Goal: Contribute content: Contribute content

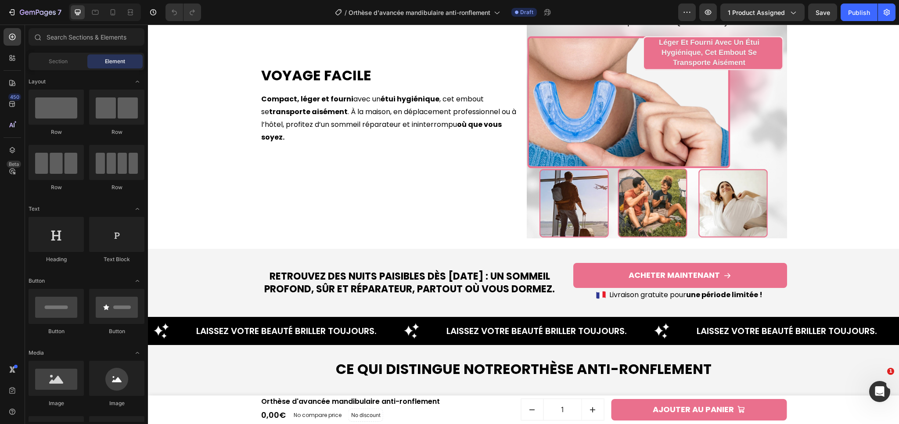
scroll to position [1823, 0]
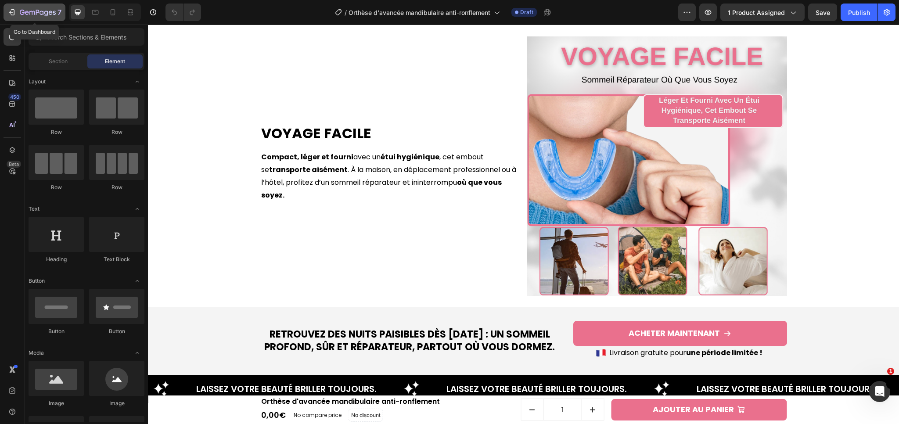
click at [37, 16] on icon "button" at bounding box center [38, 12] width 36 height 7
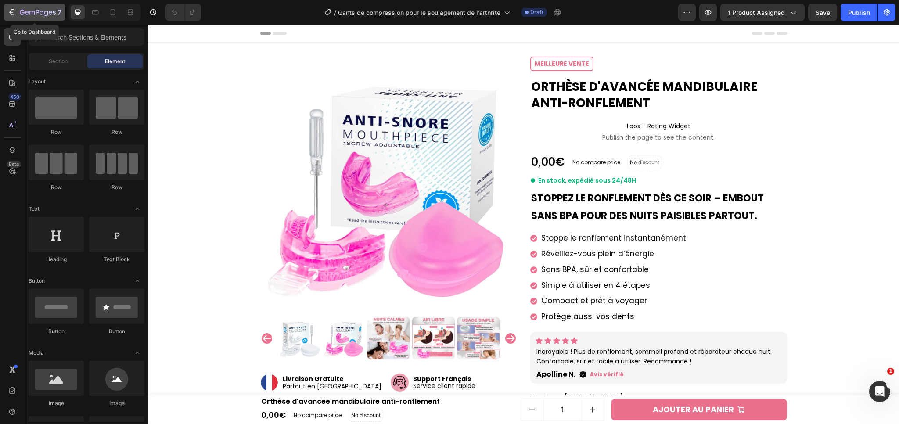
click at [34, 14] on icon "button" at bounding box center [38, 12] width 36 height 7
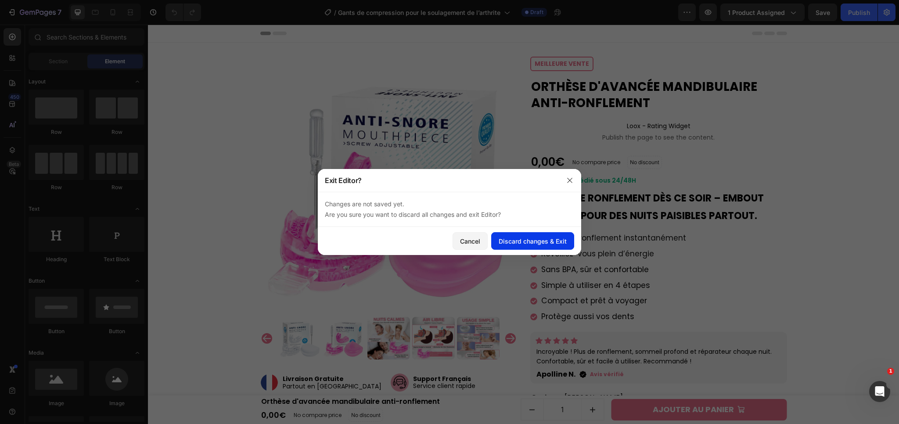
click at [556, 238] on div "Discard changes & Exit" at bounding box center [533, 241] width 68 height 9
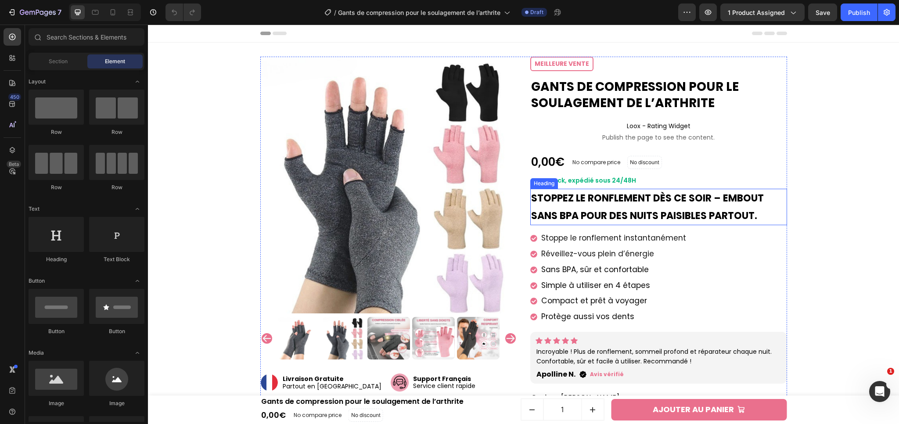
click at [615, 197] on strong "Stoppez le ronflement dès ce soir – embout sans BPA pour des nuits paisibles pa…" at bounding box center [647, 206] width 233 height 31
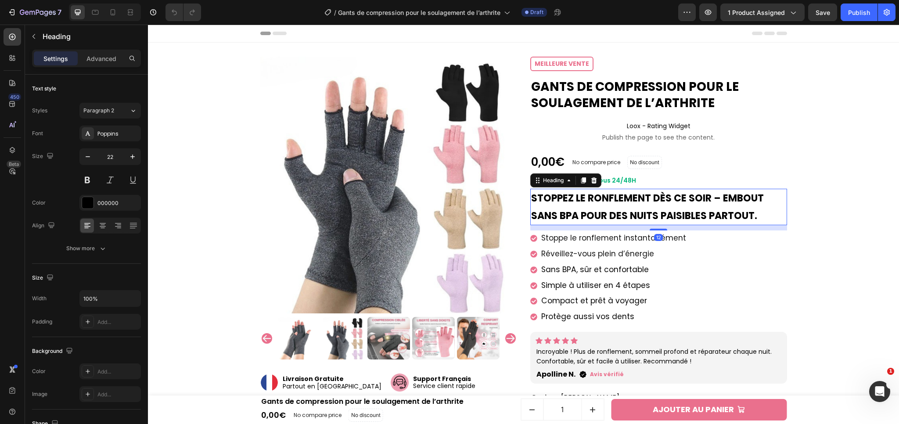
click at [615, 197] on strong "Stoppez le ronflement dès ce soir – embout sans BPA pour des nuits paisibles pa…" at bounding box center [647, 206] width 233 height 31
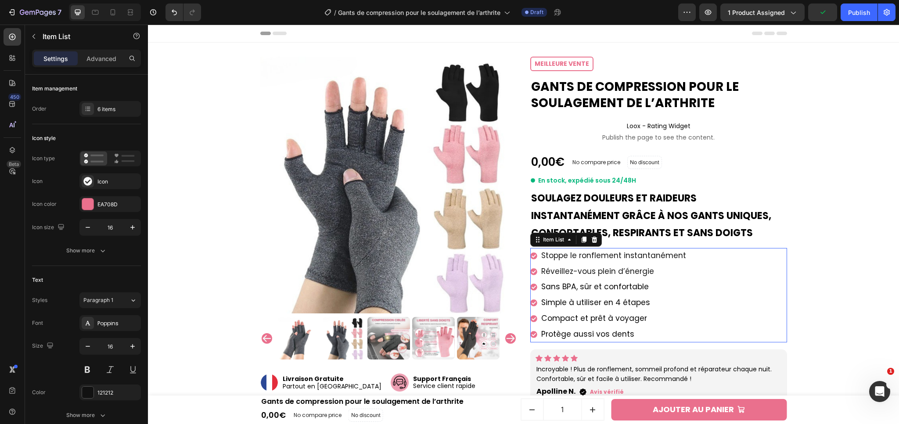
click at [621, 256] on span "​​Stoppe le ronflement instantanément" at bounding box center [614, 255] width 145 height 11
click at [618, 256] on span "​​Stoppe le ronflement instantanément" at bounding box center [614, 255] width 145 height 11
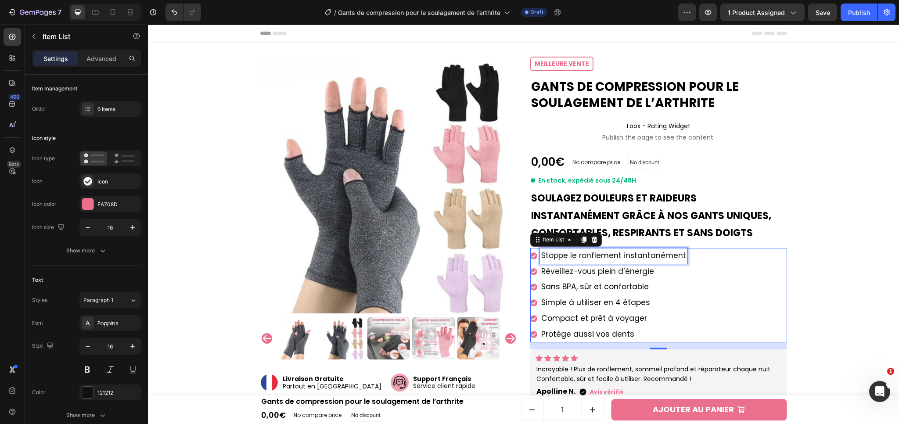
click at [610, 254] on span "​​Stoppe le ronflement instantanément" at bounding box center [614, 255] width 145 height 11
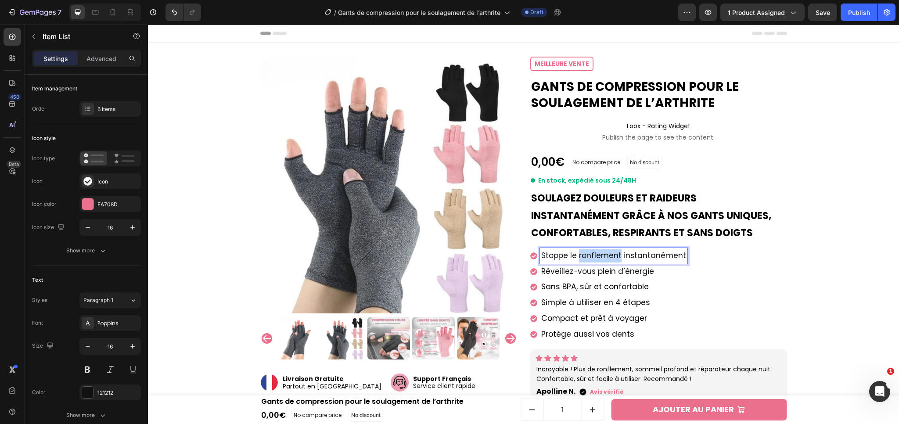
click at [610, 254] on span "​​Stoppe le ronflement instantanément" at bounding box center [614, 255] width 145 height 11
click at [611, 272] on span "Réveillez-vous plein d’énergie" at bounding box center [598, 271] width 113 height 11
click at [590, 276] on span "Réveillez-vous plein d’énergie" at bounding box center [598, 271] width 113 height 11
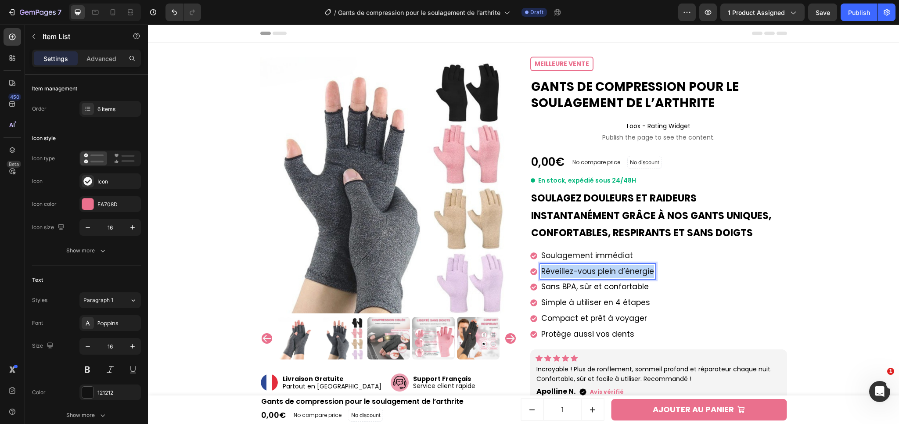
click at [590, 276] on span "Réveillez-vous plein d’énergie" at bounding box center [598, 271] width 113 height 11
click at [575, 286] on span "Sans BPA, sûr et confortable" at bounding box center [596, 287] width 108 height 11
click at [574, 288] on span "Sans BPA, sûr et confortable" at bounding box center [596, 287] width 108 height 11
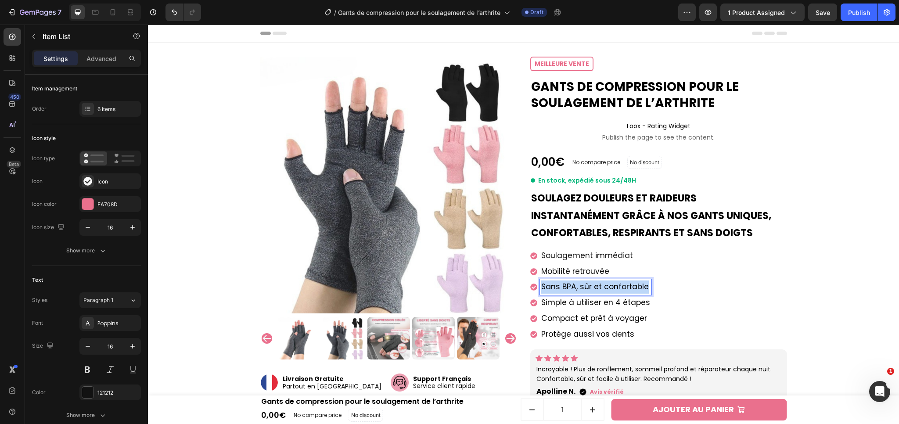
click at [574, 288] on span "Sans BPA, sûr et confortable" at bounding box center [596, 287] width 108 height 11
click at [587, 299] on span "Simple à utiliser en 4 étapes" at bounding box center [596, 302] width 109 height 11
click at [586, 302] on span "Simple à utiliser en 4 étapes" at bounding box center [596, 302] width 109 height 11
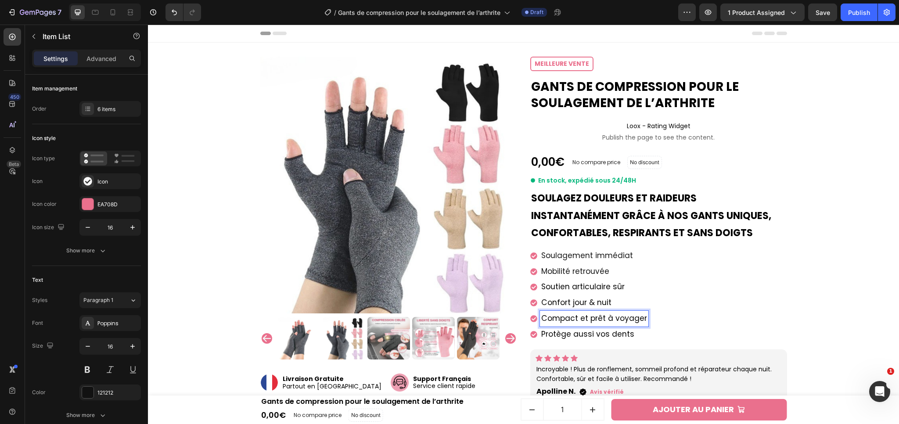
click at [581, 315] on span "Compact et prêt à voyager" at bounding box center [595, 318] width 106 height 11
click at [597, 318] on span "Compact et prêt à voyager" at bounding box center [595, 318] width 106 height 11
click at [577, 331] on span "Protège aussi vos dents" at bounding box center [588, 334] width 93 height 11
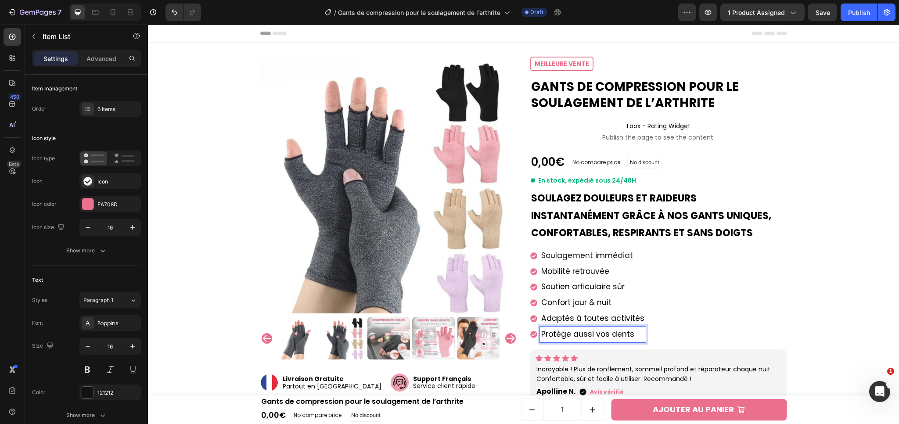
click at [581, 333] on span "Protège aussi vos dents" at bounding box center [588, 334] width 93 height 11
click at [815, 296] on div "Product Images Image Livraison Gratuite Partout en [GEOGRAPHIC_DATA] Text block…" at bounding box center [523, 363] width 743 height 613
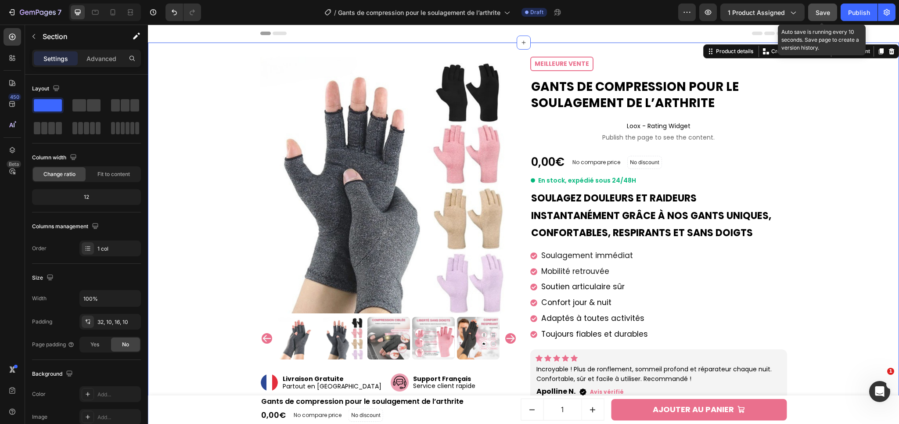
click at [830, 17] on button "Save" at bounding box center [823, 13] width 29 height 18
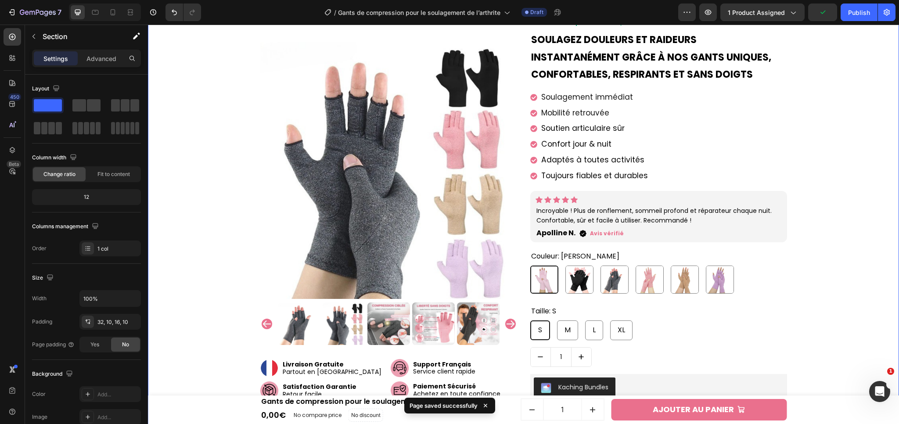
scroll to position [166, 0]
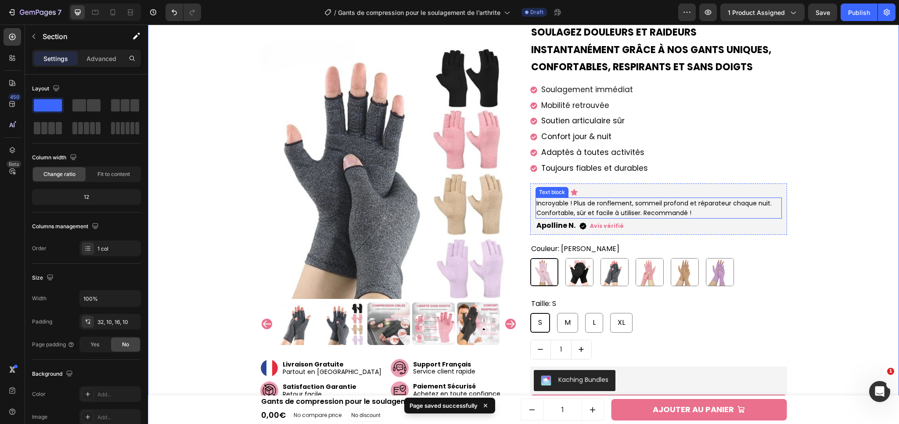
click at [587, 207] on p "Incroyable ! Plus de ronflement, sommeil profond et réparateur chaque nuit. Con…" at bounding box center [659, 209] width 245 height 20
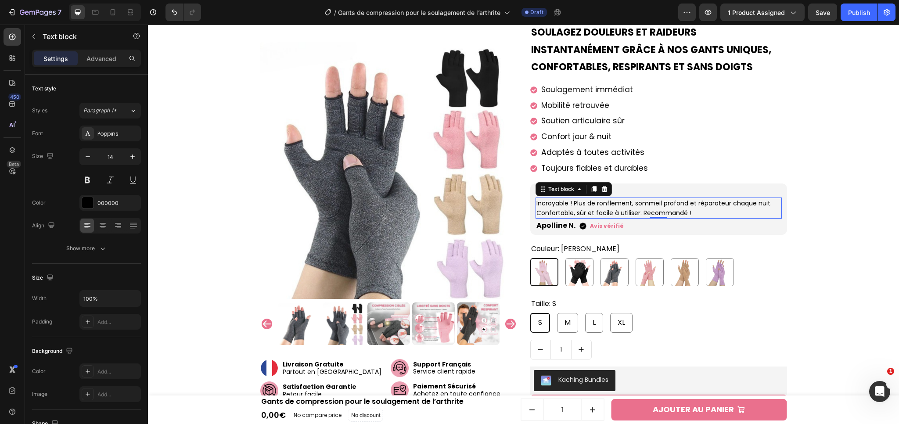
click at [625, 203] on p "Incroyable ! Plus de ronflement, sommeil profond et réparateur chaque nuit. Con…" at bounding box center [659, 209] width 245 height 20
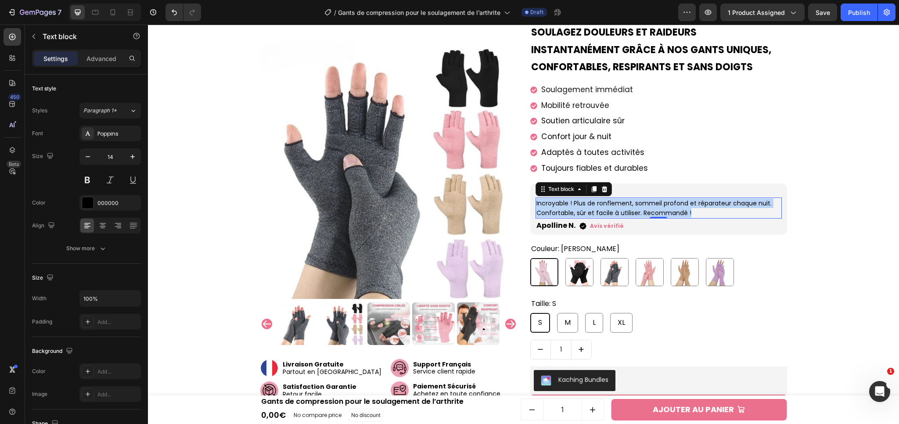
click at [625, 203] on p "Incroyable ! Plus de ronflement, sommeil profond et réparateur chaque nuit. Con…" at bounding box center [659, 209] width 245 height 20
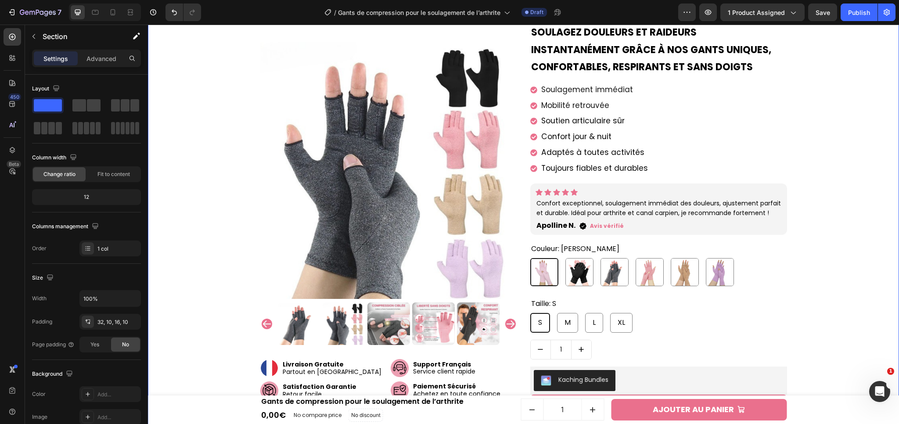
click at [827, 269] on div "Product Images Image Livraison Gratuite Partout en [GEOGRAPHIC_DATA] Text block…" at bounding box center [523, 197] width 743 height 613
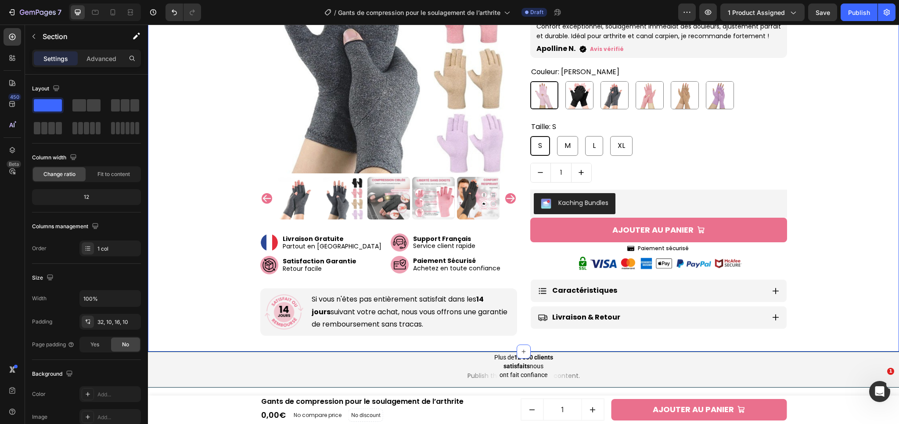
scroll to position [344, 0]
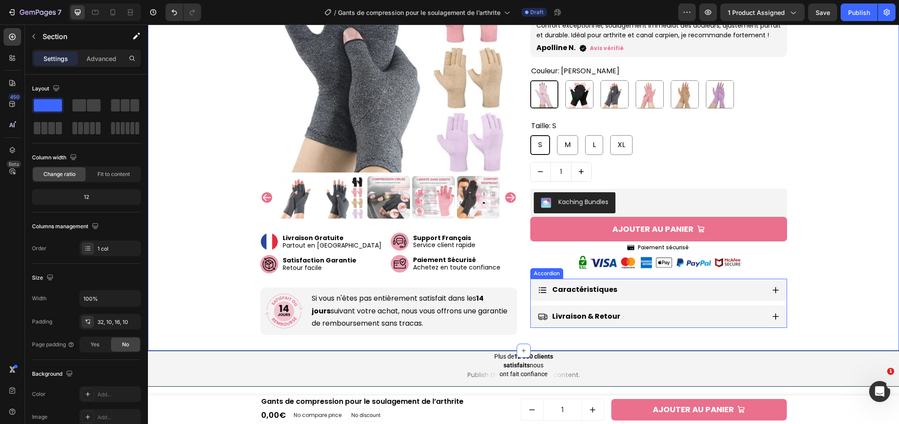
click at [773, 290] on icon at bounding box center [776, 290] width 8 height 8
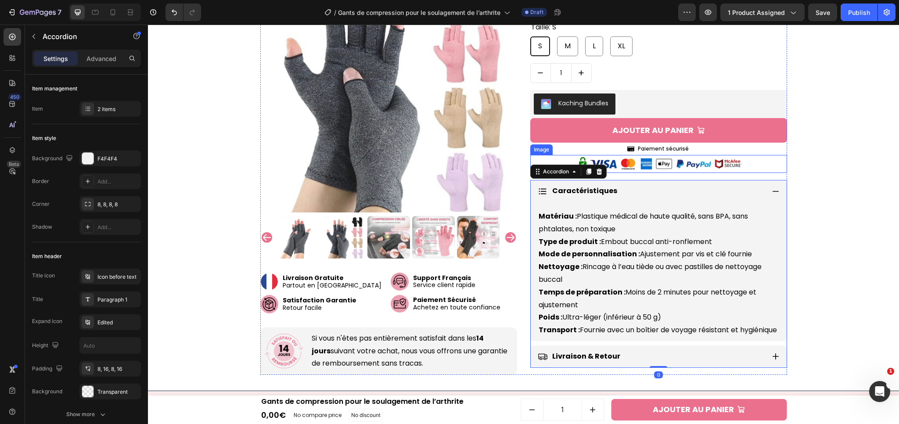
scroll to position [459, 0]
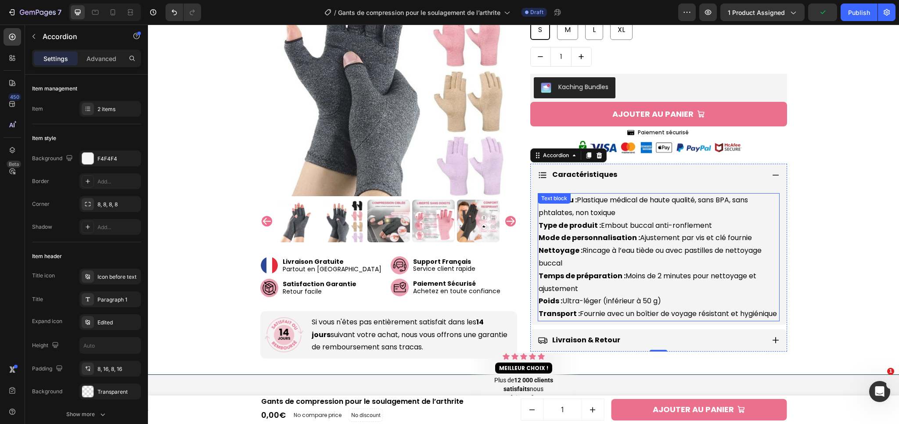
click at [598, 224] on p "Matériau : Plastique médical de haute qualité, sans BPA, sans phtalates, non to…" at bounding box center [659, 257] width 240 height 126
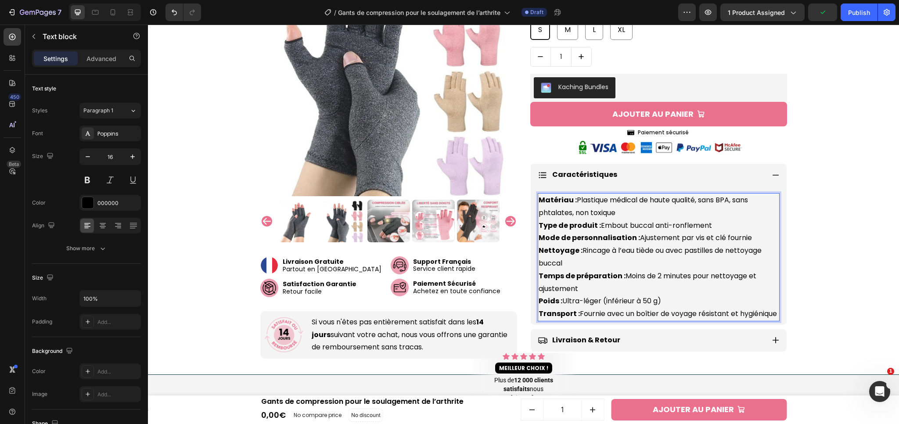
click at [549, 215] on p "Matériau : Plastique médical de haute qualité, sans BPA, sans phtalates, non to…" at bounding box center [659, 257] width 240 height 126
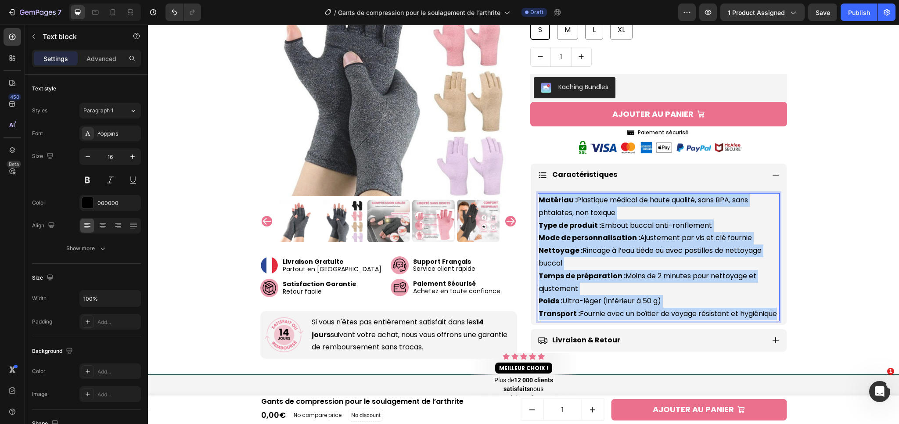
drag, startPoint x: 537, startPoint y: 200, endPoint x: 620, endPoint y: 325, distance: 150.6
click at [620, 321] on p "Matériau : Plastique médical de haute qualité, sans BPA, sans phtalates, non to…" at bounding box center [659, 257] width 240 height 126
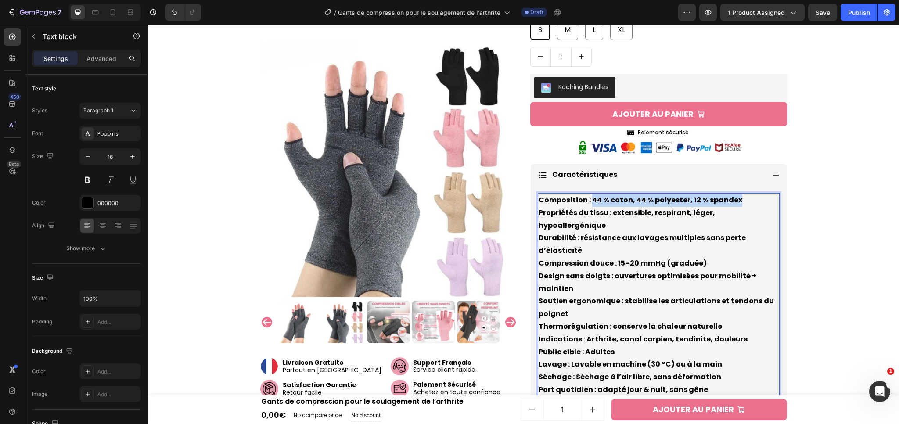
drag, startPoint x: 587, startPoint y: 199, endPoint x: 737, endPoint y: 201, distance: 150.2
click at [737, 201] on p "Composition : 44 % coton, 44 % polyester, 12 % spandex Propriétés du tissu : ex…" at bounding box center [659, 307] width 240 height 227
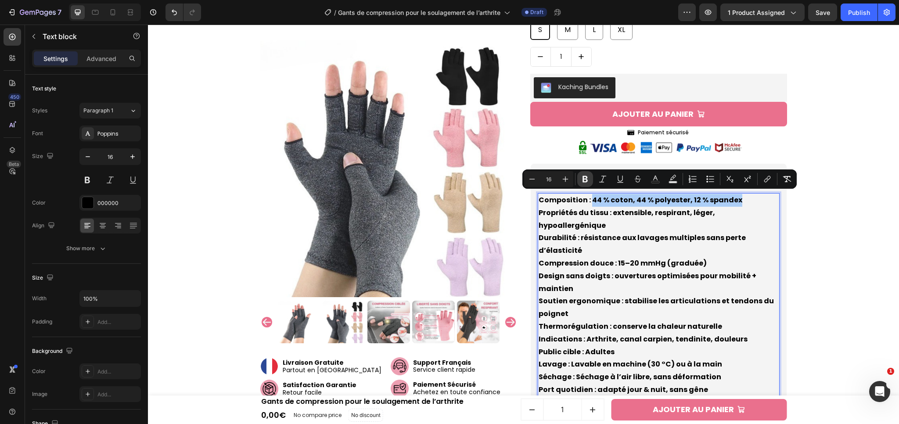
click at [584, 178] on icon "Editor contextual toolbar" at bounding box center [585, 179] width 5 height 7
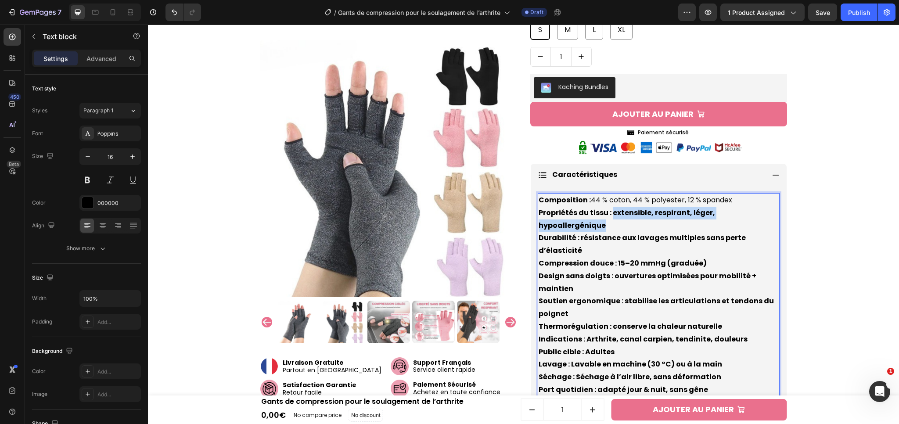
drag, startPoint x: 607, startPoint y: 209, endPoint x: 771, endPoint y: 213, distance: 163.9
click at [715, 213] on strong "Propriétés du tissu : extensible, respirant, léger, hypoallergénique" at bounding box center [627, 219] width 177 height 23
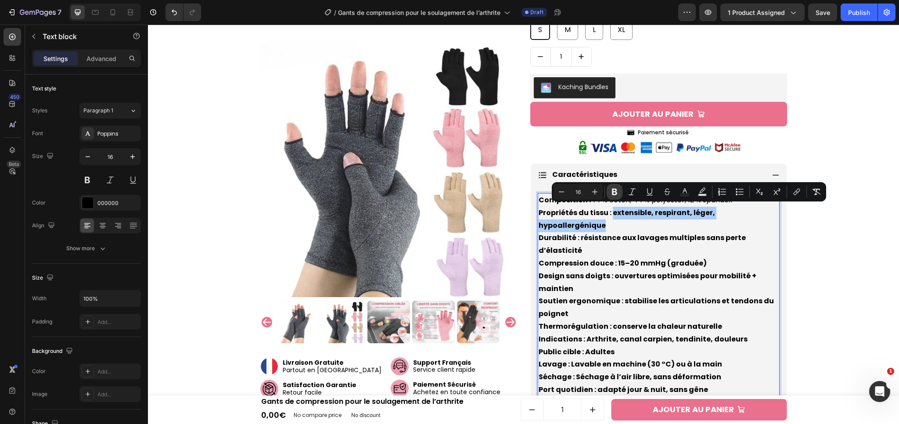
click at [611, 194] on icon "Editor contextual toolbar" at bounding box center [614, 192] width 9 height 9
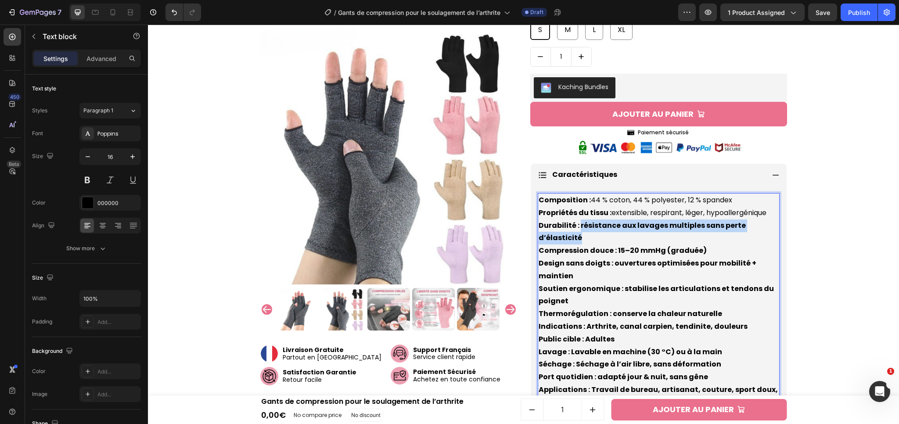
drag, startPoint x: 575, startPoint y: 222, endPoint x: 579, endPoint y: 234, distance: 12.4
click at [579, 234] on p "Composition : 44 % coton, 44 % polyester, 12 % spandex Propriétés du tissu : ex…" at bounding box center [659, 301] width 240 height 215
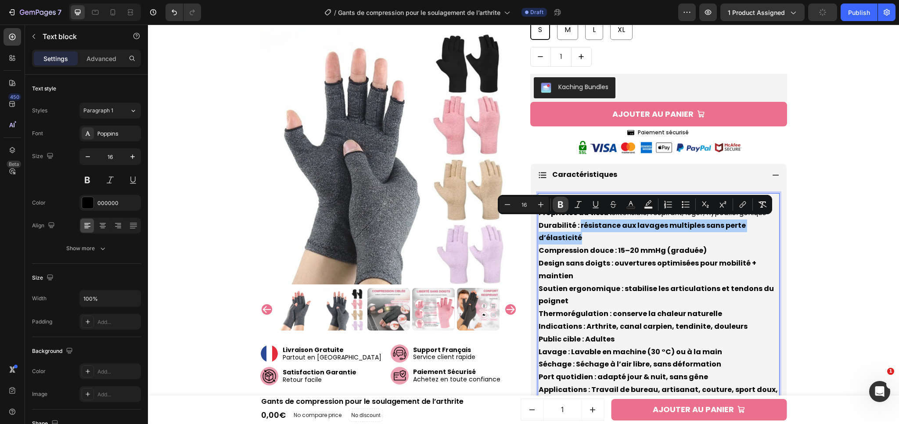
drag, startPoint x: 566, startPoint y: 200, endPoint x: 440, endPoint y: 198, distance: 126.1
click at [566, 200] on button "Bold" at bounding box center [561, 205] width 16 height 16
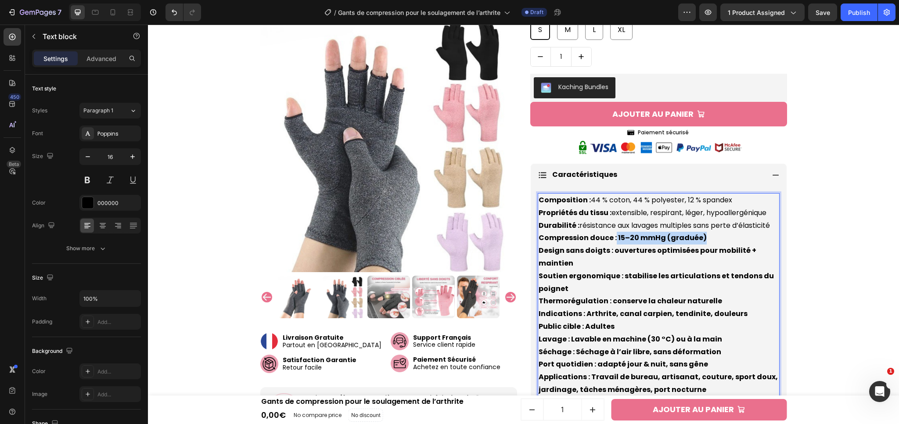
drag, startPoint x: 612, startPoint y: 236, endPoint x: 704, endPoint y: 235, distance: 92.2
click at [704, 235] on p "Composition : 44 % coton, 44 % polyester, 12 % spandex Propriétés du tissu : ex…" at bounding box center [659, 295] width 240 height 202
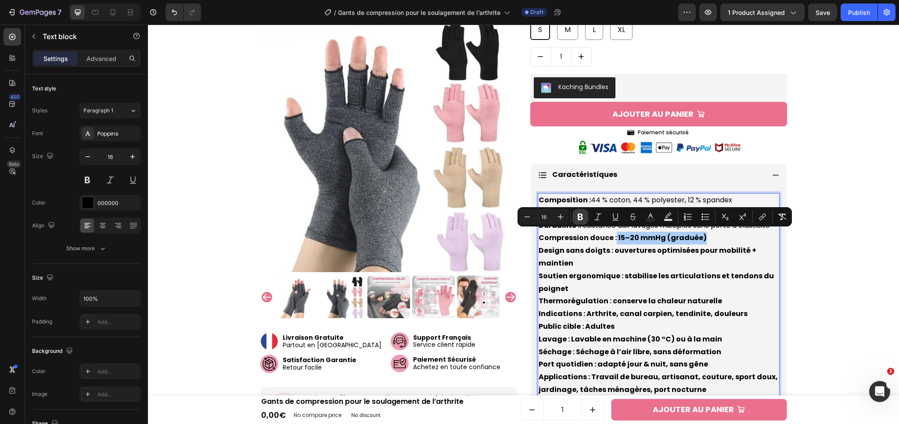
click at [583, 217] on icon "Editor contextual toolbar" at bounding box center [580, 217] width 9 height 9
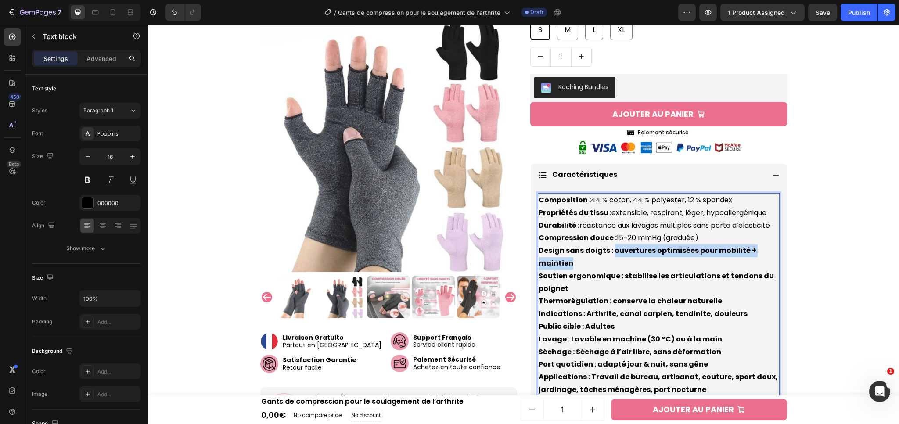
drag, startPoint x: 609, startPoint y: 249, endPoint x: 612, endPoint y: 259, distance: 10.4
click at [612, 259] on p "Composition : 44 % coton, 44 % polyester, 12 % spandex Propriétés du tissu : ex…" at bounding box center [659, 295] width 240 height 202
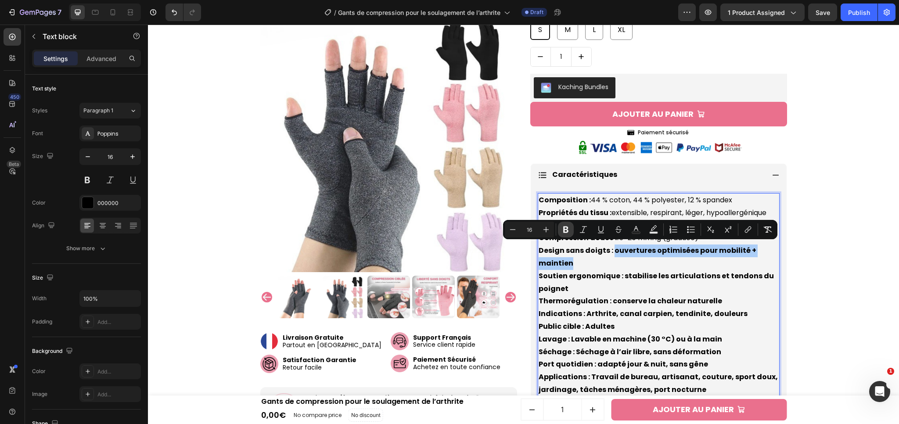
click at [570, 232] on icon "Editor contextual toolbar" at bounding box center [566, 229] width 9 height 9
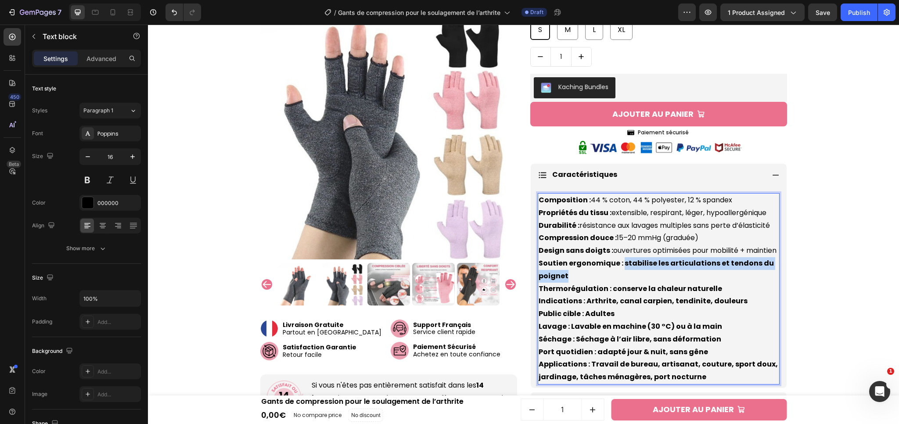
drag, startPoint x: 619, startPoint y: 262, endPoint x: 622, endPoint y: 275, distance: 13.5
click at [622, 275] on p "Composition : 44 % coton, 44 % polyester, 12 % spandex Propriétés du tissu : ex…" at bounding box center [659, 289] width 240 height 190
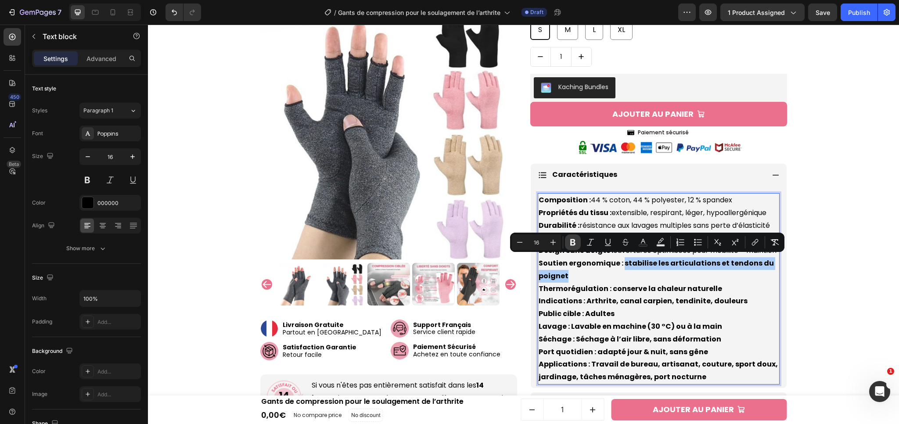
click at [569, 247] on button "Bold" at bounding box center [573, 243] width 16 height 16
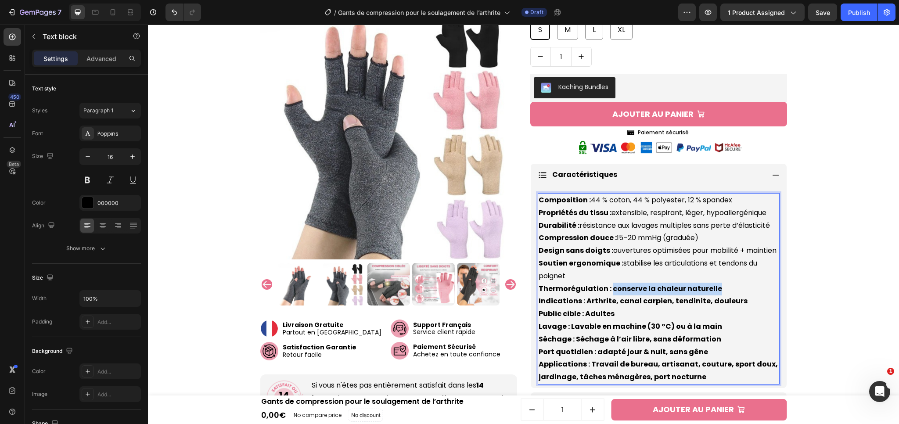
drag, startPoint x: 607, startPoint y: 284, endPoint x: 720, endPoint y: 285, distance: 112.9
click at [720, 285] on p "Composition : 44 % coton, 44 % polyester, 12 % spandex Propriétés du tissu : ex…" at bounding box center [659, 289] width 240 height 190
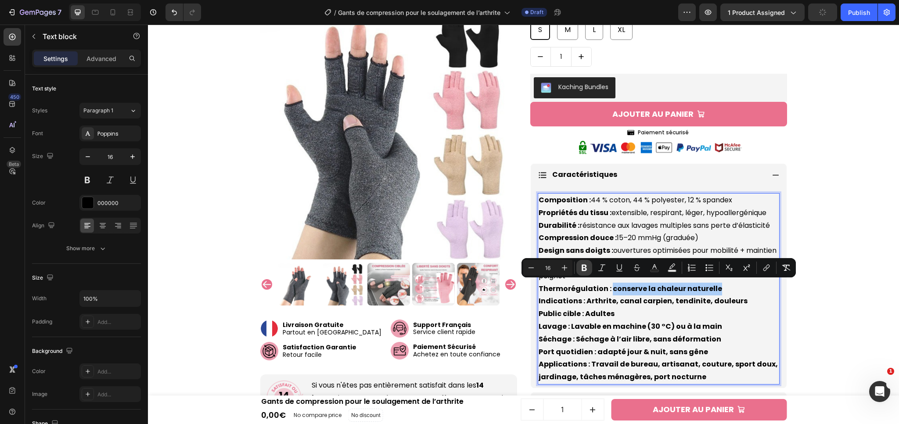
click at [587, 269] on icon "Editor contextual toolbar" at bounding box center [584, 268] width 5 height 7
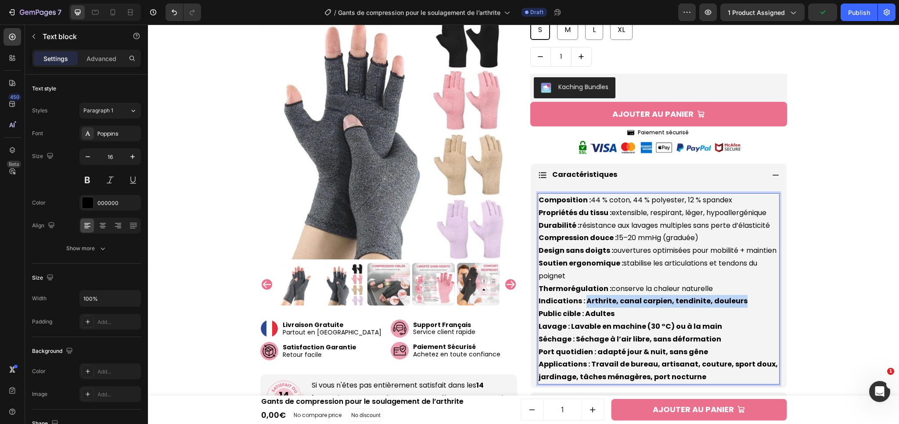
drag, startPoint x: 583, startPoint y: 299, endPoint x: 737, endPoint y: 299, distance: 153.7
click at [737, 299] on p "Composition : 44 % coton, 44 % polyester, 12 % spandex Propriétés du tissu : ex…" at bounding box center [659, 289] width 240 height 190
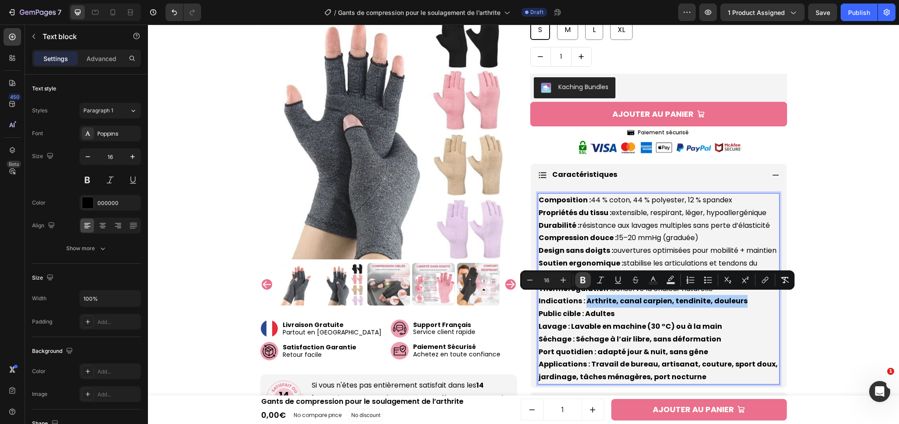
click at [586, 282] on icon "Editor contextual toolbar" at bounding box center [583, 280] width 9 height 9
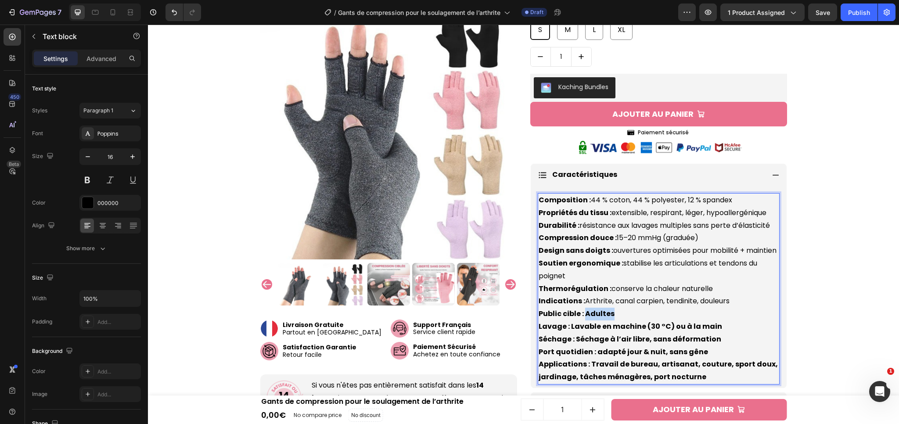
drag, startPoint x: 581, startPoint y: 312, endPoint x: 604, endPoint y: 312, distance: 22.4
click at [611, 313] on p "Composition : 44 % coton, 44 % polyester, 12 % spandex Propriétés du tissu : ex…" at bounding box center [659, 289] width 240 height 190
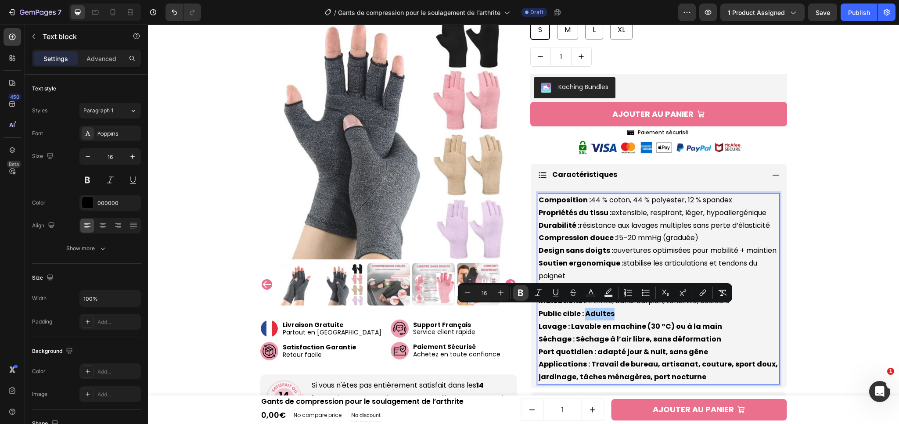
click at [527, 292] on button "Bold" at bounding box center [521, 293] width 16 height 16
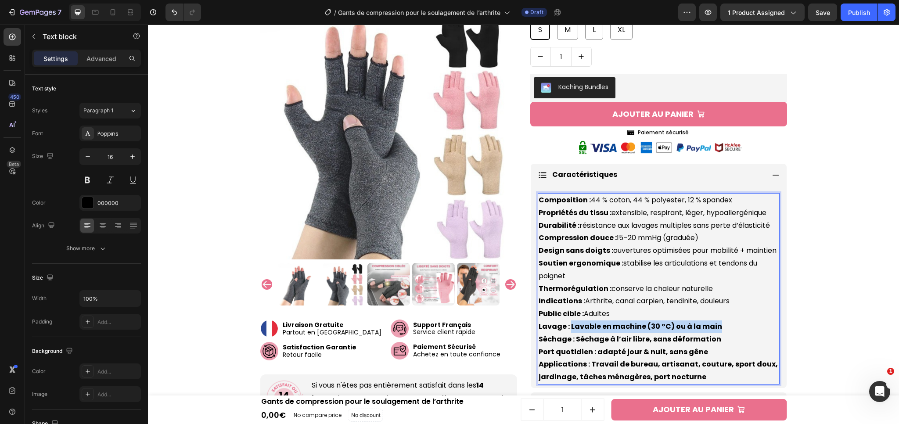
drag, startPoint x: 567, startPoint y: 326, endPoint x: 710, endPoint y: 324, distance: 142.8
click at [710, 324] on strong "Lavage : Lavable en machine (30 °C) ou à la main" at bounding box center [631, 326] width 184 height 10
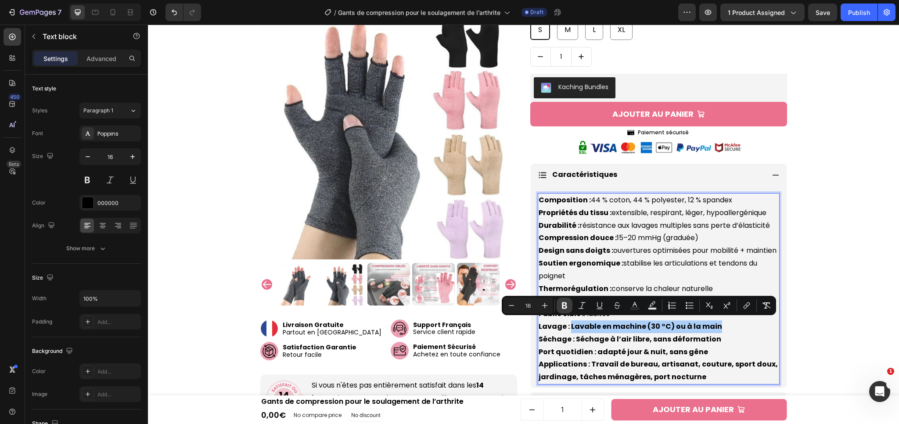
drag, startPoint x: 563, startPoint y: 308, endPoint x: 410, endPoint y: 266, distance: 158.5
click at [563, 308] on icon "Editor contextual toolbar" at bounding box center [564, 306] width 5 height 7
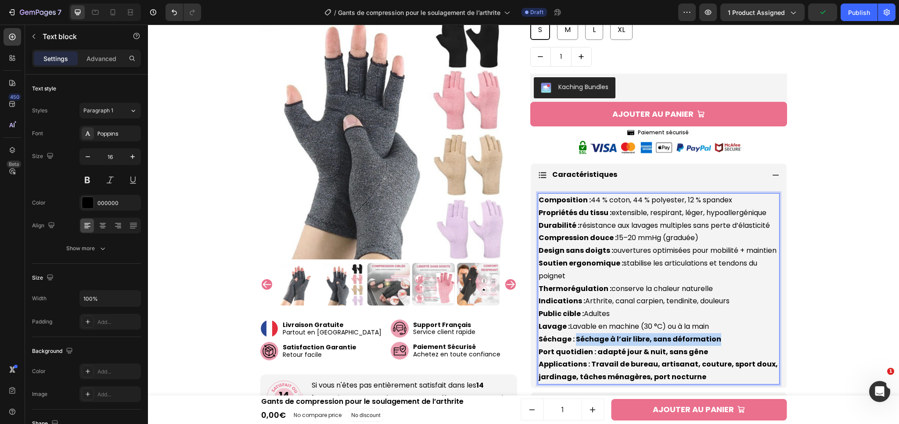
drag, startPoint x: 573, startPoint y: 339, endPoint x: 721, endPoint y: 336, distance: 148.0
click at [721, 336] on p "Composition : 44 % coton, 44 % polyester, 12 % spandex Propriétés du tissu : ex…" at bounding box center [659, 289] width 240 height 190
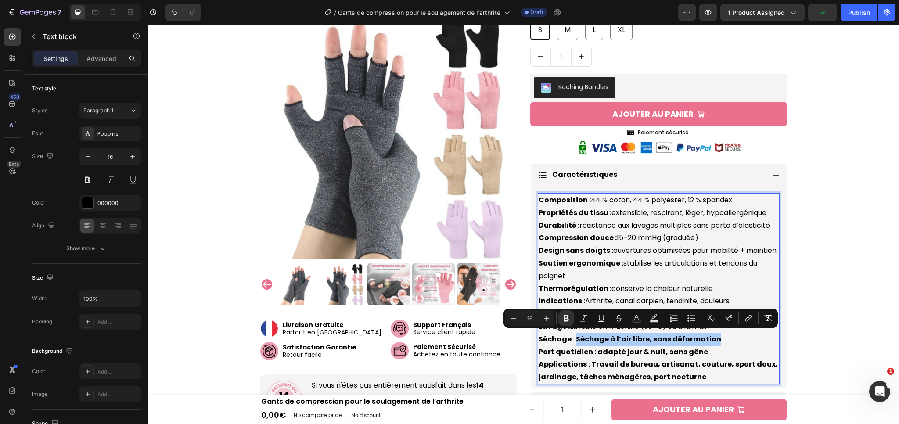
click at [575, 318] on div "Minus 16 Plus Bold Italic Underline Strikethrough Text Color Text Background Co…" at bounding box center [641, 319] width 271 height 16
click at [572, 319] on button "Bold" at bounding box center [567, 319] width 16 height 16
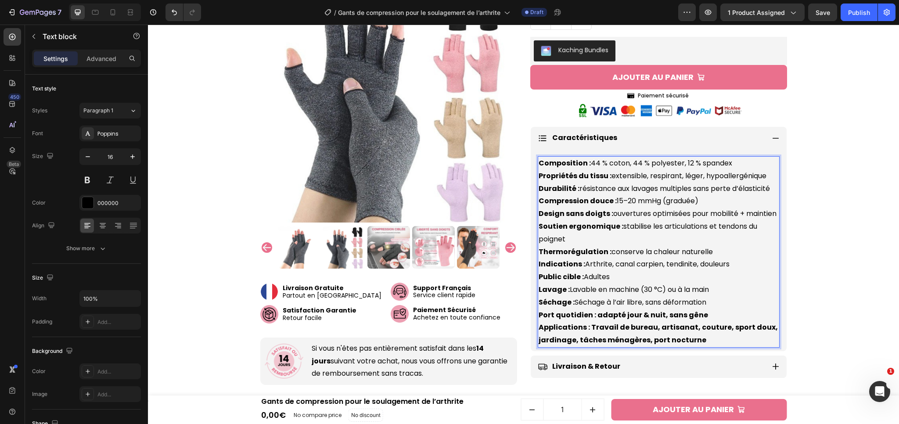
scroll to position [496, 0]
drag, startPoint x: 590, startPoint y: 314, endPoint x: 697, endPoint y: 318, distance: 106.8
click at [701, 317] on p "Composition : 44 % coton, 44 % polyester, 12 % spandex Propriétés du tissu : ex…" at bounding box center [659, 252] width 240 height 190
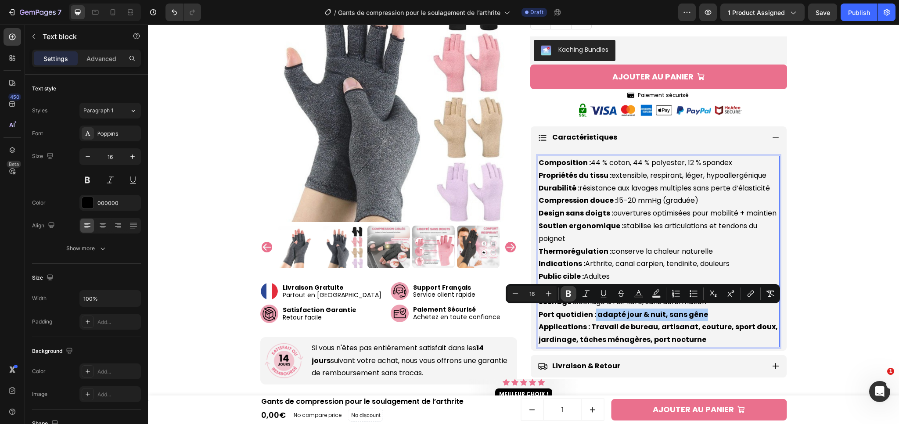
click at [571, 298] on icon "Editor contextual toolbar" at bounding box center [568, 293] width 9 height 9
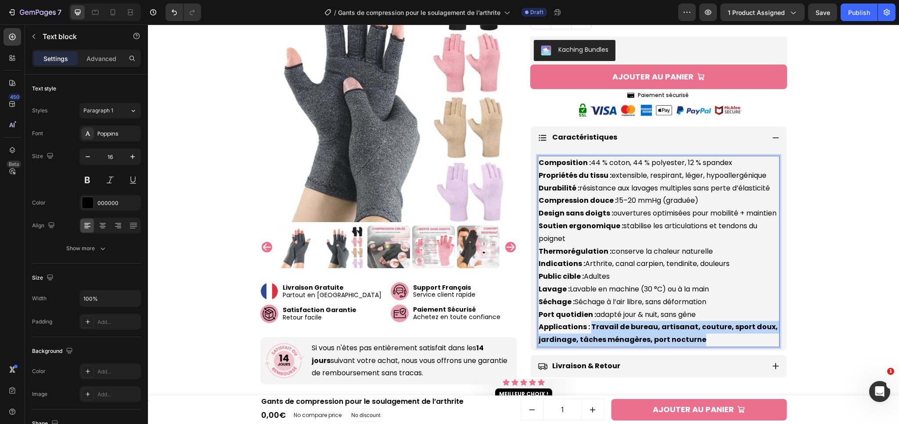
drag, startPoint x: 594, startPoint y: 325, endPoint x: 767, endPoint y: 332, distance: 173.2
click at [767, 332] on p "Composition : 44 % coton, 44 % polyester, 12 % spandex Propriétés du tissu : ex…" at bounding box center [659, 252] width 240 height 190
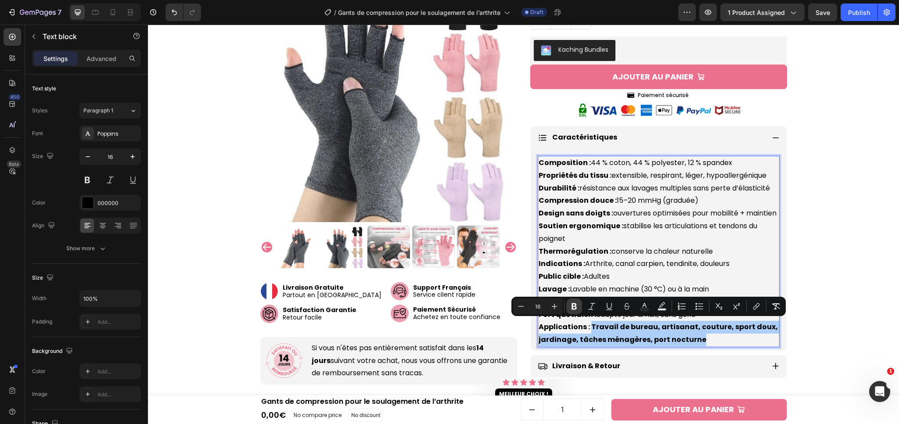
click at [572, 303] on icon "Editor contextual toolbar" at bounding box center [574, 306] width 5 height 7
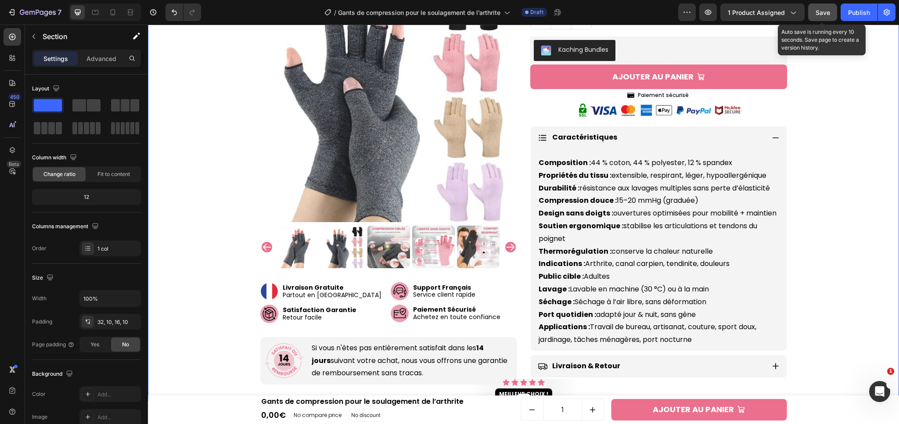
click at [824, 12] on span "Save" at bounding box center [823, 12] width 14 height 7
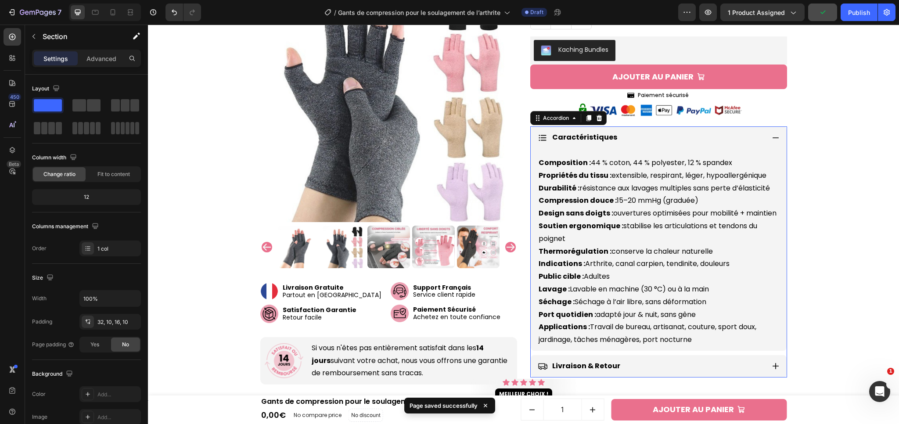
click at [772, 134] on icon at bounding box center [776, 138] width 8 height 8
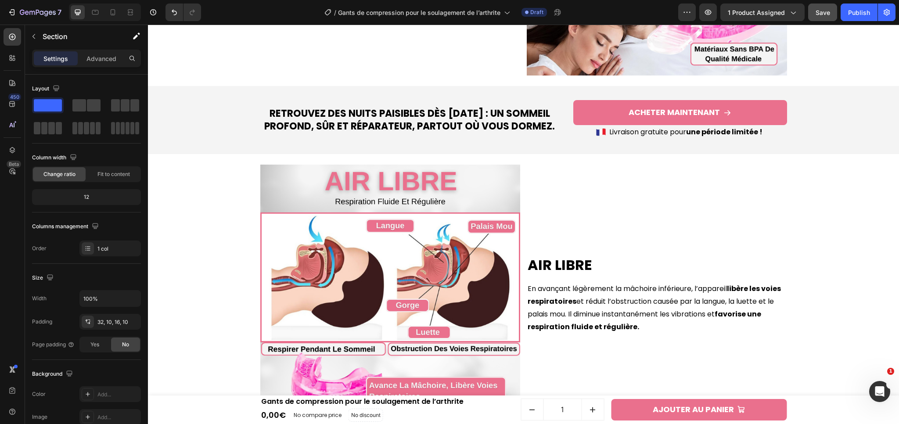
scroll to position [933, 0]
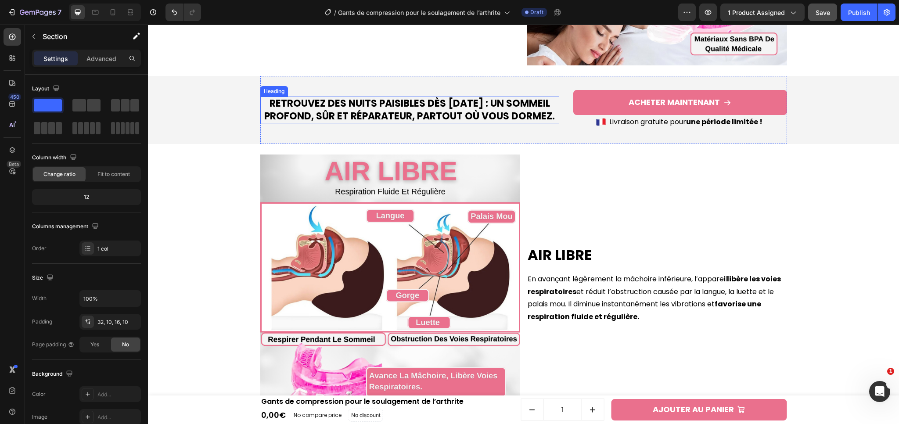
click at [376, 97] on h2 "Retrouvez des nuits paisibles dès [DATE] : un sommeil profond, sûr et réparateu…" at bounding box center [409, 110] width 299 height 27
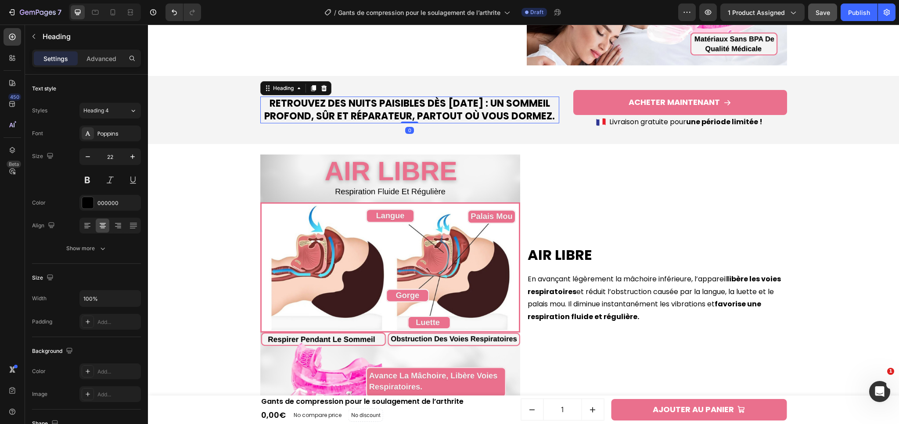
click at [376, 97] on h2 "Retrouvez des nuits paisibles dès [DATE] : un sommeil profond, sûr et réparateu…" at bounding box center [409, 110] width 299 height 27
click at [376, 97] on p "Retrouvez des nuits paisibles dès [DATE] : un sommeil profond, sûr et réparateu…" at bounding box center [409, 109] width 297 height 25
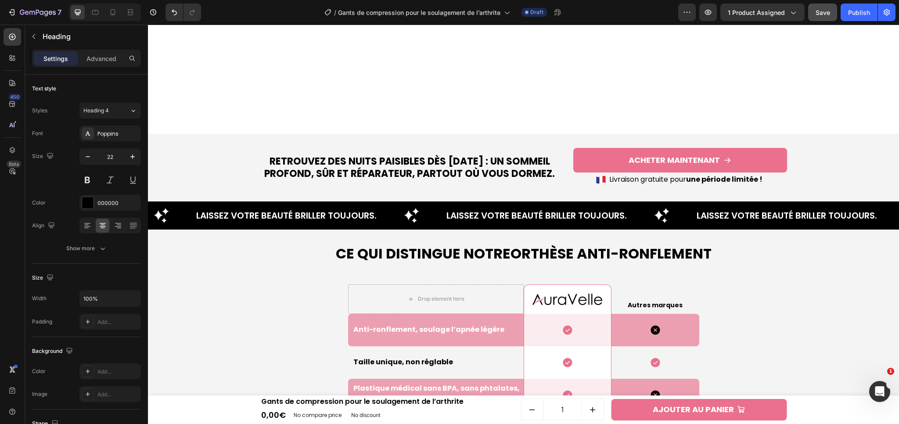
scroll to position [2069, 0]
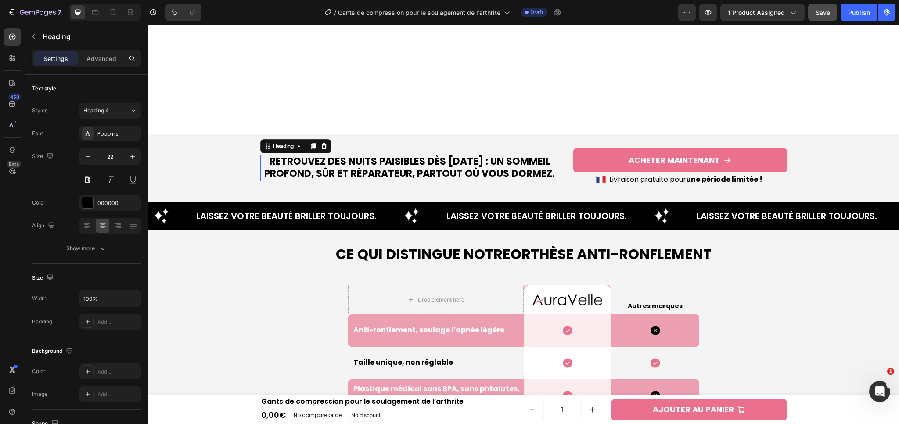
click at [419, 156] on h2 "Retrouvez des nuits paisibles dès [DATE] : un sommeil profond, sûr et réparateu…" at bounding box center [409, 168] width 299 height 27
click at [419, 156] on p "Retrouvez des nuits paisibles dès [DATE] : un sommeil profond, sûr et réparateu…" at bounding box center [409, 167] width 297 height 25
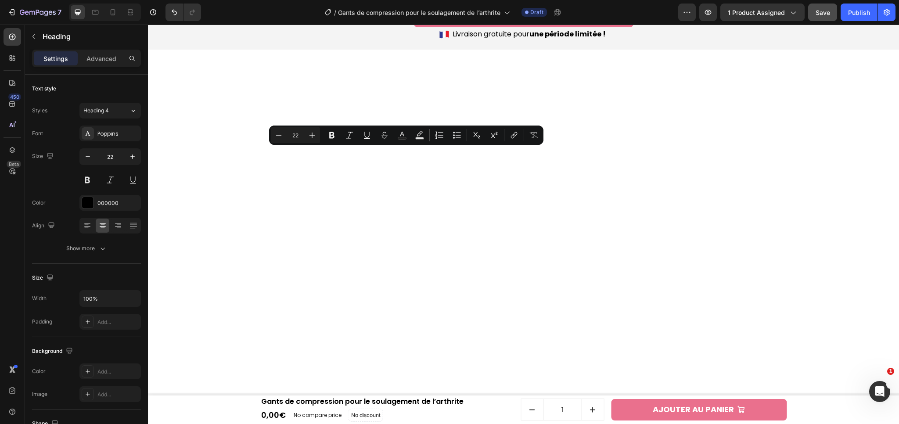
scroll to position [2075, 0]
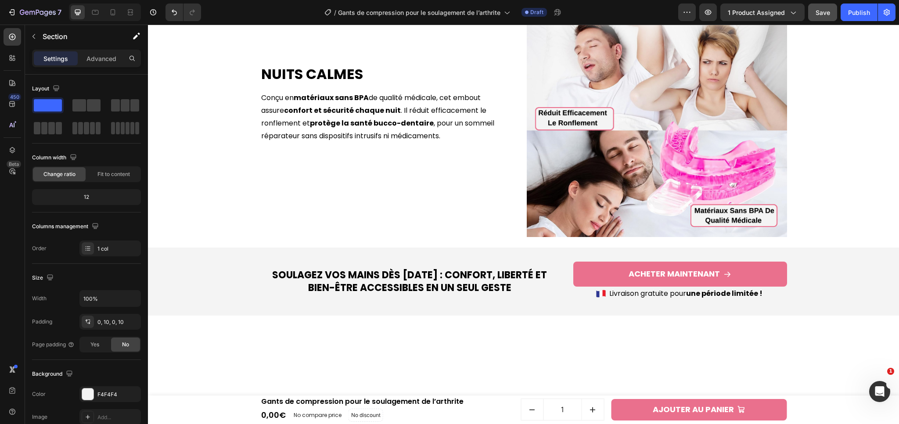
scroll to position [533, 0]
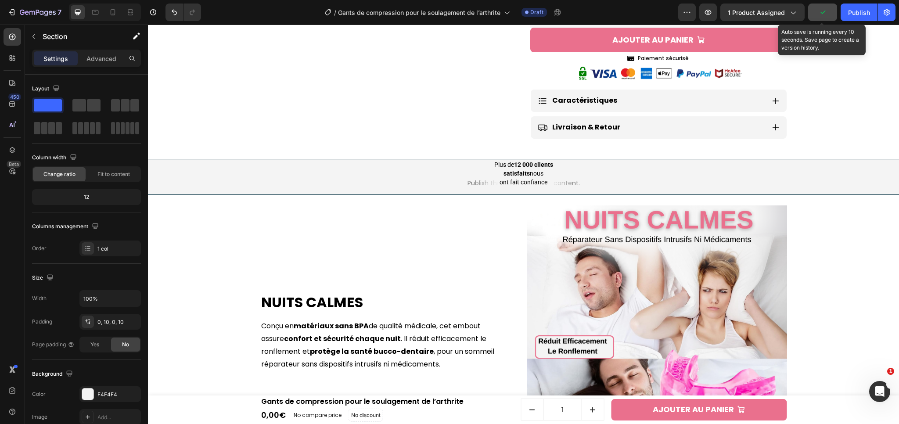
click at [832, 11] on button "button" at bounding box center [823, 13] width 29 height 18
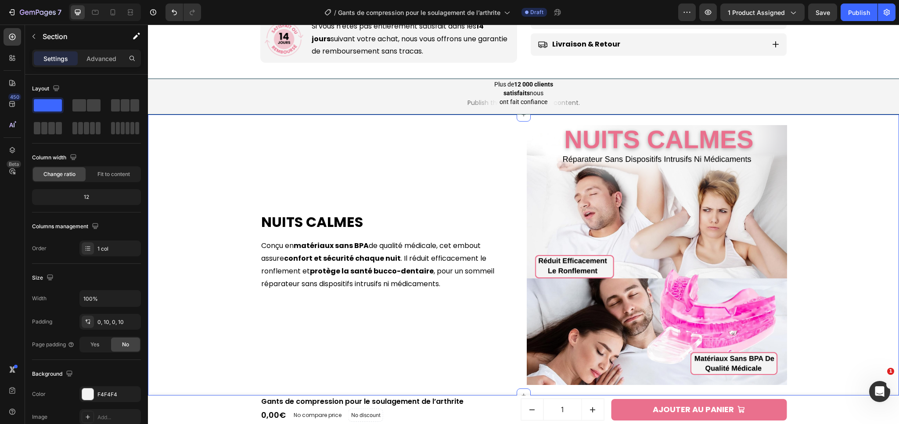
scroll to position [621, 0]
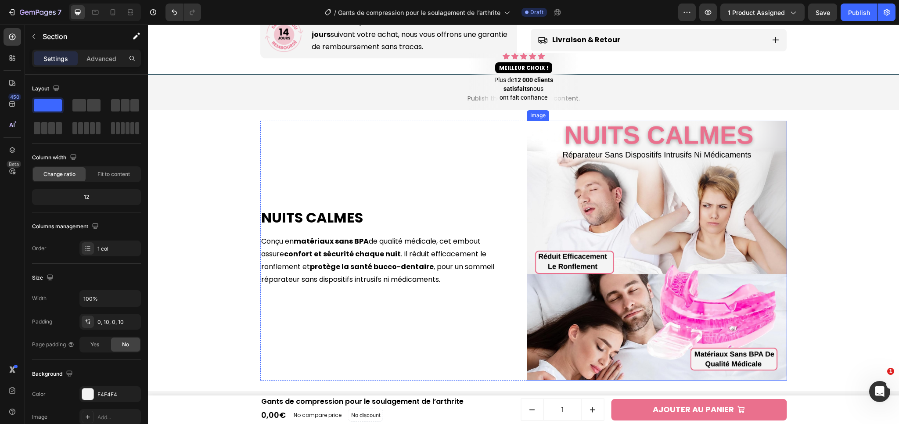
click at [753, 266] on img at bounding box center [657, 251] width 260 height 260
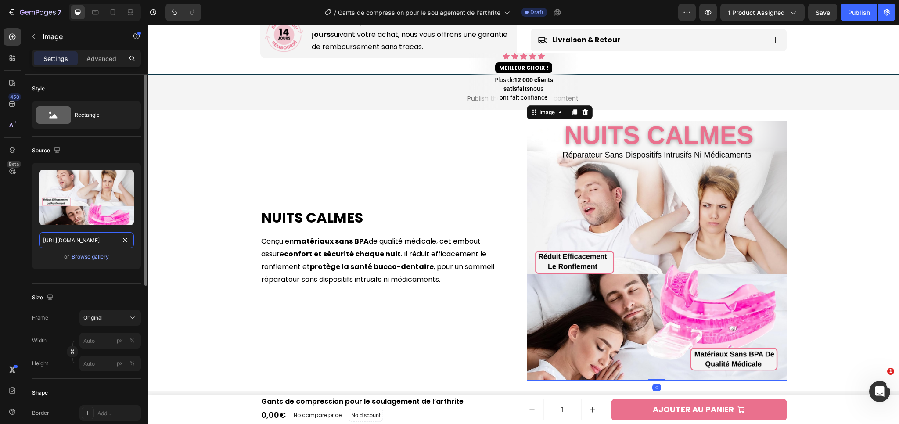
click at [68, 244] on input "[URL][DOMAIN_NAME]" at bounding box center [86, 240] width 95 height 16
paste input "1ec3419a-30e3-4b15-baa9-e6bd4a32c647.png?v=1758970938"
type input "[URL][DOMAIN_NAME]"
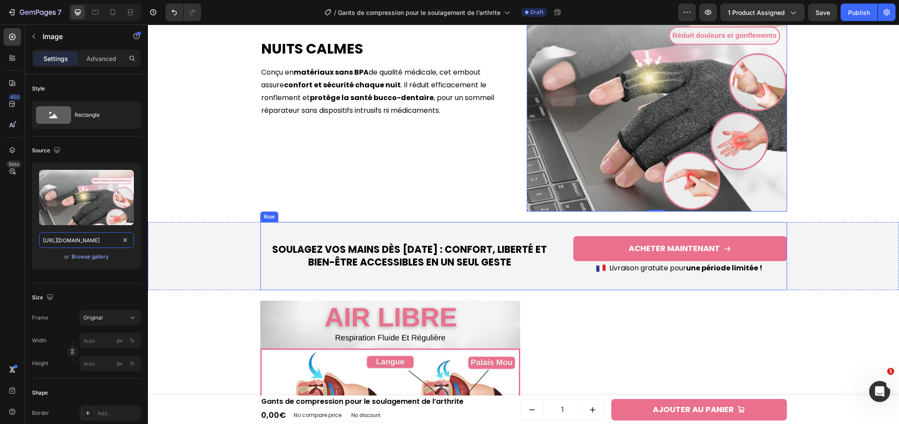
scroll to position [944, 0]
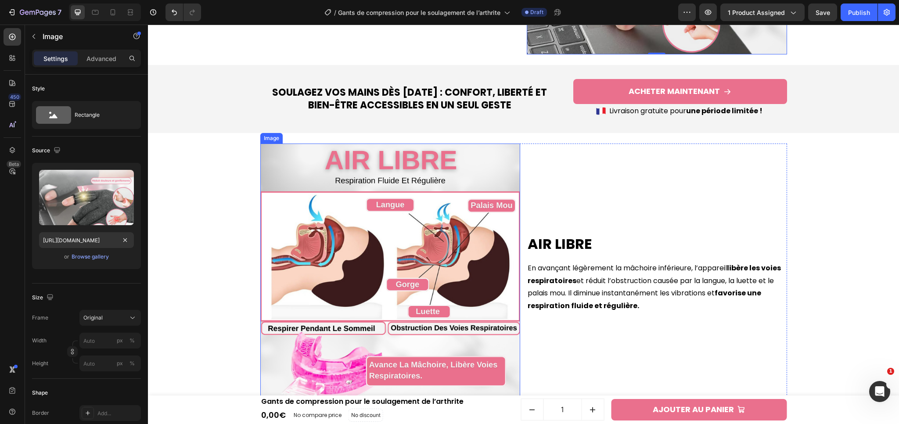
click at [322, 231] on img at bounding box center [390, 274] width 260 height 260
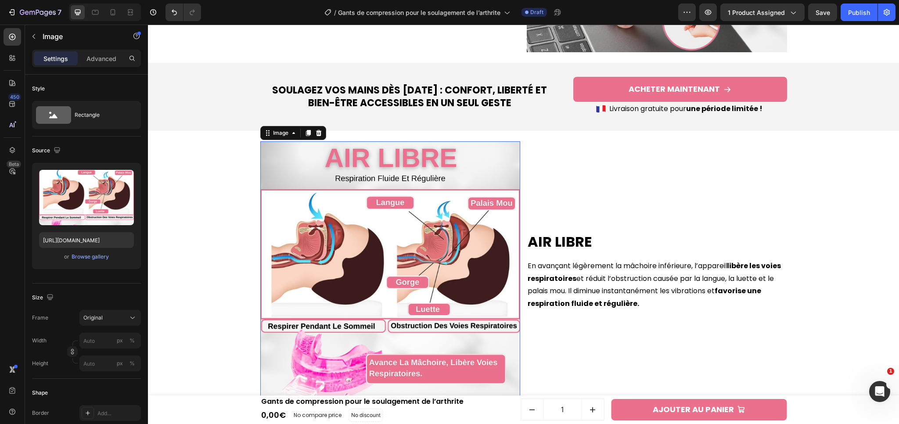
scroll to position [995, 0]
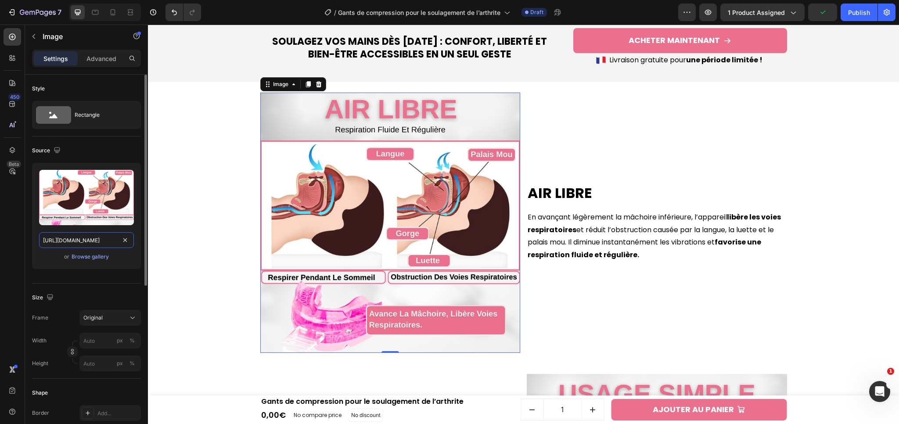
click at [78, 241] on input "[URL][DOMAIN_NAME]" at bounding box center [86, 240] width 95 height 16
paste input "069c7e49-0456-4d18-a021-5b1553636f81.png?v=1758970938"
type input "https://cdn.shopify.com/s/files/1/0658/9304/0305/files/2_069c7e49-0456-4d18-a02…"
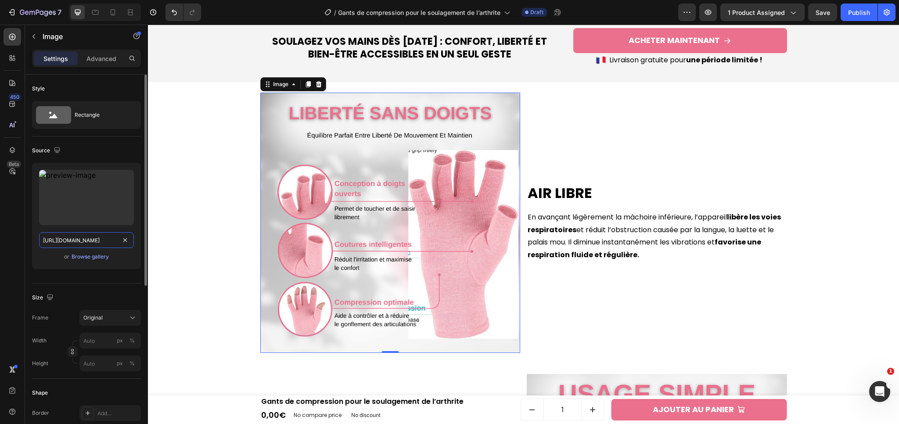
scroll to position [0, 229]
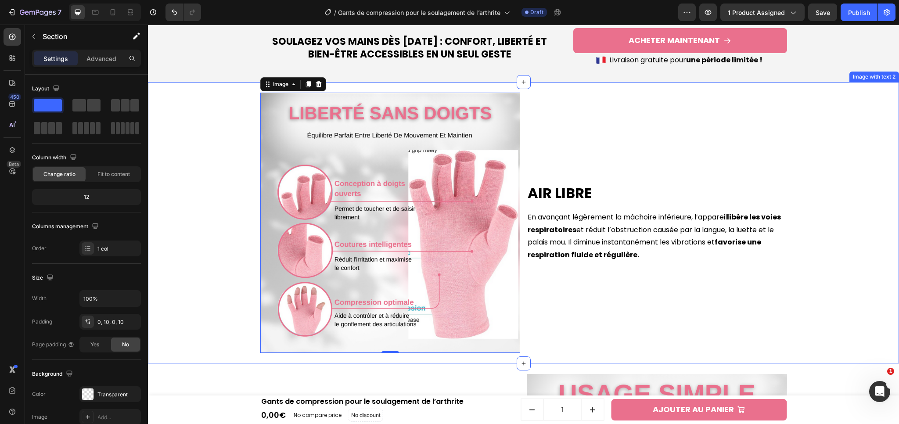
click at [816, 317] on div "Air Libre Heading En avançant légèrement la mâchoire inférieure, l’appareil lib…" at bounding box center [523, 223] width 743 height 282
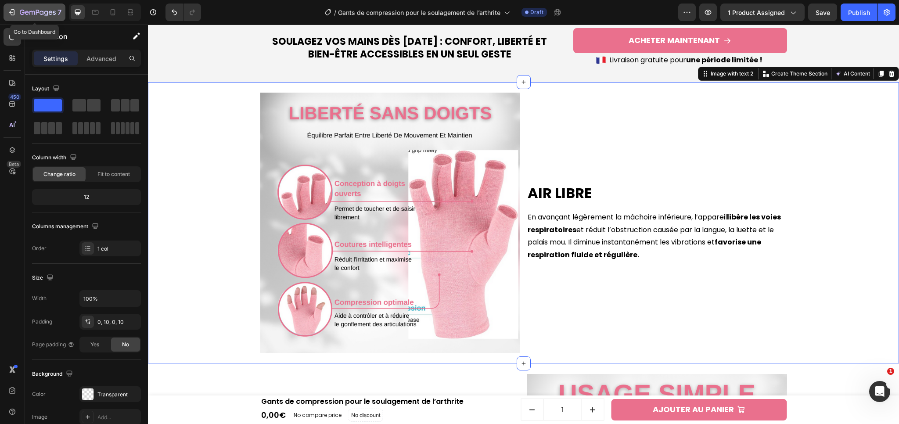
click at [22, 14] on icon "button" at bounding box center [38, 12] width 36 height 7
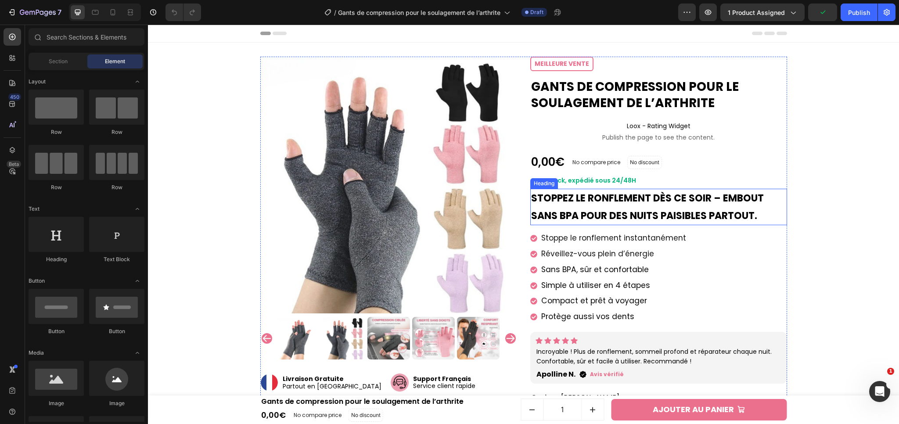
click at [620, 214] on strong "Stoppez le ronflement dès ce soir – embout sans BPA pour des nuits paisibles pa…" at bounding box center [647, 206] width 233 height 31
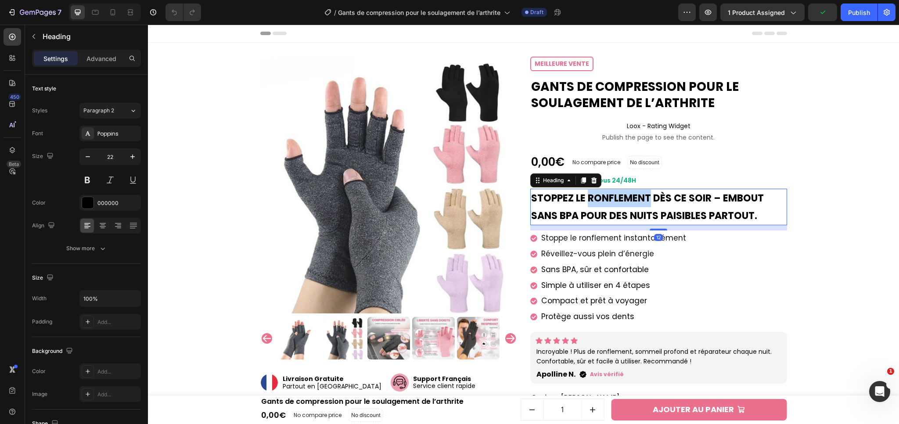
click at [596, 199] on strong "Stoppez le ronflement dès ce soir – embout sans BPA pour des nuits paisibles pa…" at bounding box center [647, 206] width 233 height 31
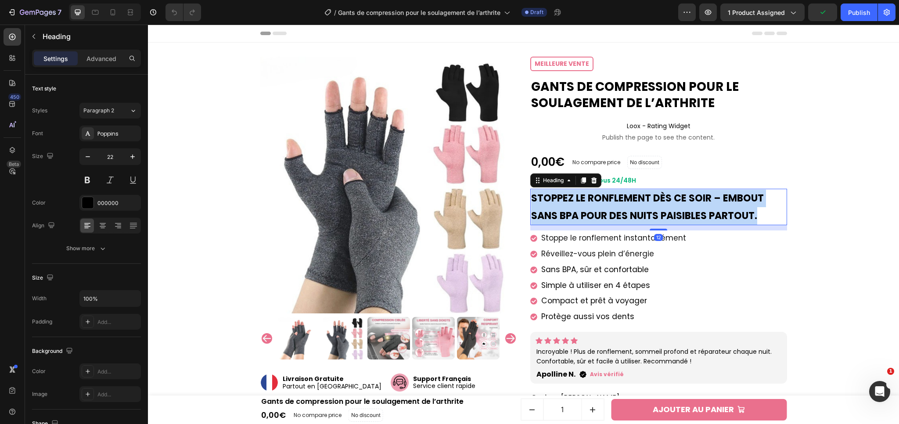
click at [596, 199] on strong "Stoppez le ronflement dès ce soir – embout sans BPA pour des nuits paisibles pa…" at bounding box center [647, 206] width 233 height 31
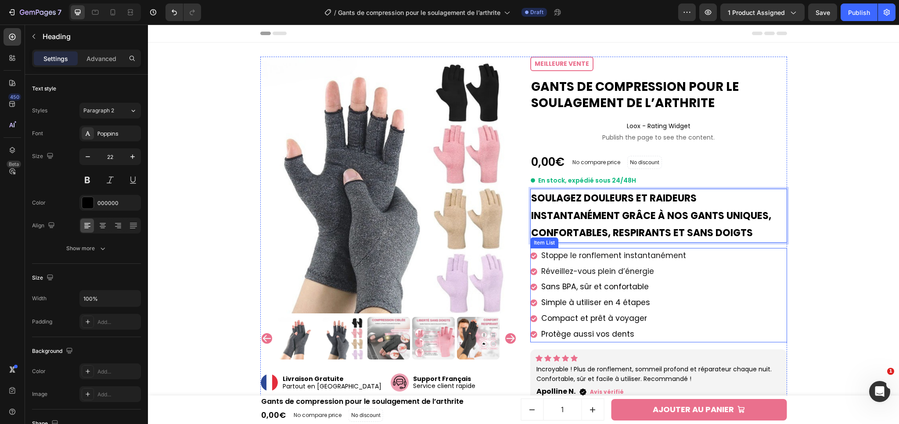
click at [654, 261] on p "​​Stoppe le ronflement instantanément" at bounding box center [614, 255] width 145 height 13
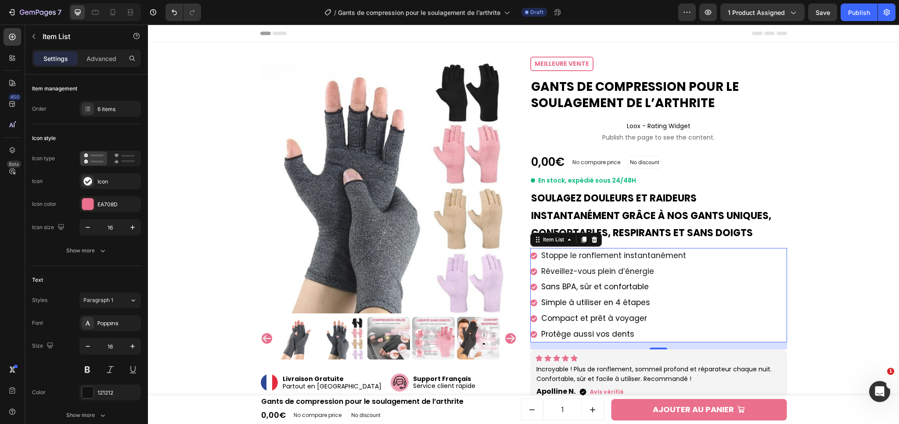
click at [589, 260] on span "​​Stoppe le ronflement instantanément" at bounding box center [614, 255] width 145 height 11
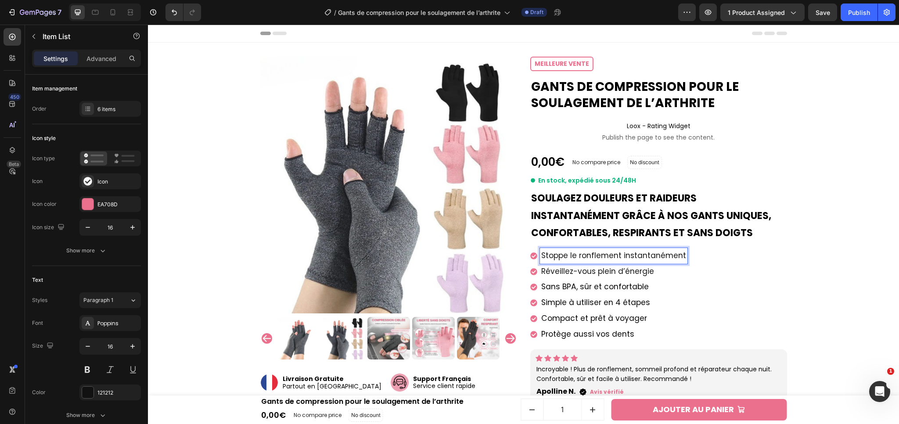
click at [590, 257] on span "​​Stoppe le ronflement instantanément" at bounding box center [614, 255] width 145 height 11
click at [588, 271] on span "Réveillez-vous plein d’énergie" at bounding box center [598, 271] width 113 height 11
click at [586, 274] on span "Réveillez-vous plein d’énergie" at bounding box center [598, 271] width 113 height 11
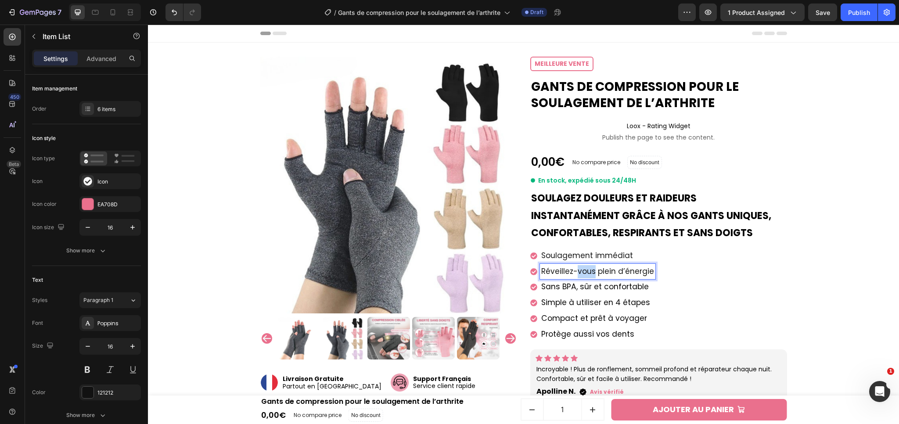
click at [586, 274] on span "Réveillez-vous plein d’énergie" at bounding box center [598, 271] width 113 height 11
click at [577, 286] on span "Sans BPA, sûr et confortable" at bounding box center [596, 287] width 108 height 11
click at [587, 285] on span "Sans BPA, sûr et confortable" at bounding box center [596, 287] width 108 height 11
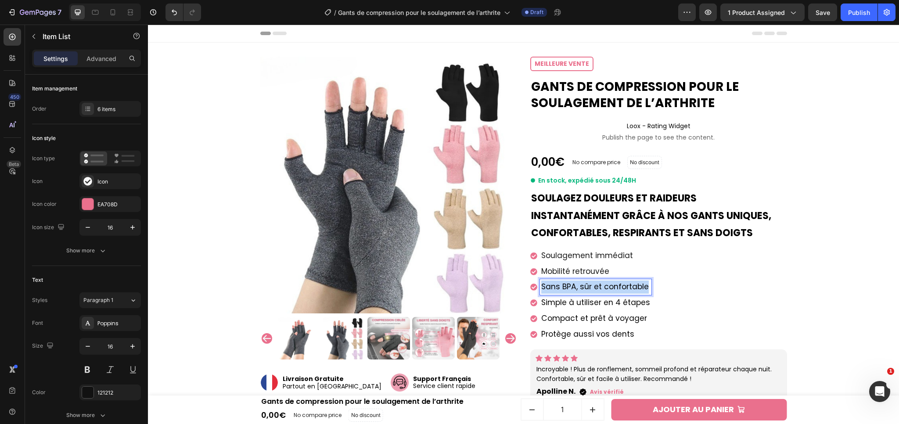
click at [587, 285] on span "Sans BPA, sûr et confortable" at bounding box center [596, 287] width 108 height 11
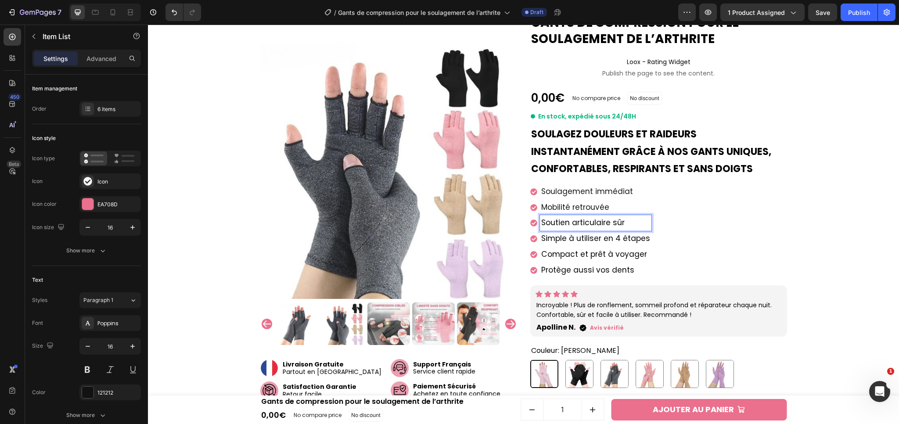
scroll to position [66, 0]
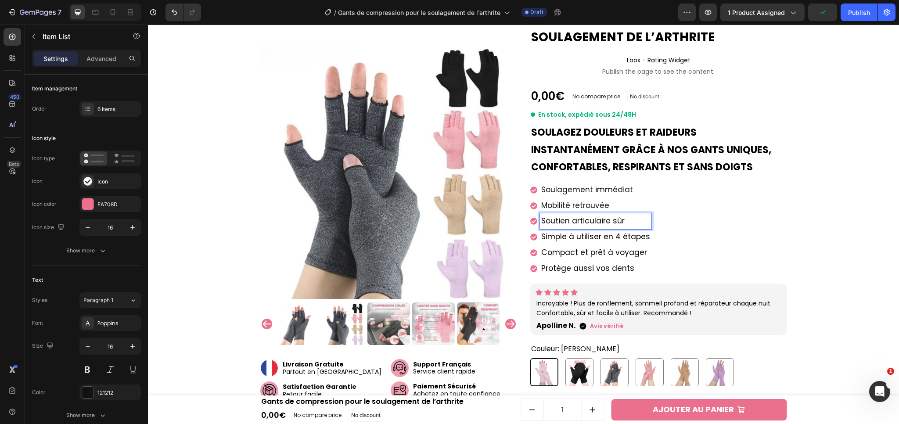
click at [613, 239] on span "Simple à utiliser en 4 étapes" at bounding box center [596, 236] width 109 height 11
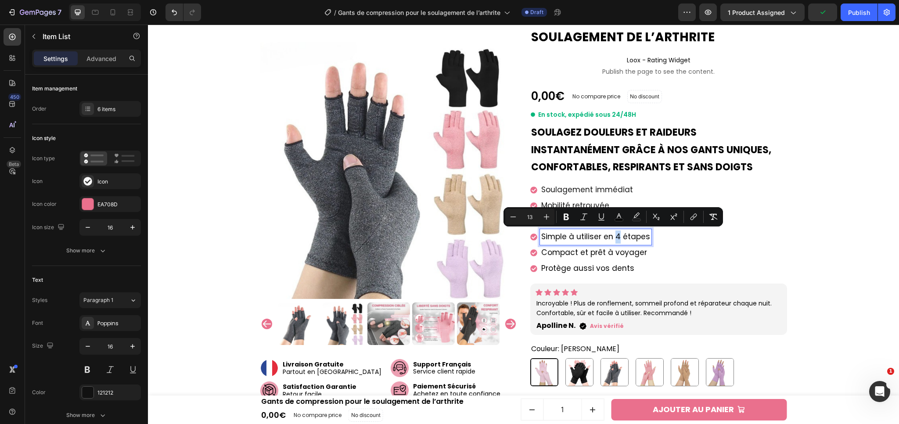
click at [613, 239] on span "Simple à utiliser en 4 étapes" at bounding box center [596, 236] width 109 height 11
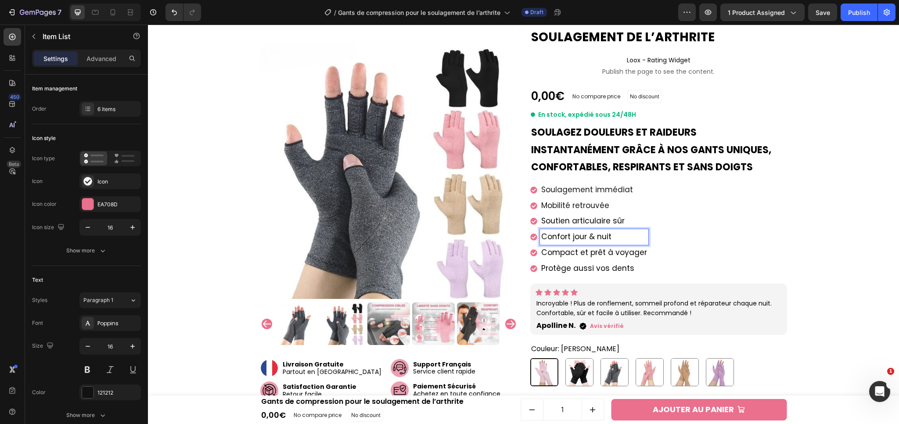
click at [585, 253] on span "Compact et prêt à voyager" at bounding box center [595, 252] width 106 height 11
click at [578, 247] on span "Compact et prêt à voyager" at bounding box center [595, 252] width 106 height 11
click at [582, 268] on span "Protège aussi vos dents" at bounding box center [588, 268] width 93 height 11
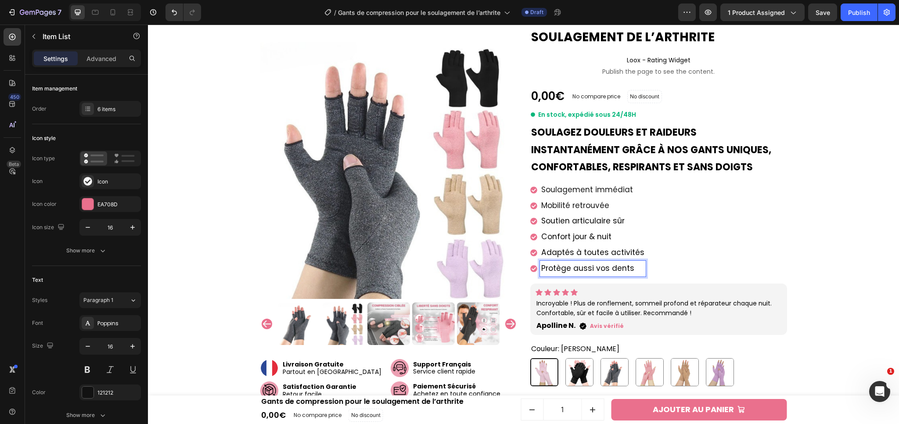
click at [585, 270] on span "Protège aussi vos dents" at bounding box center [588, 268] width 93 height 11
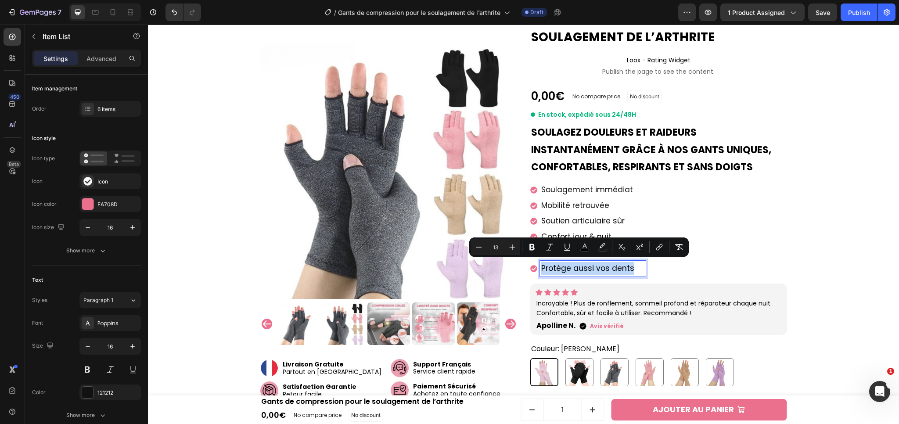
click at [585, 270] on span "Protège aussi vos dents" at bounding box center [588, 268] width 93 height 11
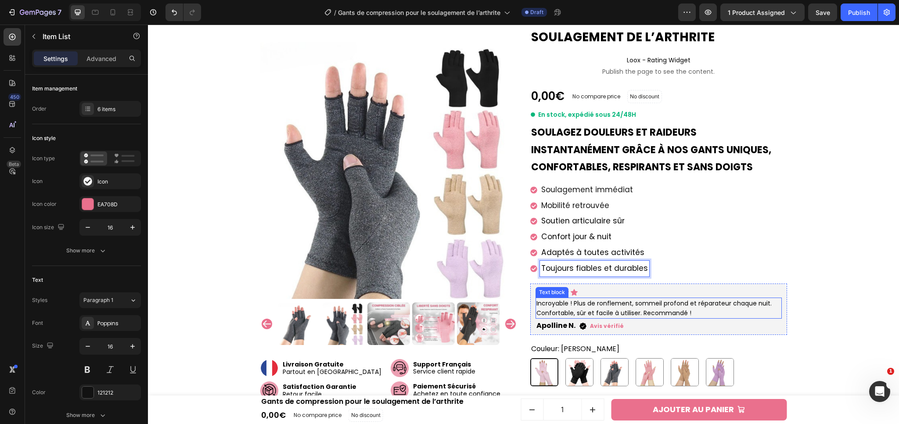
click at [585, 302] on p "Incroyable ! Plus de ronflement, sommeil profond et réparateur chaque nuit. Con…" at bounding box center [659, 309] width 245 height 20
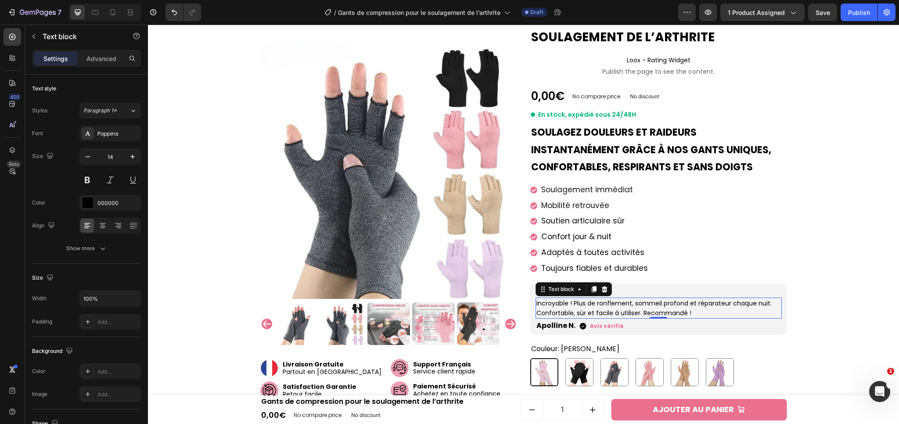
click at [596, 305] on p "Incroyable ! Plus de ronflement, sommeil profond et réparateur chaque nuit. Con…" at bounding box center [659, 309] width 245 height 20
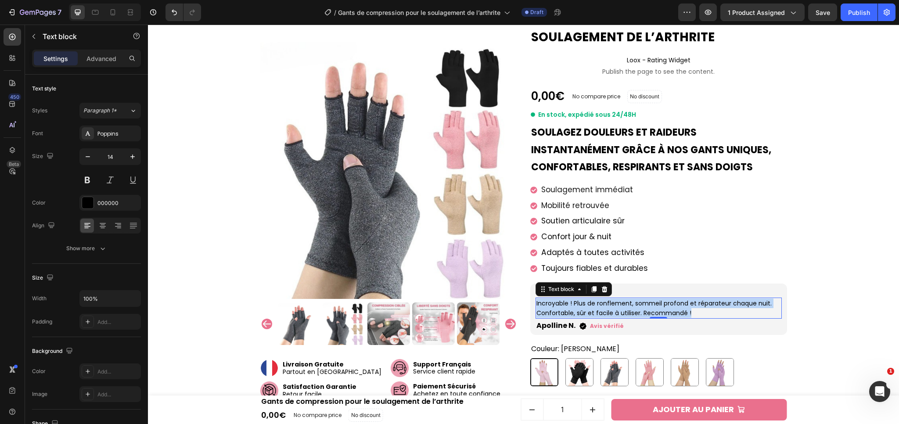
click at [596, 305] on p "Incroyable ! Plus de ronflement, sommeil profond et réparateur chaque nuit. Con…" at bounding box center [659, 309] width 245 height 20
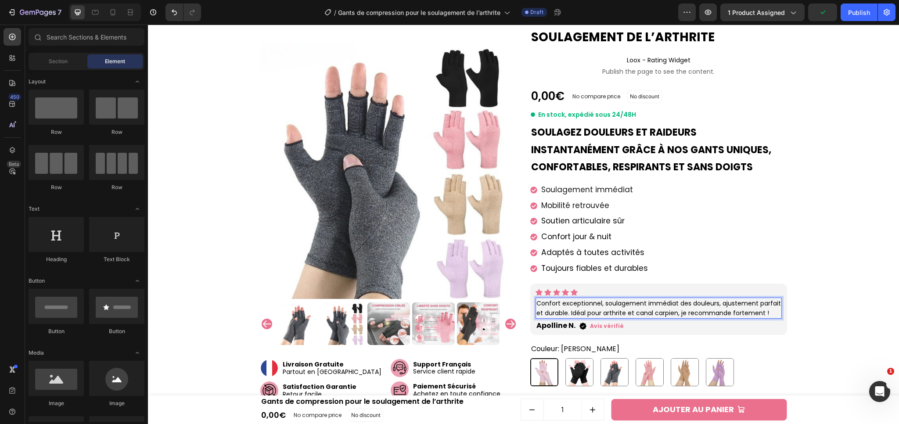
scroll to position [457, 0]
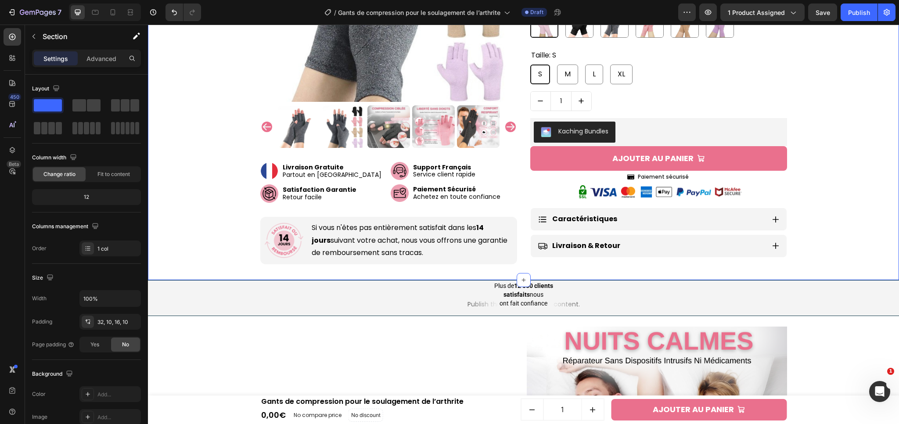
scroll to position [422, 0]
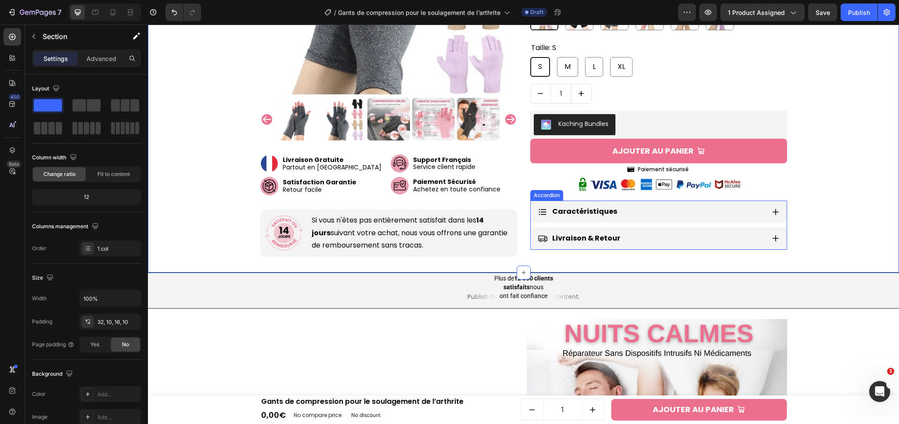
click at [775, 209] on icon at bounding box center [776, 212] width 6 height 6
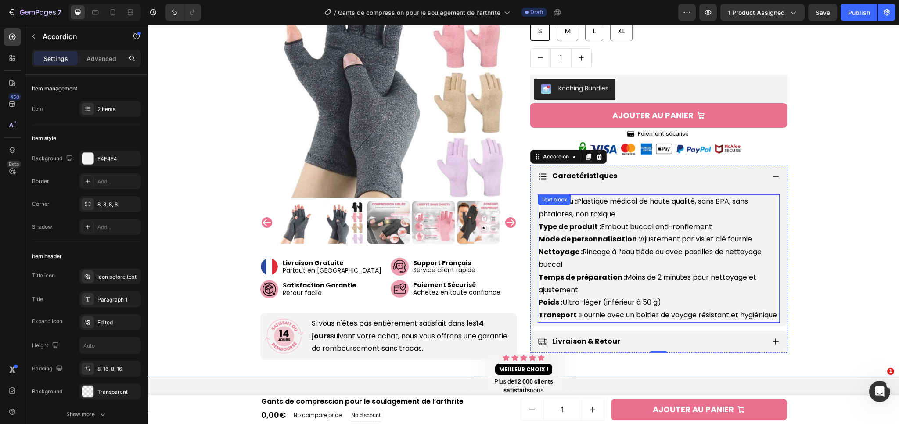
scroll to position [490, 0]
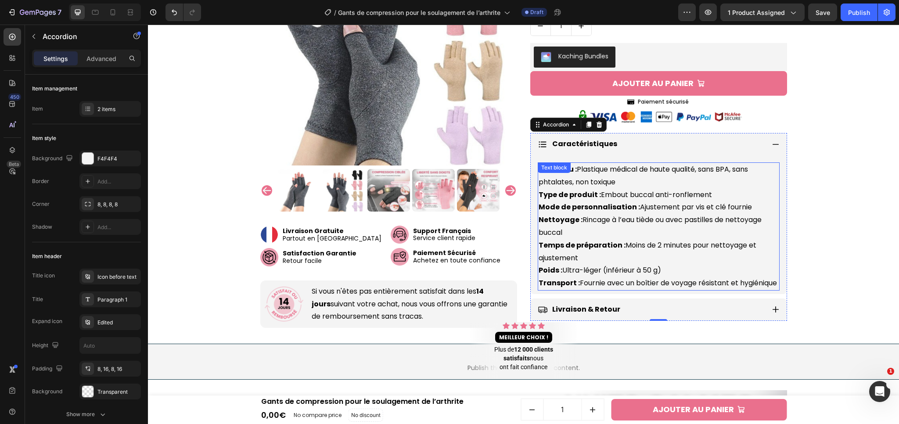
click at [565, 220] on strong "Nettoyage :" at bounding box center [561, 220] width 44 height 10
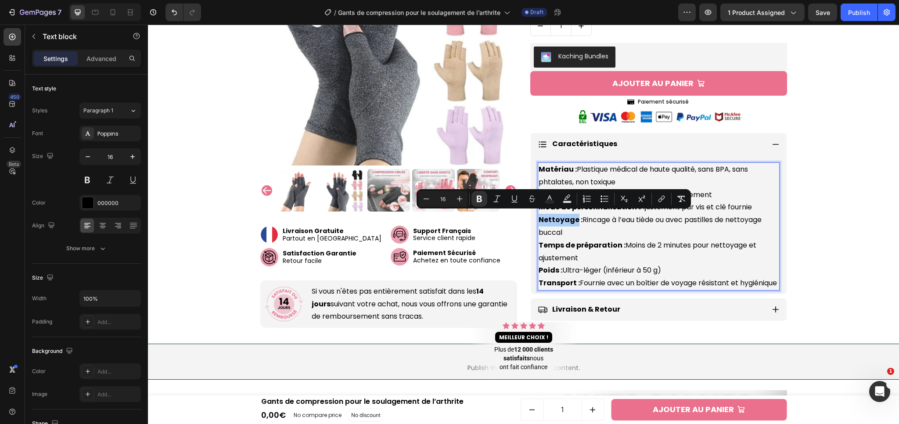
click at [558, 203] on div "Minus 16 Plus Bold Italic Underline Strikethrough Text Color Text Background Co…" at bounding box center [554, 199] width 271 height 16
click at [541, 167] on div "Matériau : Plastique médical de haute qualité, sans BPA, sans phtalates, non to…" at bounding box center [659, 226] width 242 height 128
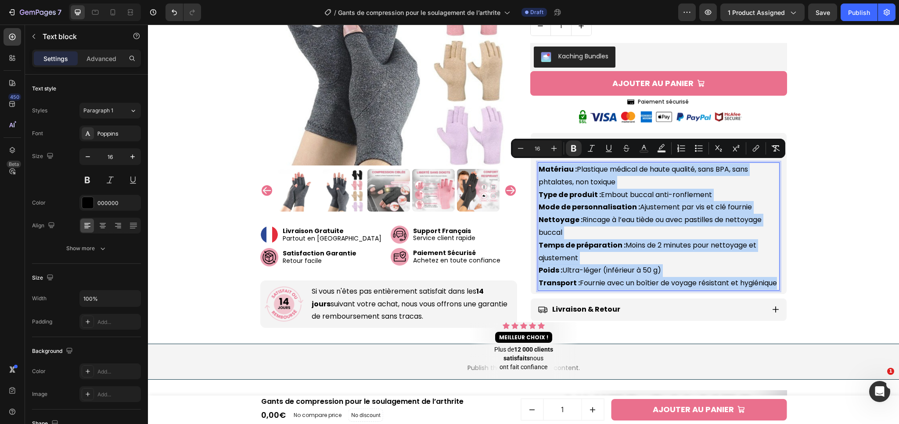
drag, startPoint x: 537, startPoint y: 168, endPoint x: 610, endPoint y: 288, distance: 140.6
click at [610, 288] on p "Matériau : Plastique médical de haute qualité, sans BPA, sans phtalates, non to…" at bounding box center [659, 226] width 240 height 126
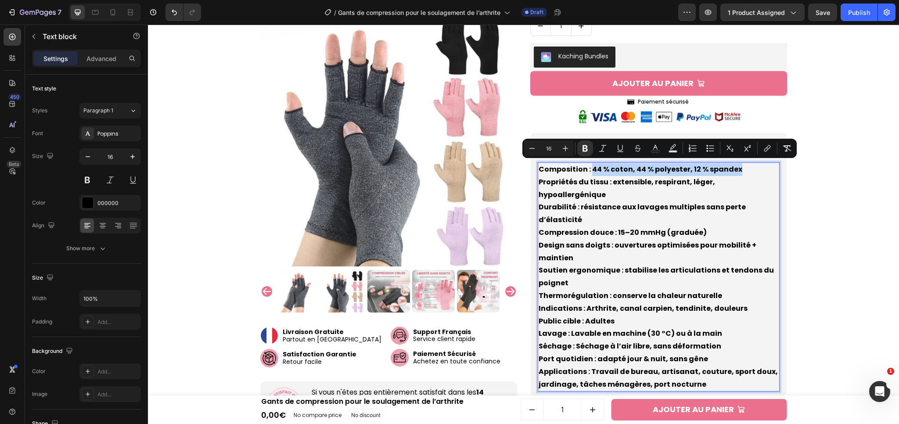
drag, startPoint x: 587, startPoint y: 167, endPoint x: 736, endPoint y: 172, distance: 149.0
click at [736, 172] on p "Composition : 44 % coton, 44 % polyester, 12 % spandex Propriétés du tissu : ex…" at bounding box center [659, 276] width 240 height 227
click at [583, 146] on icon "Editor contextual toolbar" at bounding box center [585, 148] width 5 height 7
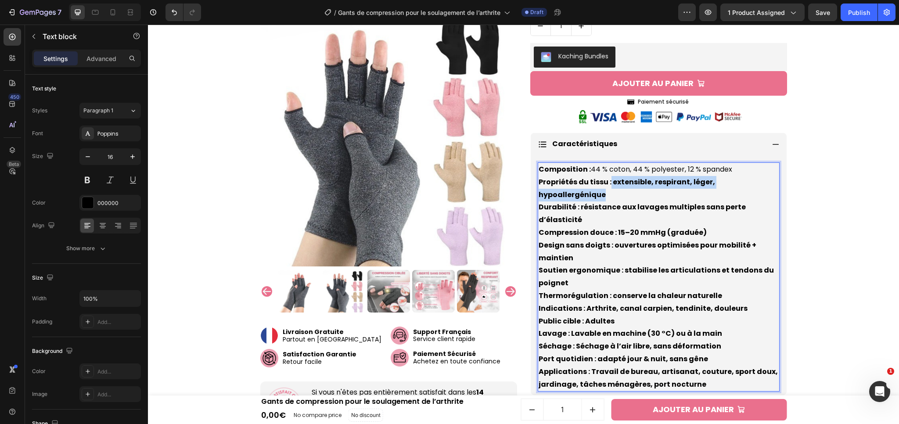
drag, startPoint x: 607, startPoint y: 179, endPoint x: 775, endPoint y: 185, distance: 168.3
click at [775, 185] on p "Composition : 44 % coton, 44 % polyester, 12 % spandex Propriétés du tissu : ex…" at bounding box center [659, 276] width 240 height 227
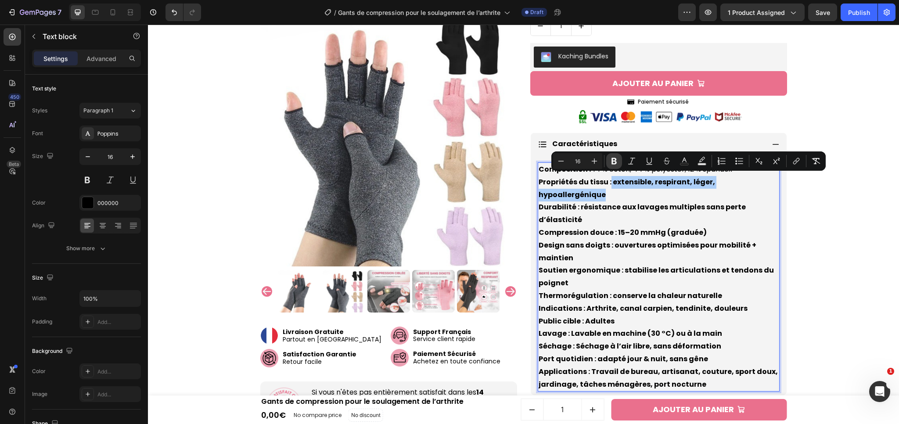
click at [615, 162] on icon "Editor contextual toolbar" at bounding box center [614, 161] width 5 height 7
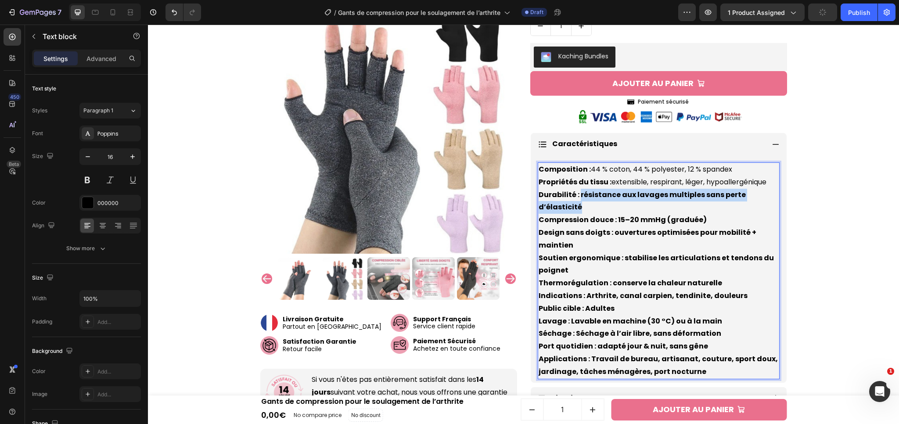
drag, startPoint x: 576, startPoint y: 191, endPoint x: 579, endPoint y: 202, distance: 11.0
click at [579, 202] on p "Composition : 44 % coton, 44 % polyester, 12 % spandex Propriétés du tissu : ex…" at bounding box center [659, 270] width 240 height 215
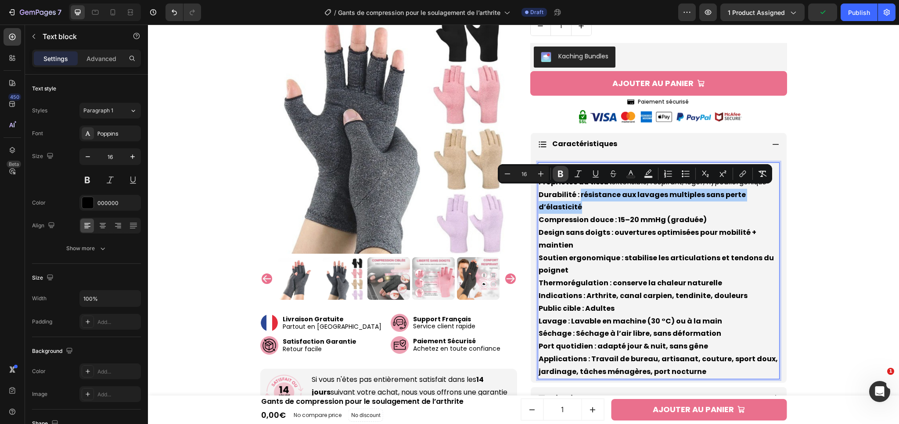
click at [559, 172] on icon "Editor contextual toolbar" at bounding box center [560, 174] width 5 height 7
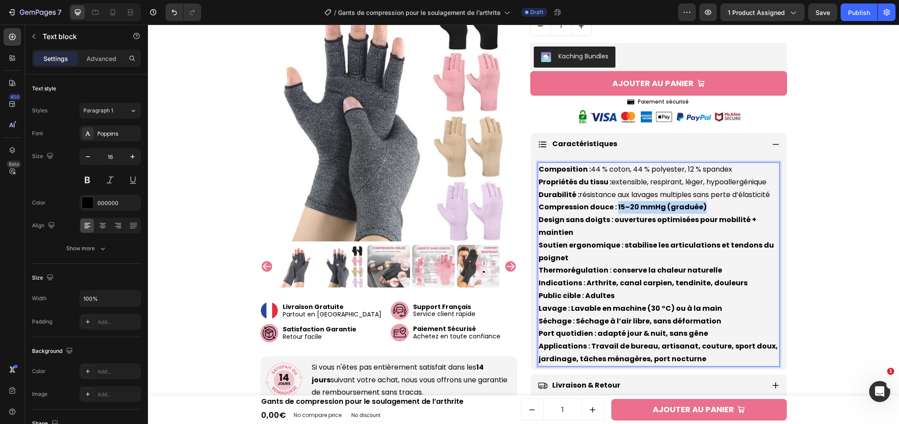
drag, startPoint x: 614, startPoint y: 207, endPoint x: 703, endPoint y: 207, distance: 89.6
click at [703, 207] on p "Composition : 44 % coton, 44 % polyester, 12 % spandex Propriétés du tissu : ex…" at bounding box center [659, 264] width 240 height 202
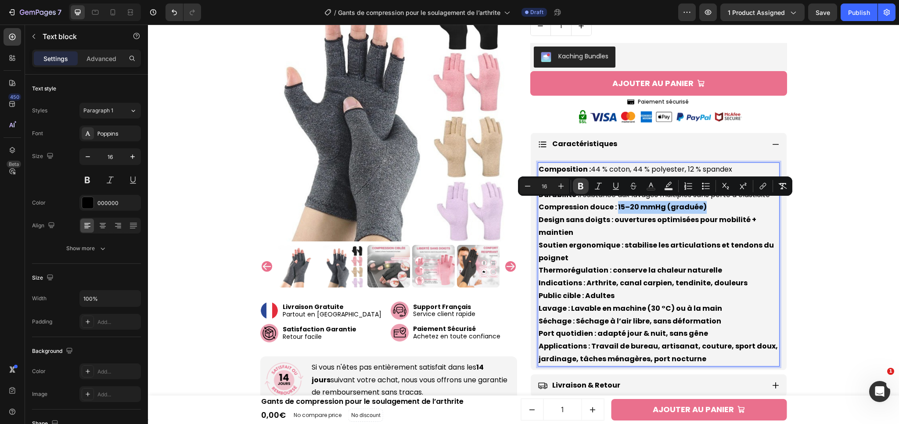
click at [588, 182] on button "Bold" at bounding box center [581, 186] width 16 height 16
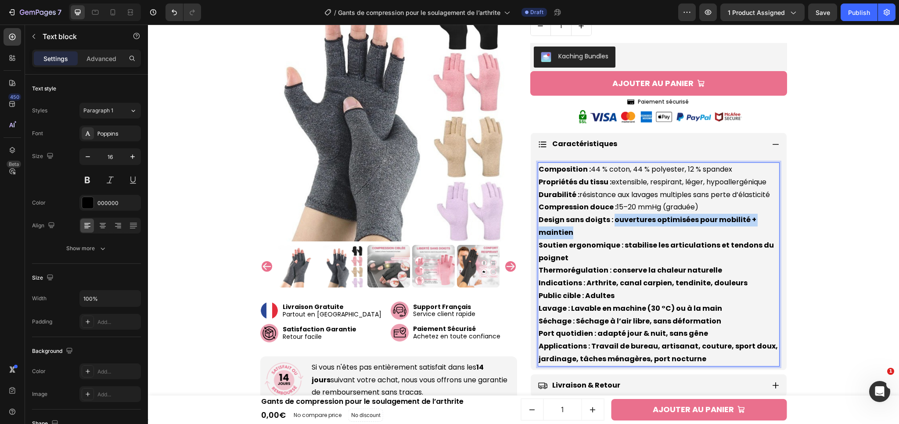
drag, startPoint x: 608, startPoint y: 218, endPoint x: 610, endPoint y: 226, distance: 7.7
click at [610, 226] on p "Composition : 44 % coton, 44 % polyester, 12 % spandex Propriétés du tissu : ex…" at bounding box center [659, 264] width 240 height 202
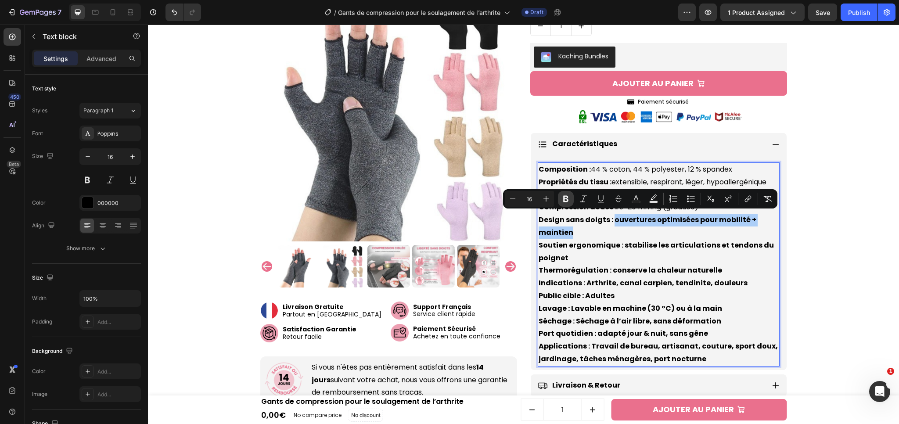
click at [563, 198] on icon "Editor contextual toolbar" at bounding box center [566, 199] width 9 height 9
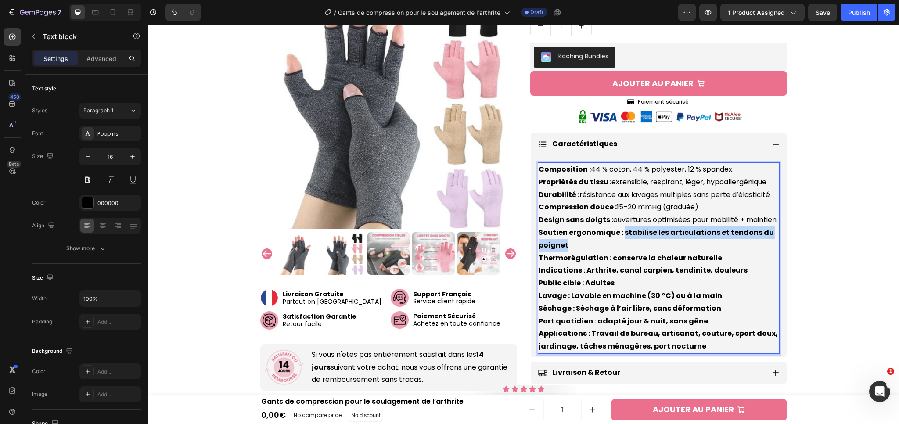
drag, startPoint x: 619, startPoint y: 231, endPoint x: 621, endPoint y: 237, distance: 6.5
click at [621, 237] on p "Composition : 44 % coton, 44 % polyester, 12 % spandex Propriétés du tissu : ex…" at bounding box center [659, 258] width 240 height 190
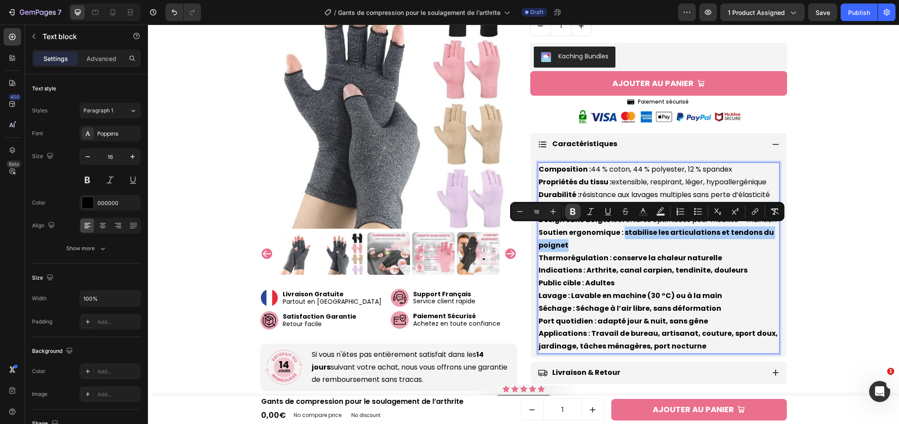
click at [574, 207] on icon "Editor contextual toolbar" at bounding box center [573, 211] width 9 height 9
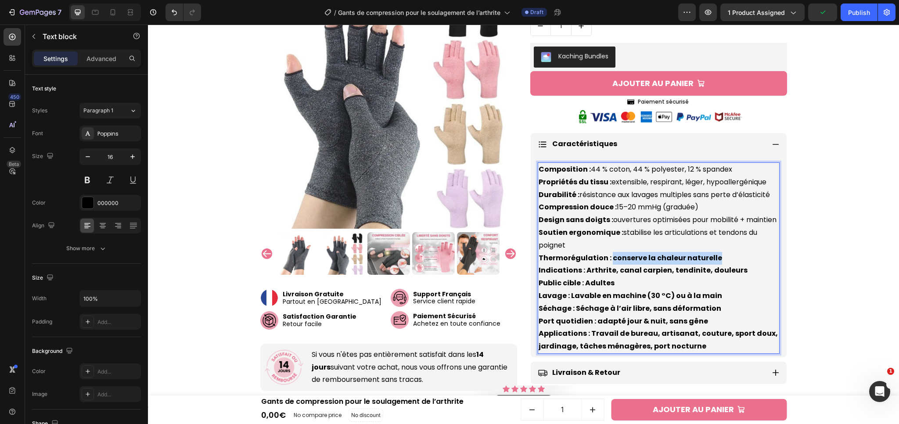
drag, startPoint x: 607, startPoint y: 257, endPoint x: 712, endPoint y: 257, distance: 105.0
click at [712, 257] on p "Composition : 44 % coton, 44 % polyester, 12 % spandex Propriétés du tissu : ex…" at bounding box center [659, 258] width 240 height 190
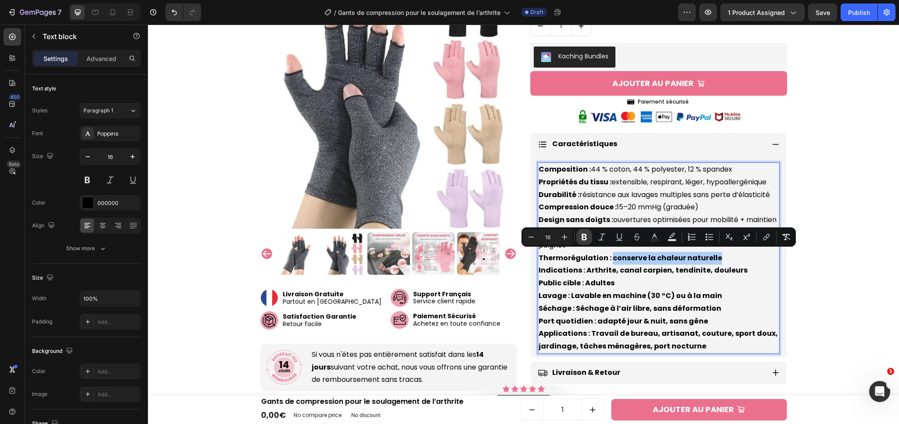
click at [588, 239] on icon "Editor contextual toolbar" at bounding box center [584, 237] width 9 height 9
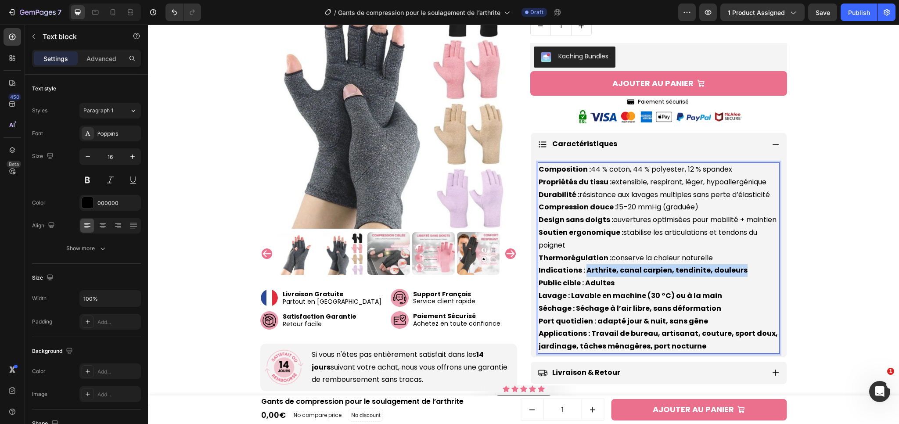
drag, startPoint x: 581, startPoint y: 267, endPoint x: 735, endPoint y: 264, distance: 153.3
click at [735, 264] on p "Composition : 44 % coton, 44 % polyester, 12 % spandex Propriétés du tissu : ex…" at bounding box center [659, 258] width 240 height 190
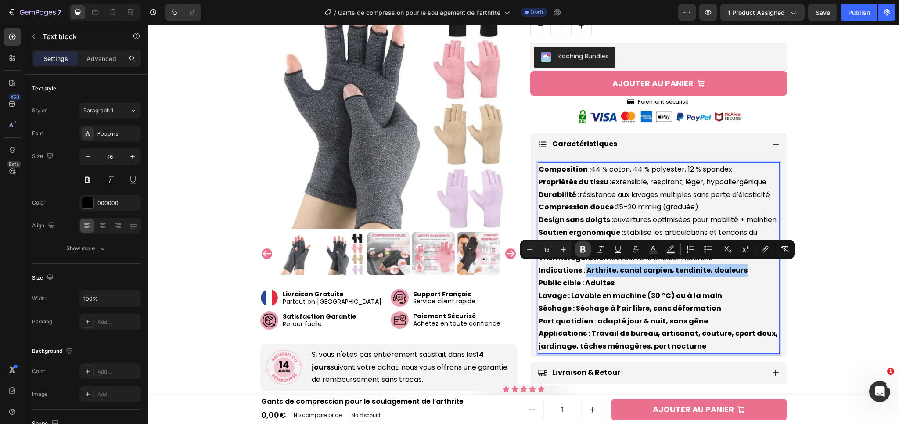
click at [583, 249] on icon "Editor contextual toolbar" at bounding box center [583, 249] width 5 height 7
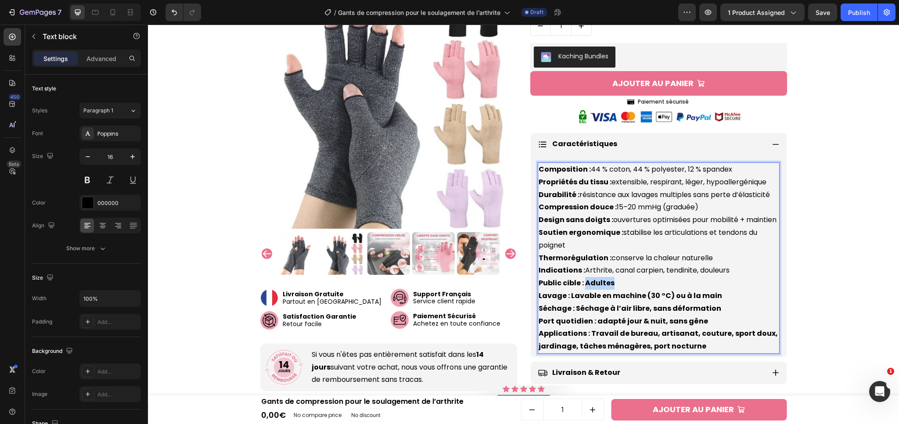
drag, startPoint x: 581, startPoint y: 281, endPoint x: 614, endPoint y: 280, distance: 32.9
click at [614, 280] on p "Composition : 44 % coton, 44 % polyester, 12 % spandex Propriétés du tissu : ex…" at bounding box center [659, 258] width 240 height 190
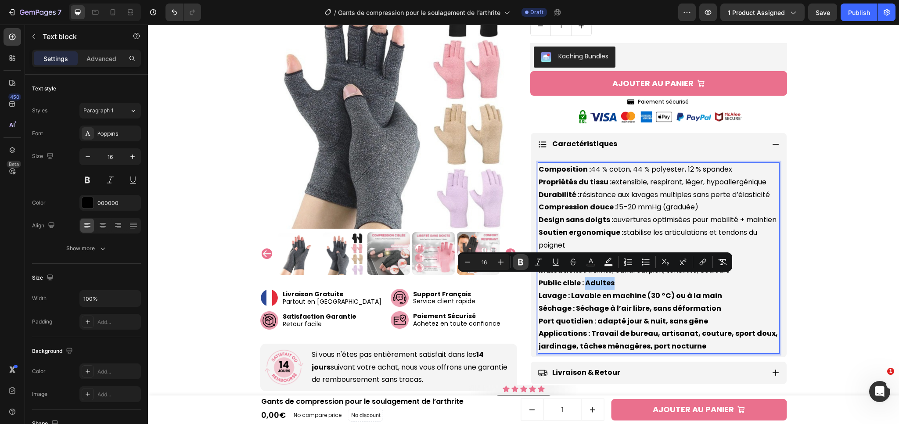
click at [526, 259] on button "Bold" at bounding box center [521, 262] width 16 height 16
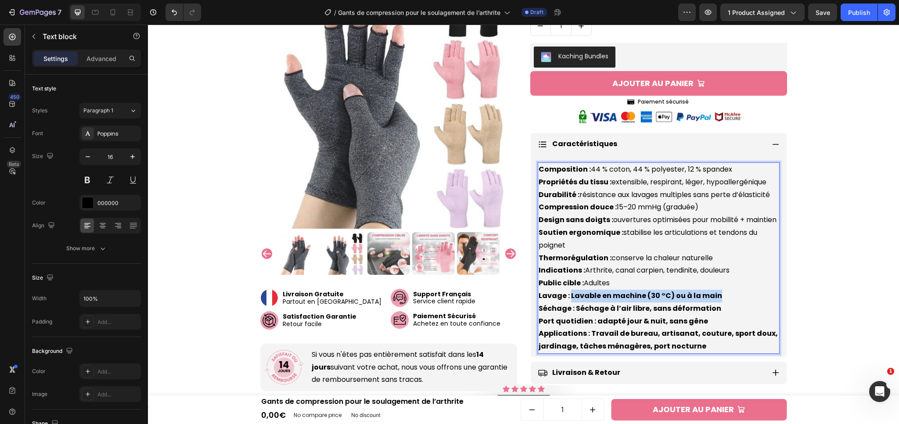
drag, startPoint x: 566, startPoint y: 293, endPoint x: 712, endPoint y: 293, distance: 145.8
click at [712, 293] on strong "Lavage : Lavable en machine (30 °C) ou à la main" at bounding box center [631, 296] width 184 height 10
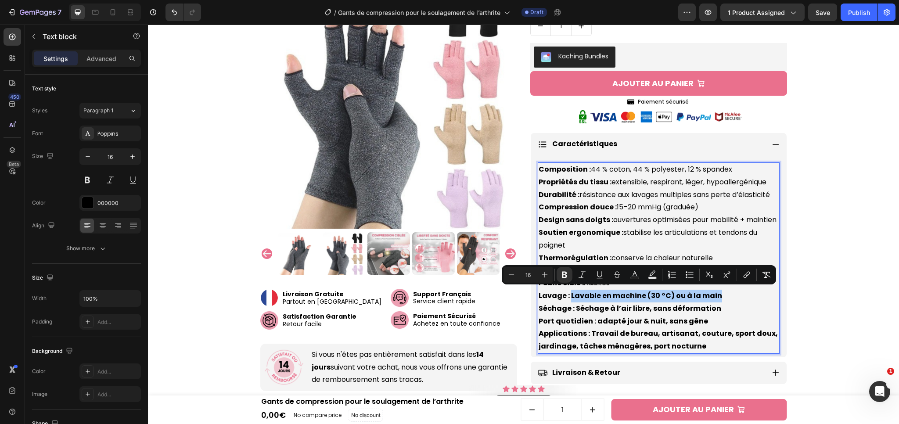
click at [561, 276] on icon "Editor contextual toolbar" at bounding box center [564, 275] width 9 height 9
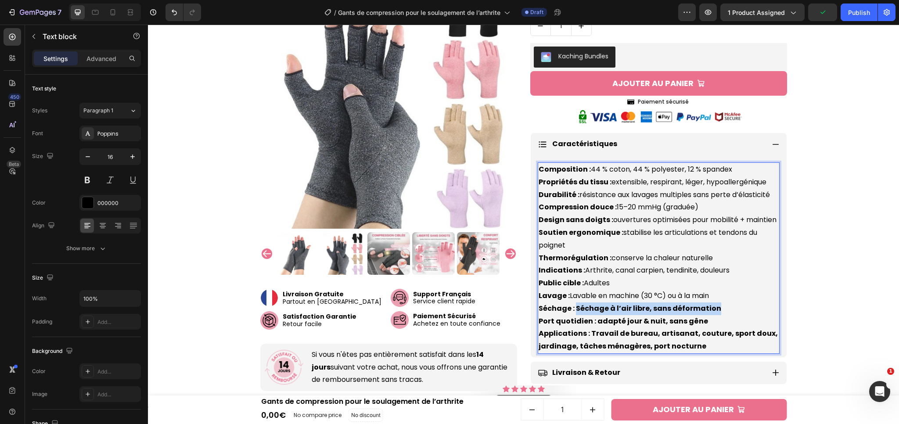
drag, startPoint x: 573, startPoint y: 307, endPoint x: 710, endPoint y: 306, distance: 137.5
click at [710, 306] on strong "Séchage : Séchage à l’air libre, sans déformation" at bounding box center [630, 308] width 183 height 10
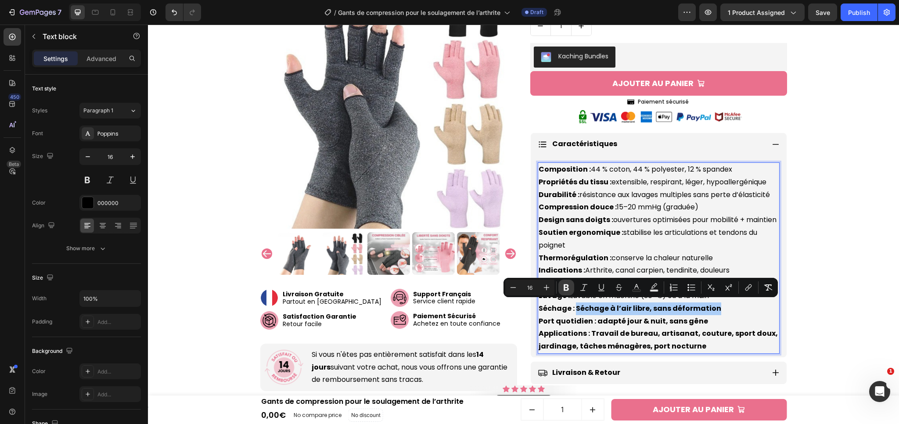
drag, startPoint x: 567, startPoint y: 292, endPoint x: 432, endPoint y: 274, distance: 136.9
click at [567, 292] on button "Bold" at bounding box center [567, 288] width 16 height 16
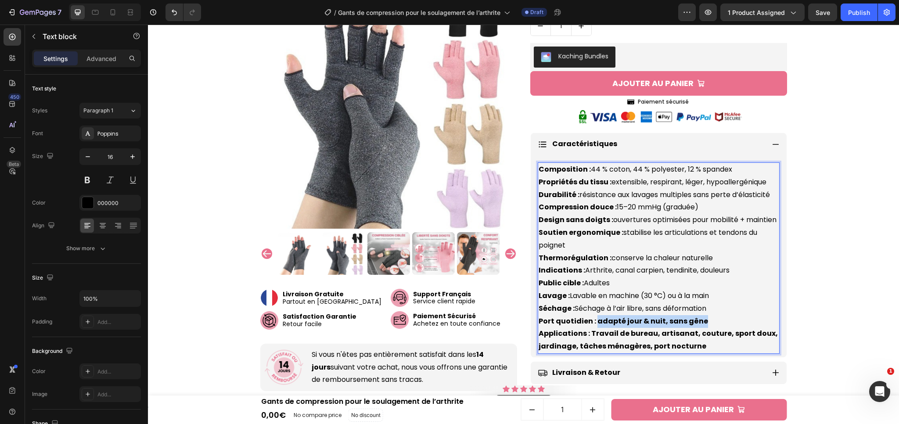
drag, startPoint x: 593, startPoint y: 321, endPoint x: 701, endPoint y: 319, distance: 107.6
click at [701, 319] on p "Composition : 44 % coton, 44 % polyester, 12 % spandex Propriétés du tissu : ex…" at bounding box center [659, 258] width 240 height 190
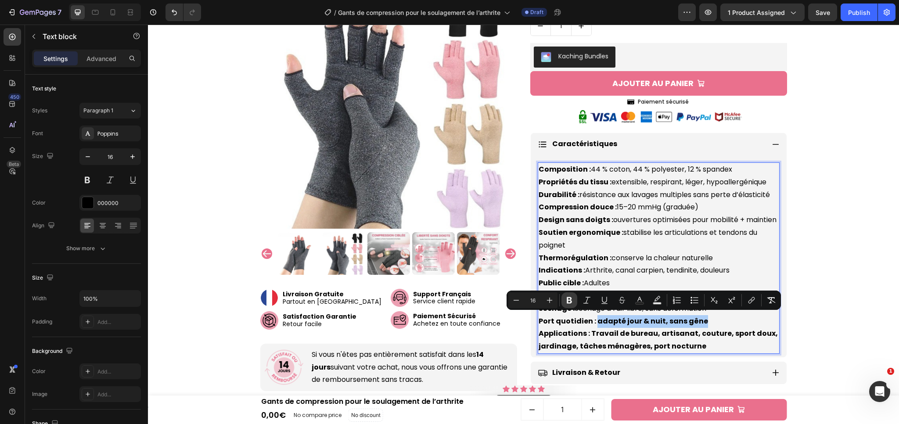
click at [572, 299] on icon "Editor contextual toolbar" at bounding box center [569, 300] width 9 height 9
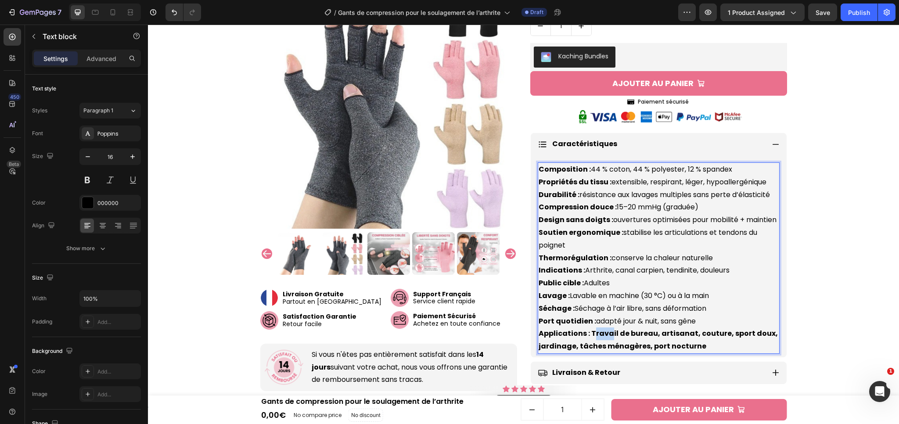
drag, startPoint x: 589, startPoint y: 333, endPoint x: 608, endPoint y: 335, distance: 19.4
click at [608, 335] on strong "Applications : Travail de bureau, artisanat, couture, sport doux, jardinage, tâ…" at bounding box center [658, 340] width 239 height 23
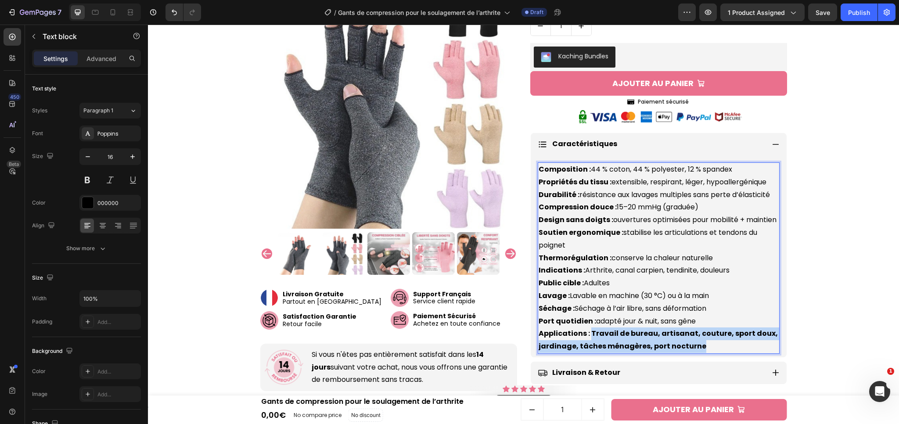
drag, startPoint x: 586, startPoint y: 333, endPoint x: 704, endPoint y: 344, distance: 119.1
click at [704, 344] on p "Composition : 44 % coton, 44 % polyester, 12 % spandex Propriétés du tissu : ex…" at bounding box center [659, 258] width 240 height 190
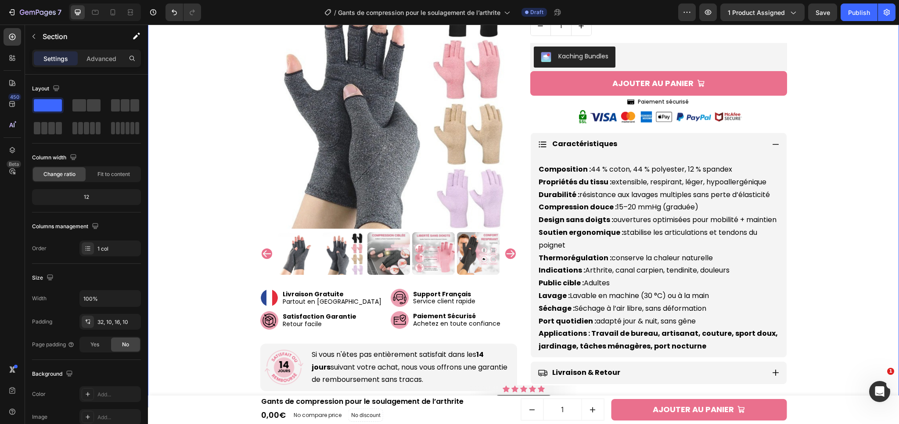
click at [638, 336] on strong "Applications : Travail de bureau, artisanat, couture, sport doux, jardinage, tâ…" at bounding box center [658, 340] width 239 height 23
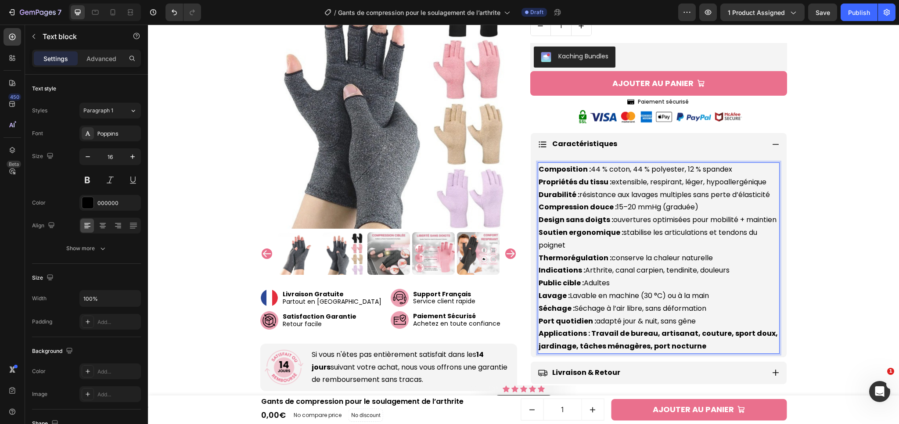
drag, startPoint x: 588, startPoint y: 332, endPoint x: 626, endPoint y: 333, distance: 37.8
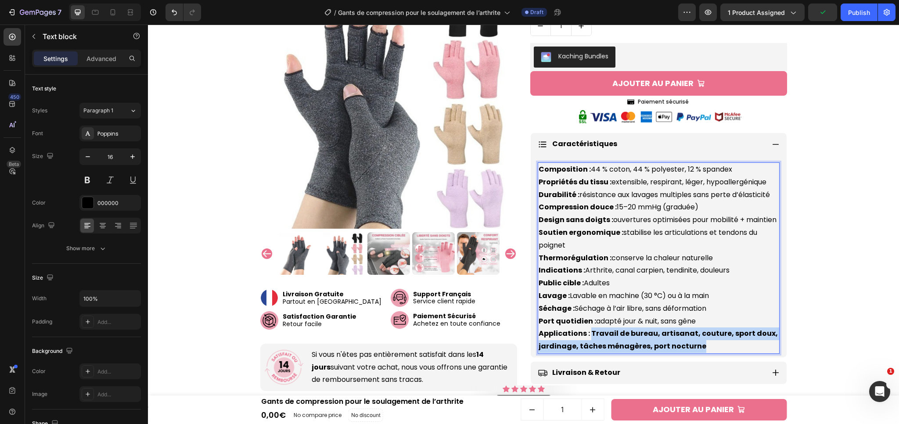
drag, startPoint x: 586, startPoint y: 331, endPoint x: 706, endPoint y: 340, distance: 120.3
click at [706, 340] on p "Composition : 44 % coton, 44 % polyester, 12 % spandex Propriétés du tissu : ex…" at bounding box center [659, 258] width 240 height 190
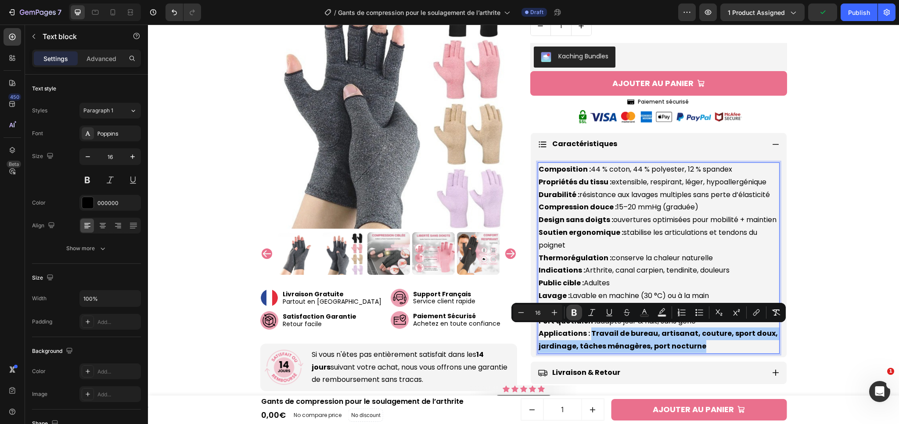
click at [568, 314] on button "Bold" at bounding box center [575, 313] width 16 height 16
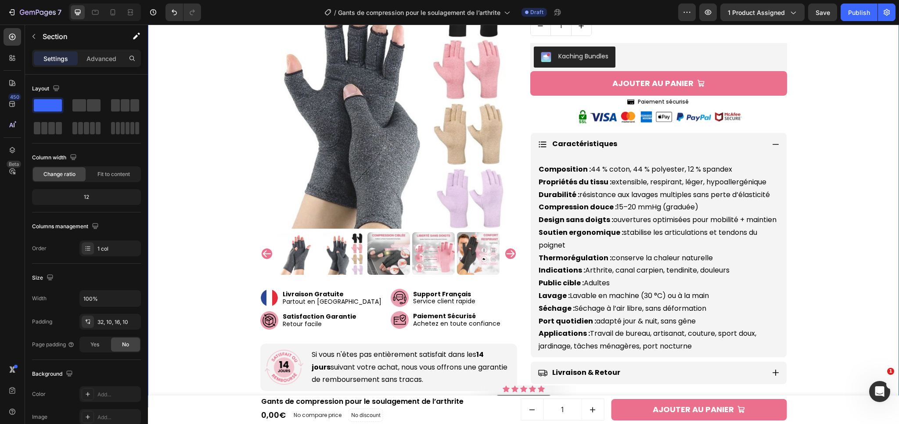
click at [831, 21] on div "7 Version history / Gants de compression pour le soulagement de l’arthrite Draf…" at bounding box center [449, 12] width 899 height 25
click at [831, 19] on button "Save" at bounding box center [823, 13] width 29 height 18
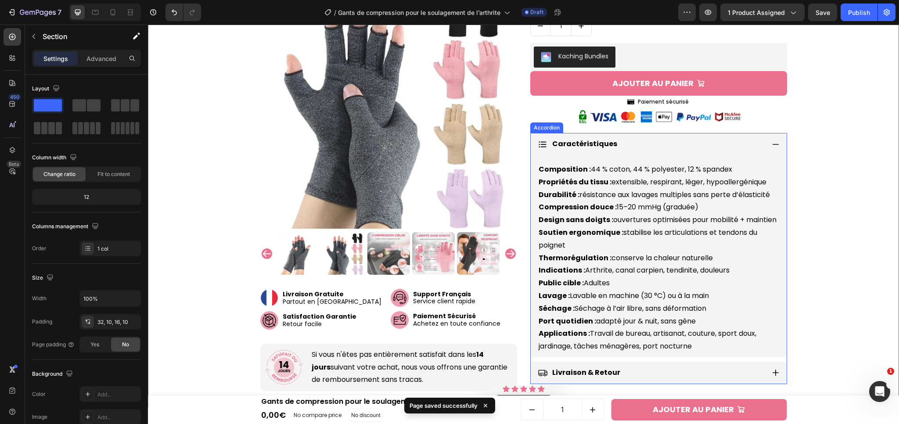
click at [779, 138] on div "Caractéristiques" at bounding box center [659, 144] width 256 height 22
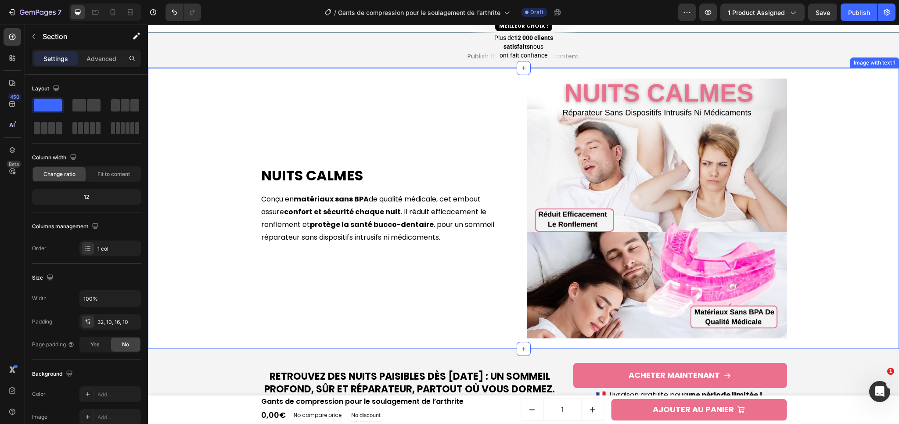
scroll to position [708, 0]
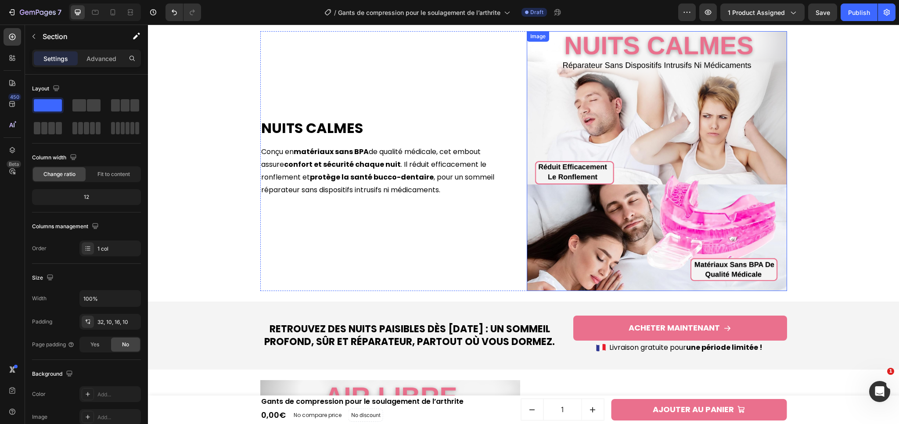
click at [704, 200] on img at bounding box center [657, 161] width 260 height 260
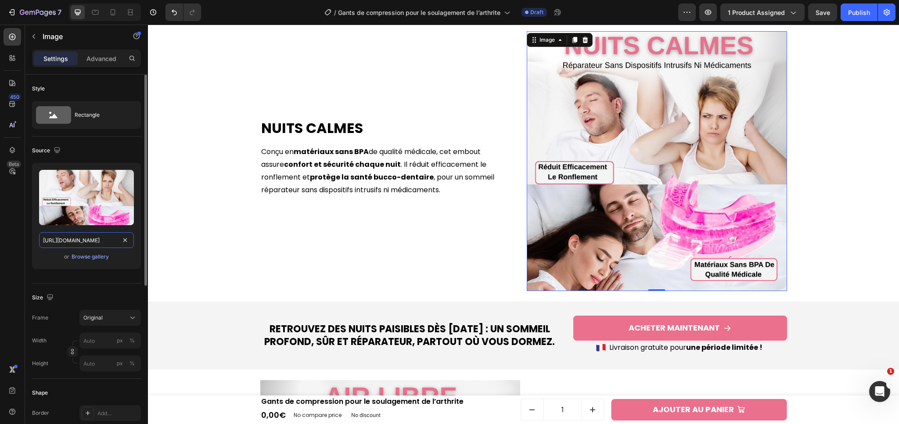
click at [77, 241] on input "[URL][DOMAIN_NAME]" at bounding box center [86, 240] width 95 height 16
paste input "1ec3419a-30e3-4b15-baa9-e6bd4a32c647.png?v=1758970938"
type input "[URL][DOMAIN_NAME]"
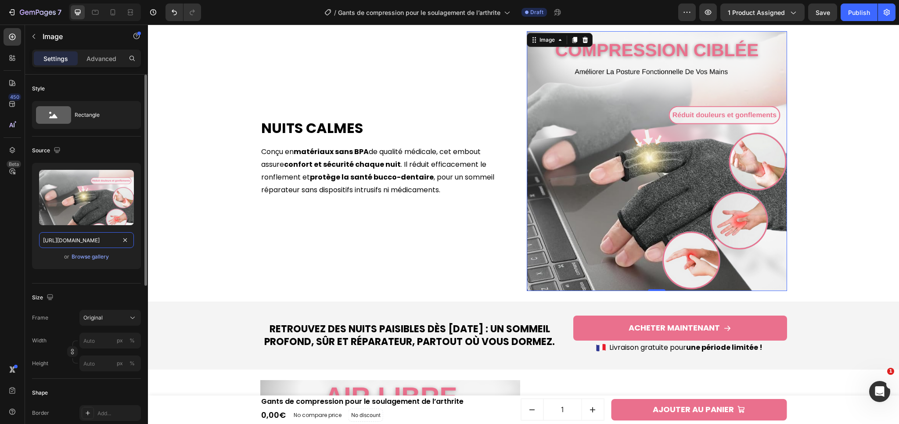
scroll to position [0, 228]
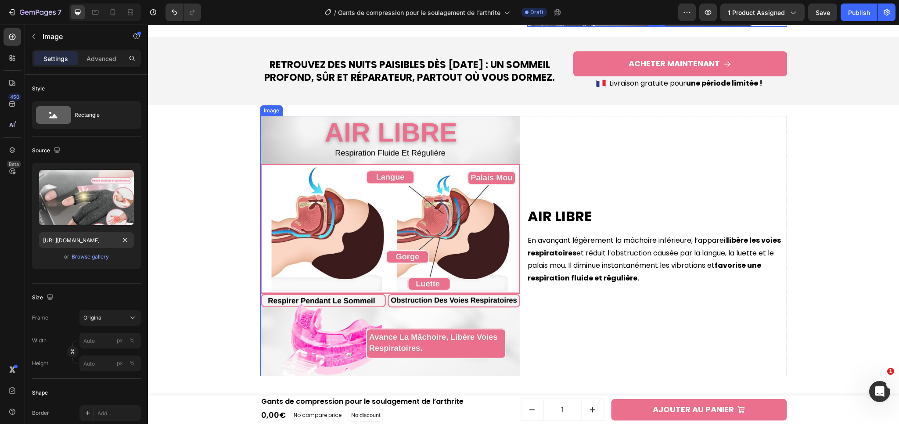
click at [393, 204] on img at bounding box center [390, 246] width 260 height 260
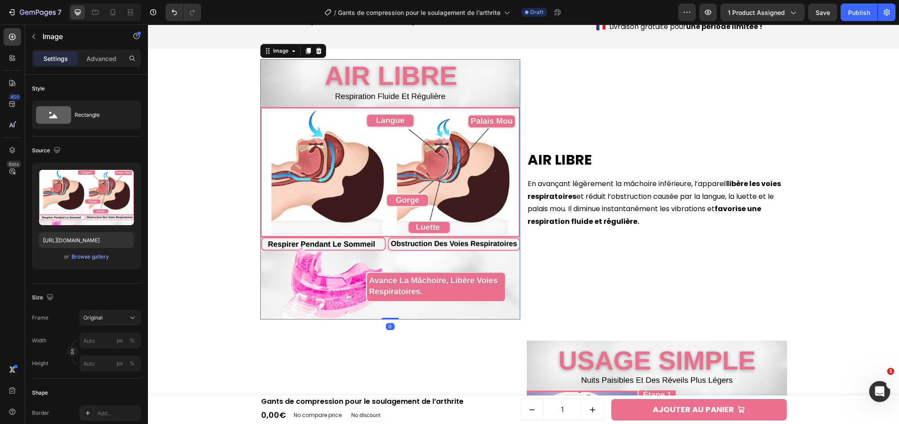
scroll to position [1029, 0]
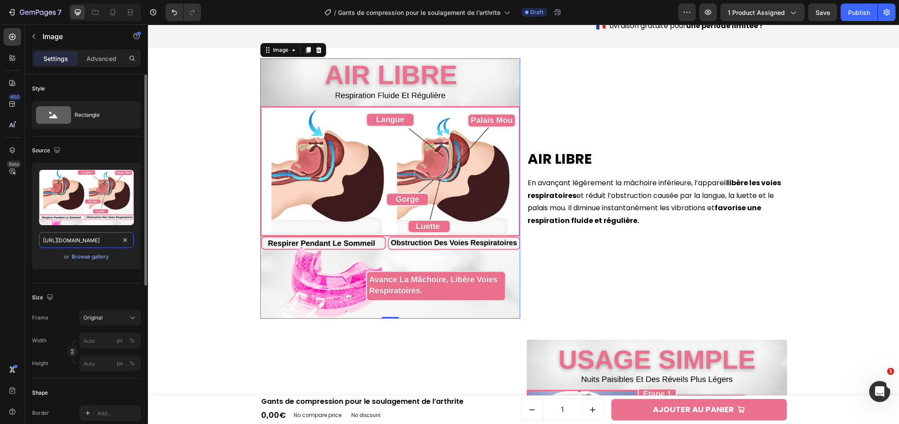
click at [73, 239] on input "[URL][DOMAIN_NAME]" at bounding box center [86, 240] width 95 height 16
paste input "Gants_de_compression_pour_le_soulagement_de_l_arthrite.png?v=1758971985"
type input "[URL][DOMAIN_NAME]"
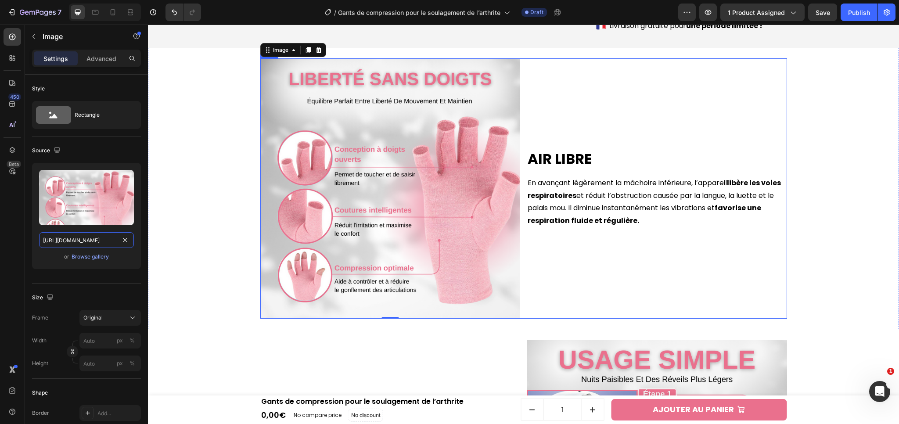
scroll to position [1044, 0]
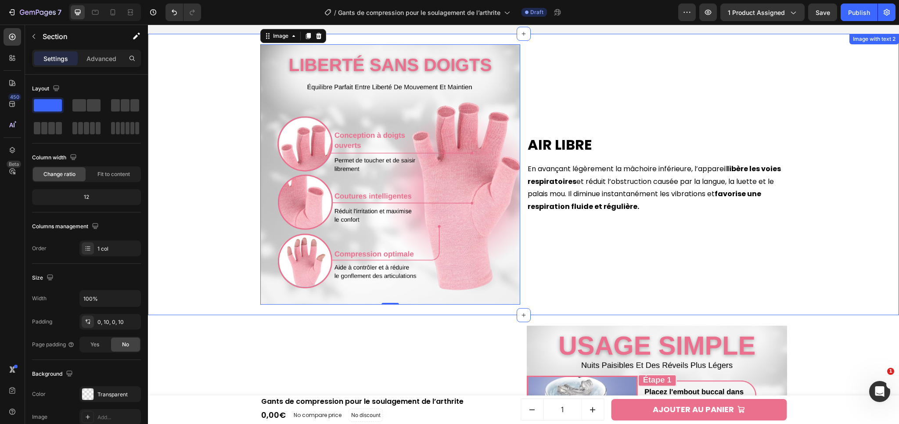
click at [840, 228] on div "Air Libre Heading En avançant légèrement la mâchoire inférieure, l’appareil lib…" at bounding box center [523, 175] width 743 height 282
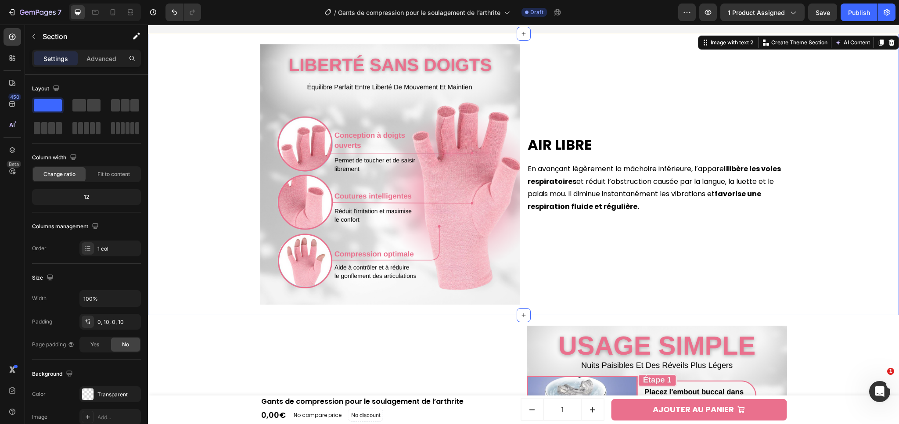
click at [833, 235] on div "Air Libre Heading En avançant légèrement la mâchoire inférieure, l’appareil lib…" at bounding box center [523, 175] width 743 height 282
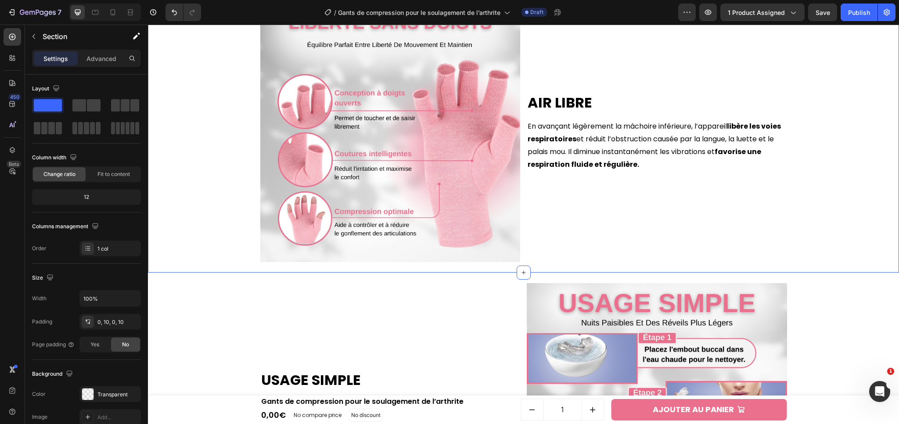
scroll to position [1175, 0]
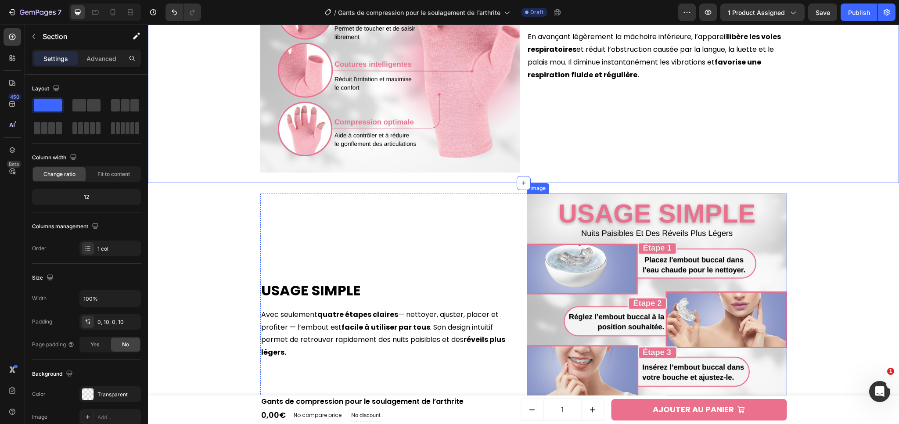
click at [708, 300] on img at bounding box center [657, 324] width 260 height 260
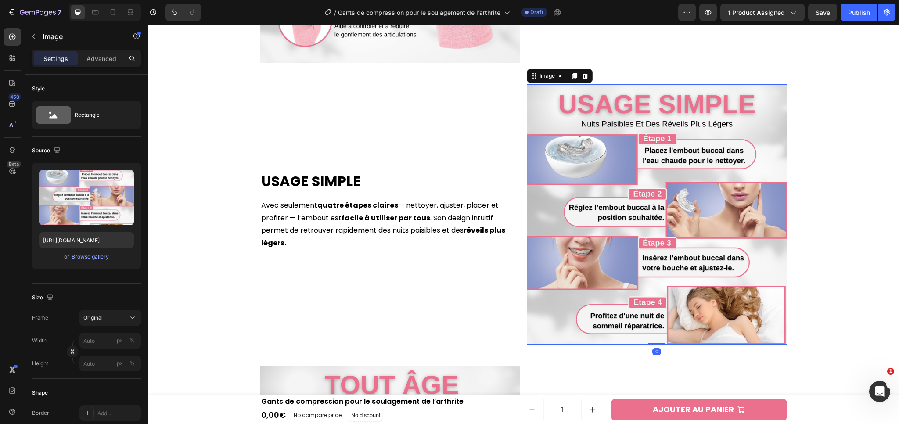
scroll to position [1298, 0]
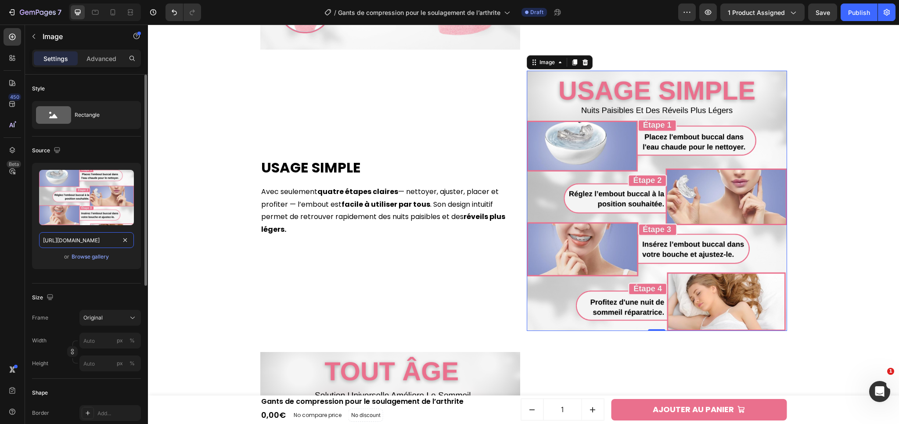
click at [61, 242] on input "[URL][DOMAIN_NAME]" at bounding box center [86, 240] width 95 height 16
paste input "5585b36c-aebf-422a-b280-13cb0e43de4c.png?v=1758971985"
type input "[URL][DOMAIN_NAME]"
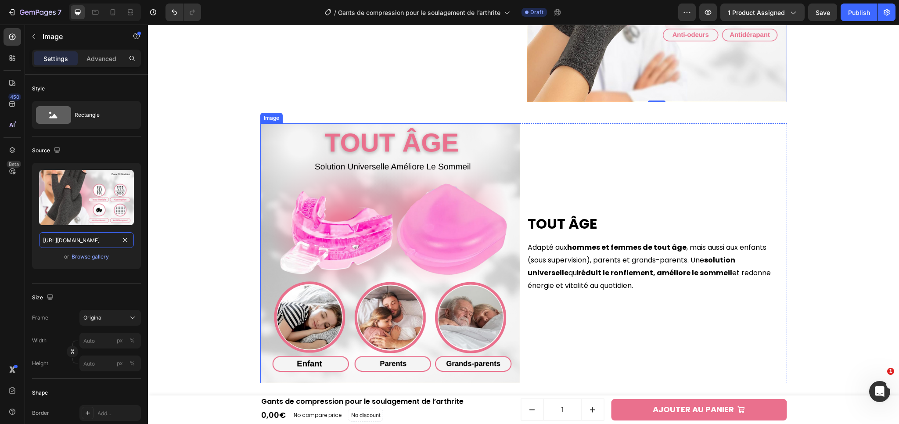
scroll to position [1562, 0]
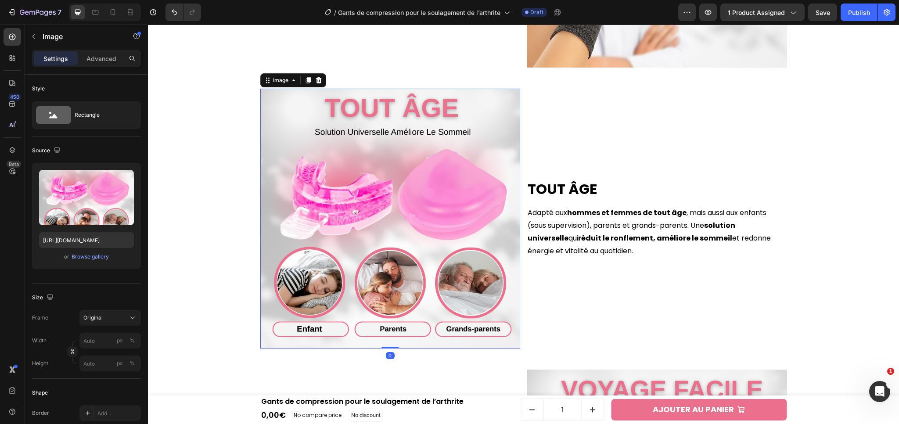
click at [372, 248] on img at bounding box center [390, 219] width 260 height 260
click at [69, 240] on input "[URL][DOMAIN_NAME]" at bounding box center [86, 240] width 95 height 16
paste input "4a52119a-e56b-42bf-b674-fa886cdf9664.png?v=1758971985"
type input "[URL][DOMAIN_NAME]"
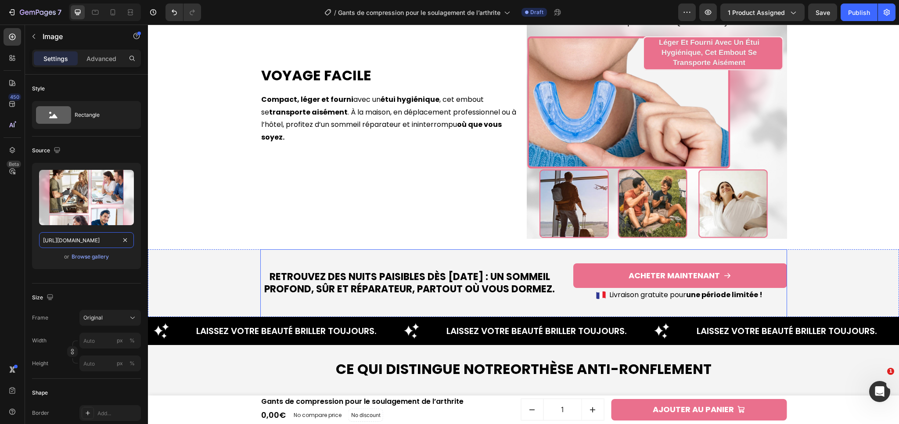
scroll to position [1878, 0]
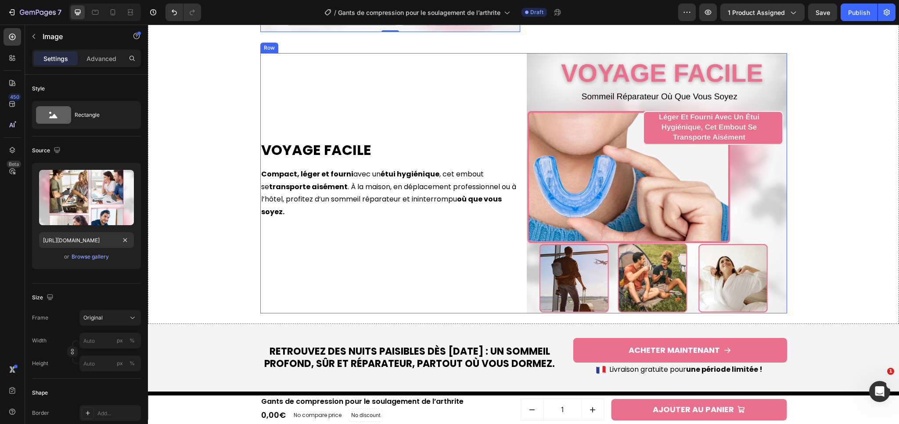
click at [594, 271] on img at bounding box center [657, 183] width 260 height 260
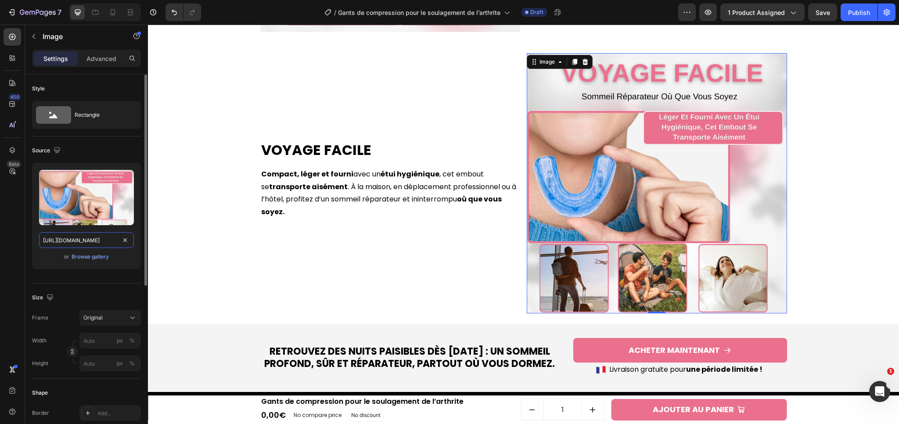
click at [72, 241] on input "[URL][DOMAIN_NAME]" at bounding box center [86, 240] width 95 height 16
paste input "b775d989-affe-4a27-a94c-0b4c922859a3.png?v=1758971985"
type input "[URL][DOMAIN_NAME]"
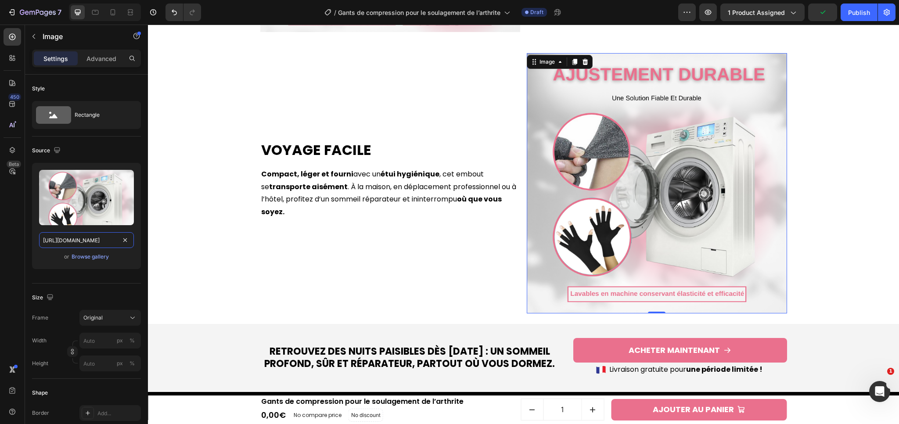
scroll to position [0, 230]
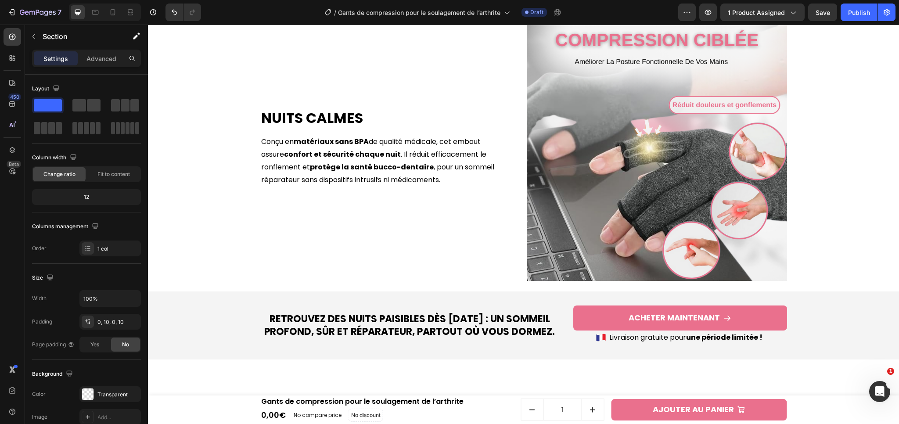
scroll to position [610, 0]
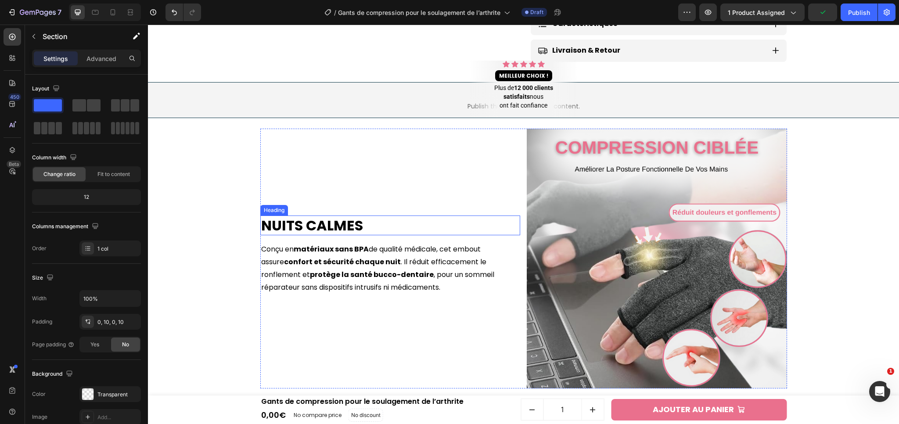
click at [303, 224] on h2 "Nuits Calmes" at bounding box center [390, 226] width 260 height 20
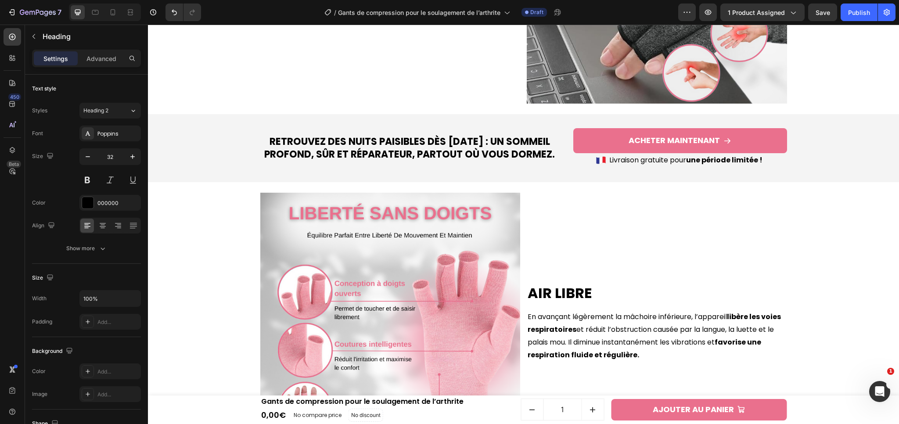
scroll to position [932, 0]
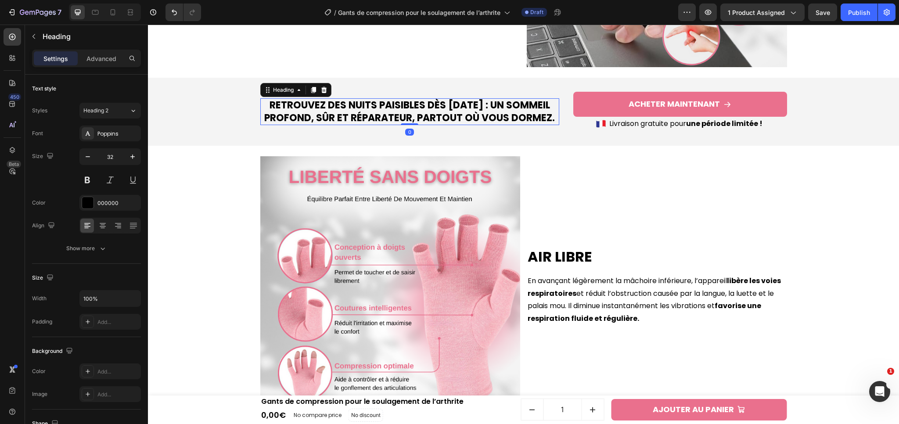
click at [443, 105] on h2 "Retrouvez des nuits paisibles dès [DATE] : un sommeil profond, sûr et réparateu…" at bounding box center [409, 111] width 299 height 27
click at [348, 114] on h2 "Retrouvez des nuits paisibles dès [DATE] : un sommeil profond, sûr et réparateu…" at bounding box center [409, 111] width 299 height 27
click at [348, 114] on p "Retrouvez des nuits paisibles dès [DATE] : un sommeil profond, sûr et réparateu…" at bounding box center [409, 111] width 297 height 25
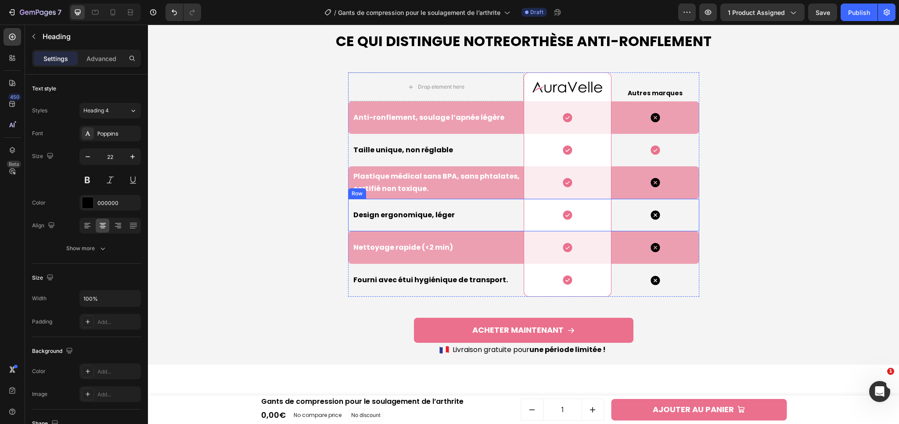
scroll to position [2104, 0]
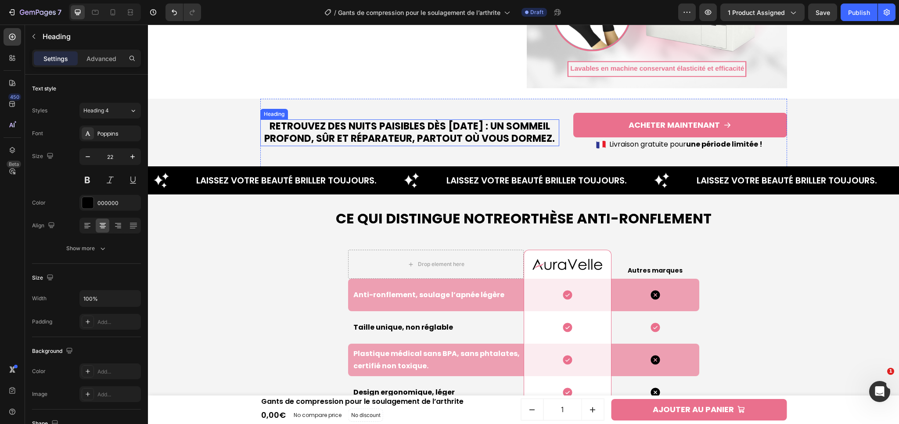
click at [427, 124] on h2 "Retrouvez des nuits paisibles dès [DATE] : un sommeil profond, sûr et réparateu…" at bounding box center [409, 132] width 299 height 27
click at [427, 124] on p "Retrouvez des nuits paisibles dès [DATE] : un sommeil profond, sûr et réparateu…" at bounding box center [409, 132] width 297 height 25
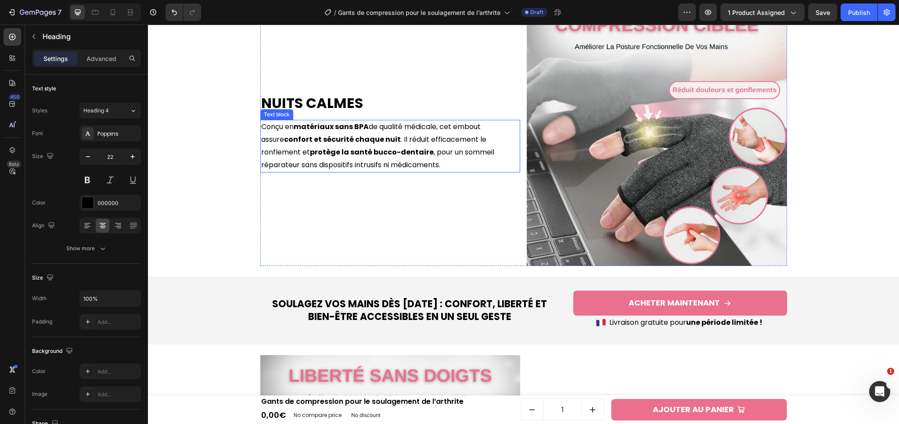
scroll to position [733, 0]
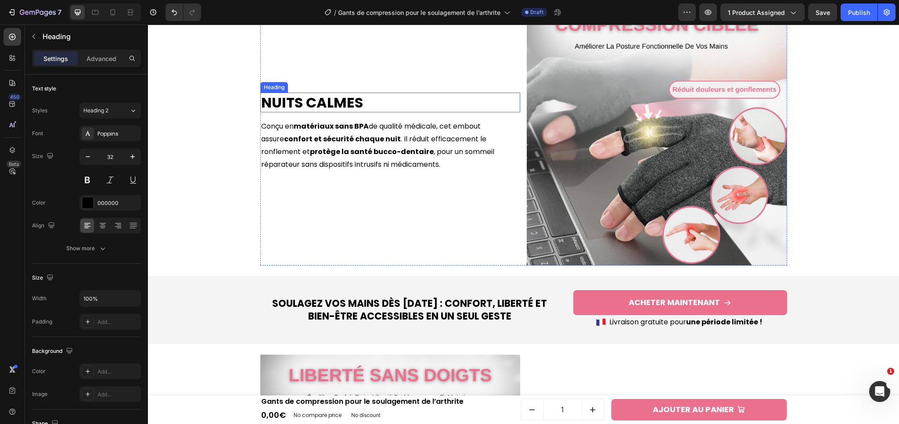
click at [330, 104] on h2 "Nuits Calmes" at bounding box center [390, 103] width 260 height 20
click at [326, 100] on h2 "Nuits Calmes" at bounding box center [390, 103] width 260 height 20
click at [326, 100] on p "Nuits Calmes" at bounding box center [390, 103] width 259 height 18
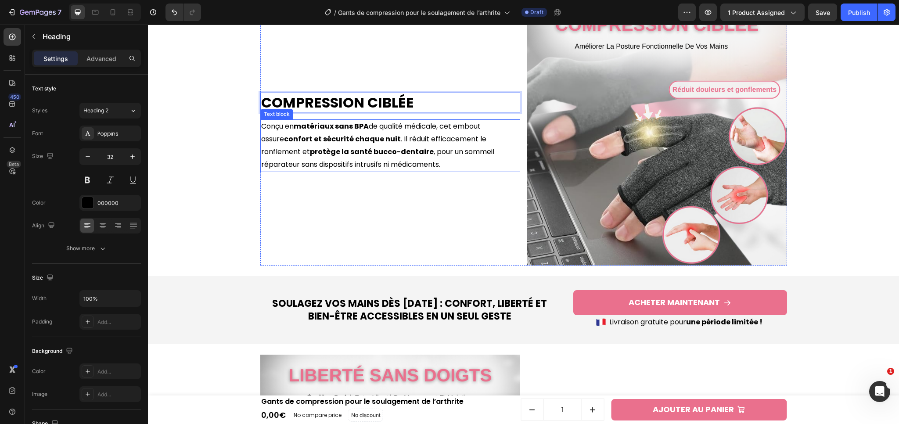
click at [397, 145] on p "Conçu en matériaux sans BPA de qualité médicale, cet embout assure confort et s…" at bounding box center [390, 145] width 259 height 51
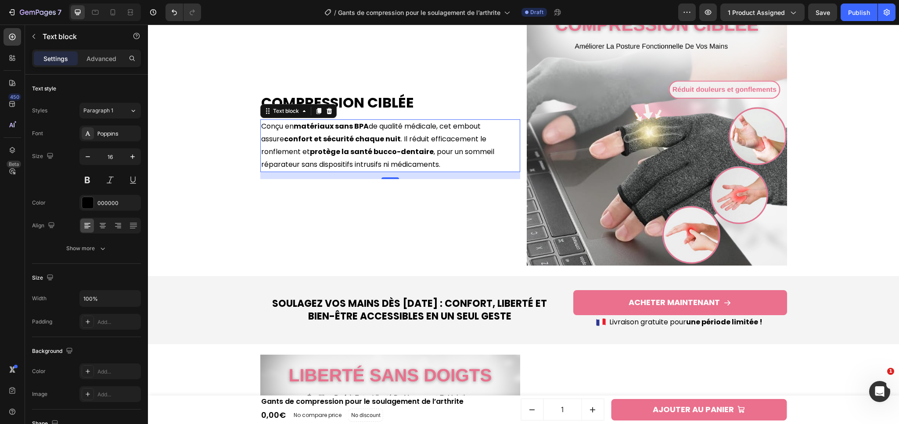
click at [425, 154] on p "Conçu en matériaux sans BPA de qualité médicale, cet embout assure confort et s…" at bounding box center [390, 145] width 259 height 51
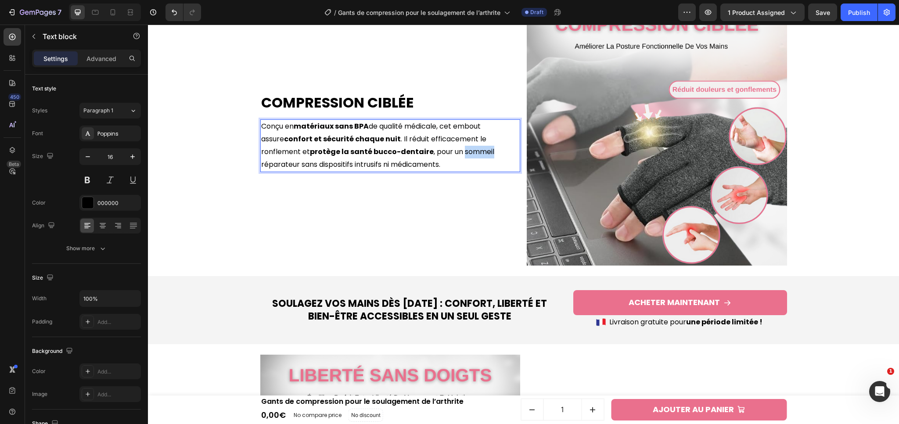
click at [425, 154] on p "Conçu en matériaux sans BPA de qualité médicale, cet embout assure confort et s…" at bounding box center [390, 145] width 259 height 51
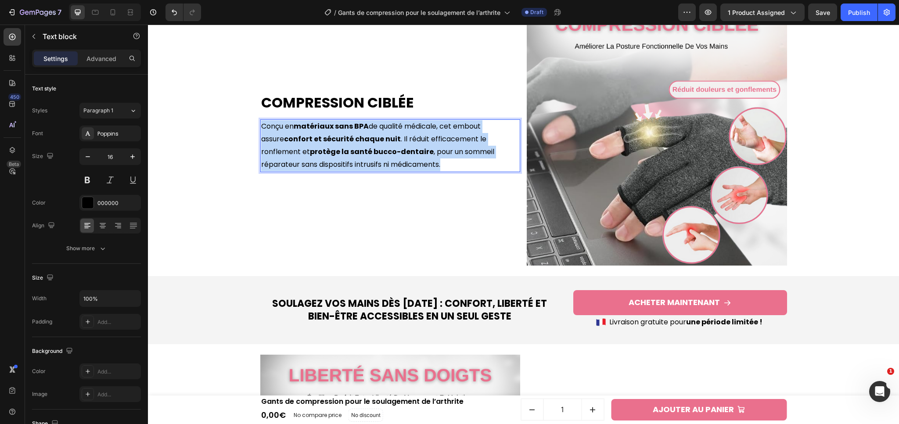
click at [425, 154] on p "Conçu en matériaux sans BPA de qualité médicale, cet embout assure confort et s…" at bounding box center [390, 145] width 259 height 51
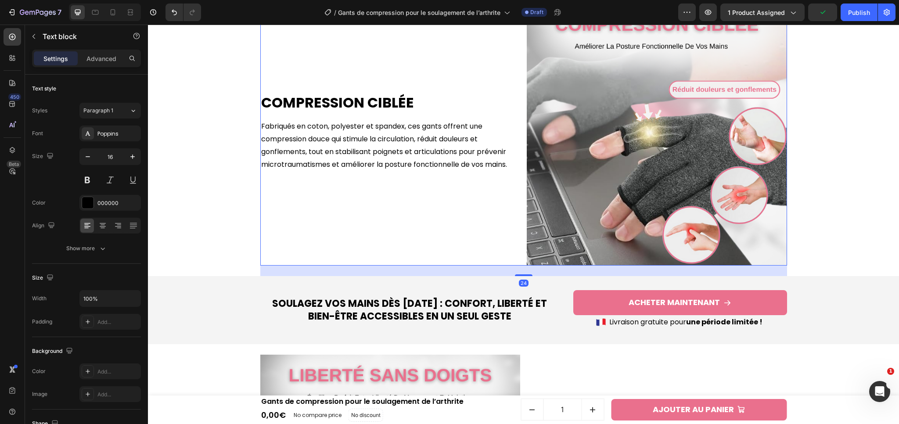
click at [365, 224] on div "Compression ciblée Heading Fabriqués en coton, polyester et spandex, ces gants …" at bounding box center [390, 136] width 260 height 260
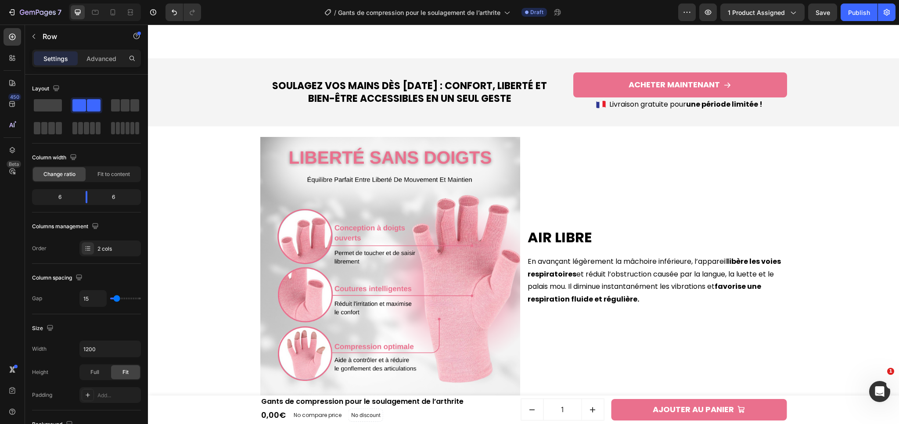
scroll to position [1039, 0]
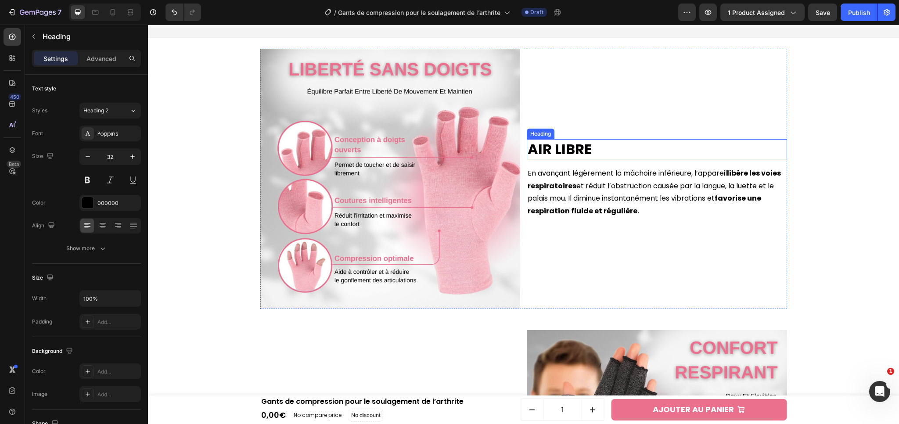
click at [581, 148] on h2 "Air Libre" at bounding box center [657, 149] width 260 height 20
click at [556, 142] on h2 "Air Libre" at bounding box center [657, 149] width 260 height 20
click at [556, 142] on p "Air Libre" at bounding box center [657, 149] width 259 height 18
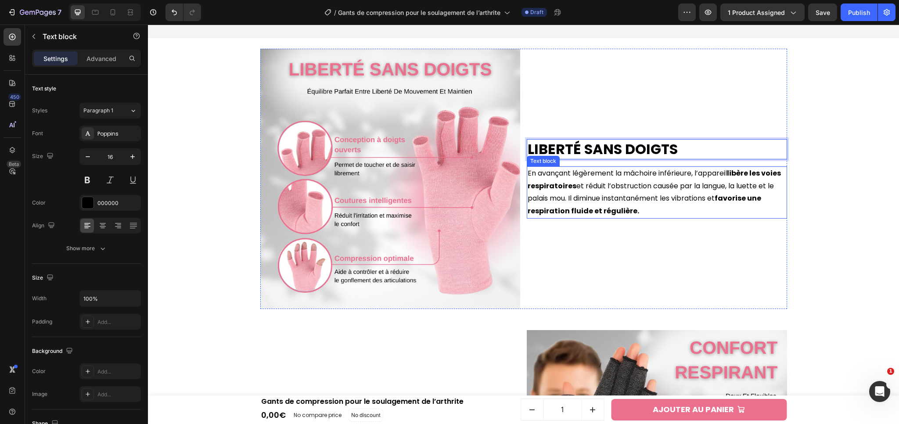
click at [652, 195] on p "En avançant légèrement la mâchoire inférieure, l’appareil libère les voies resp…" at bounding box center [657, 192] width 259 height 51
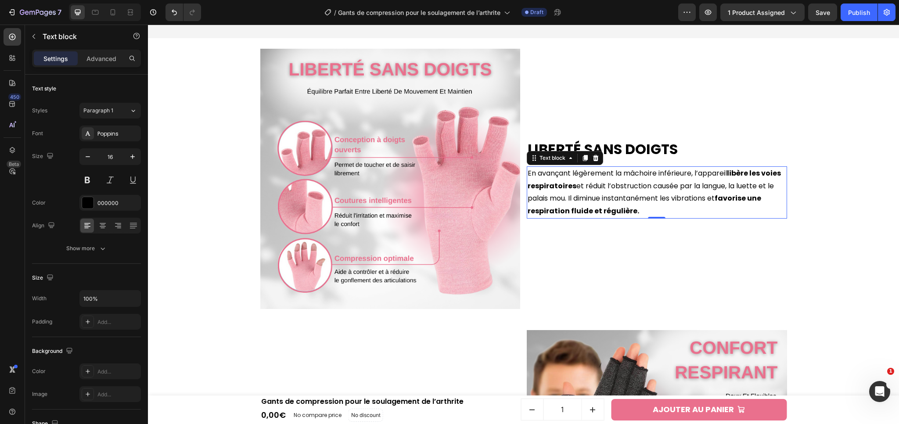
click at [653, 189] on p "En avançant légèrement la mâchoire inférieure, l’appareil libère les voies resp…" at bounding box center [657, 192] width 259 height 51
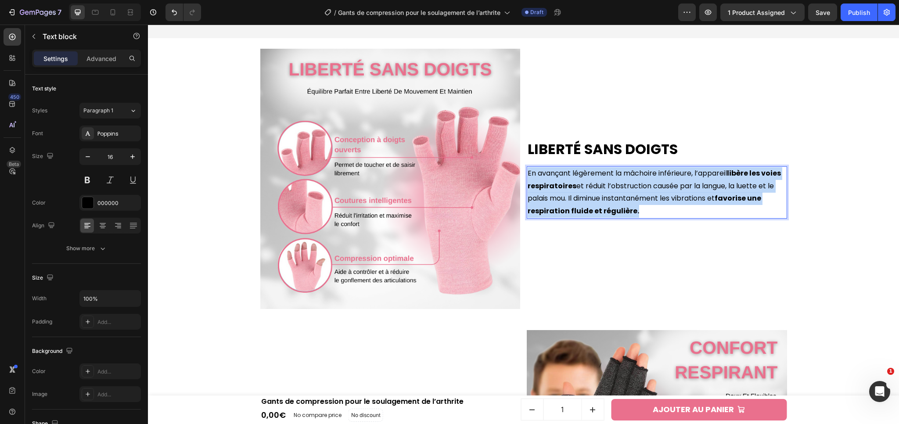
click at [653, 189] on p "En avançant légèrement la mâchoire inférieure, l’appareil libère les voies resp…" at bounding box center [657, 192] width 259 height 51
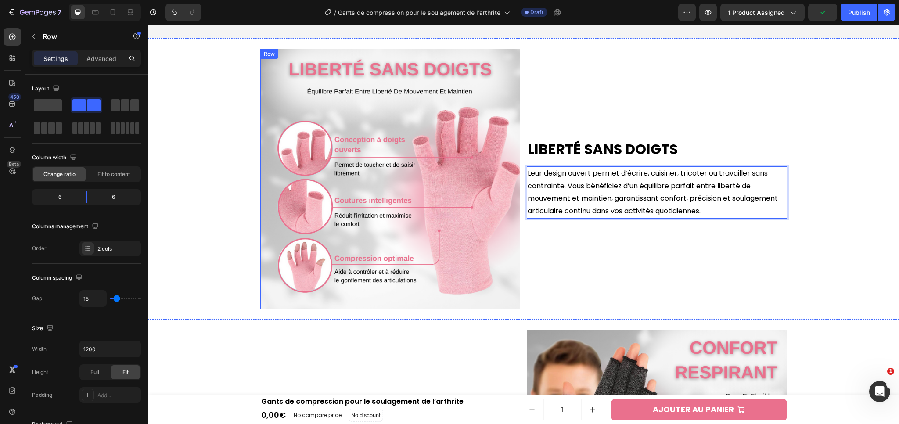
click at [664, 266] on div "Liberté sans doigts Heading Leur design ouvert permet d’écrire, cuisiner, trico…" at bounding box center [657, 179] width 260 height 260
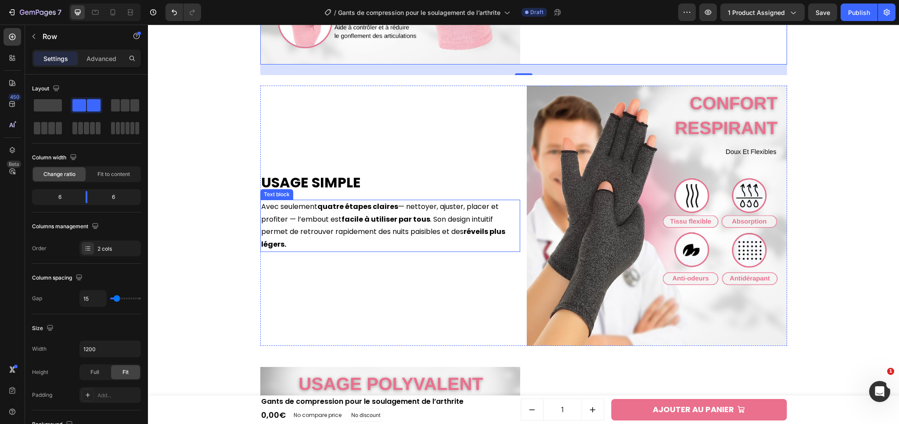
scroll to position [1310, 0]
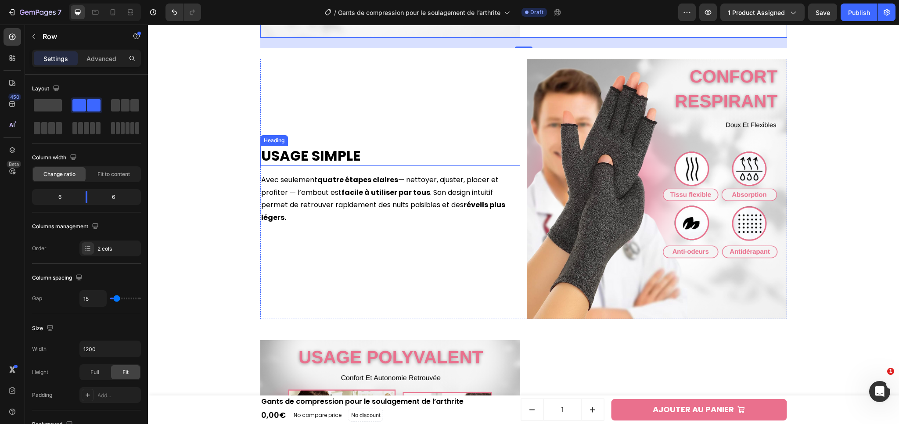
click at [315, 155] on h2 "Usage Simple" at bounding box center [390, 156] width 260 height 20
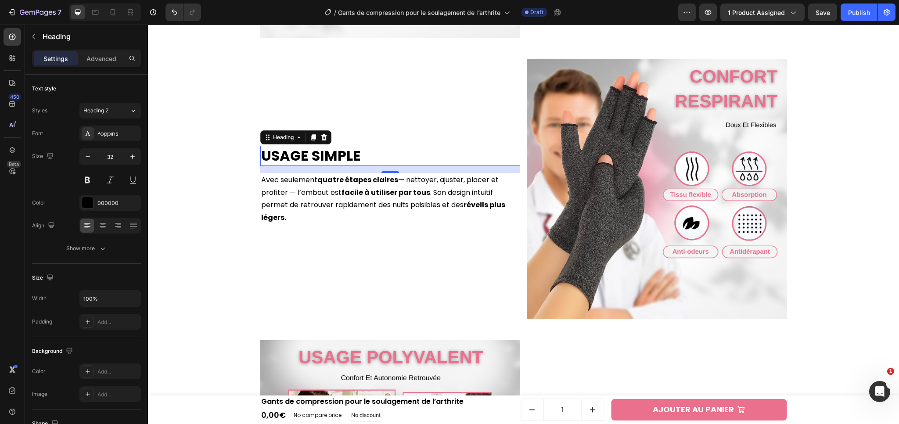
click at [312, 157] on h2 "Usage Simple" at bounding box center [390, 156] width 260 height 20
click at [312, 157] on p "Usage Simple" at bounding box center [390, 156] width 259 height 18
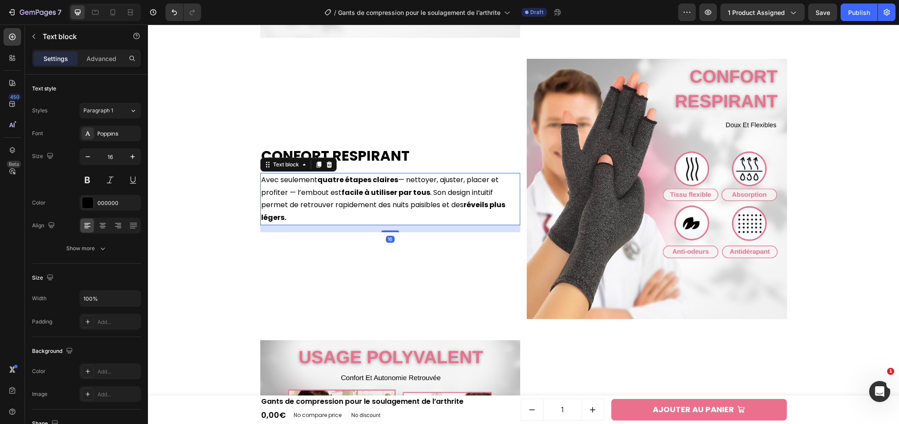
click at [324, 202] on p "Avec seulement quatre étapes claires — nettoyer, ajuster, placer et profiter — …" at bounding box center [390, 199] width 259 height 51
click at [374, 209] on p "Avec seulement quatre étapes claires — nettoyer, ajuster, placer et profiter — …" at bounding box center [390, 199] width 259 height 51
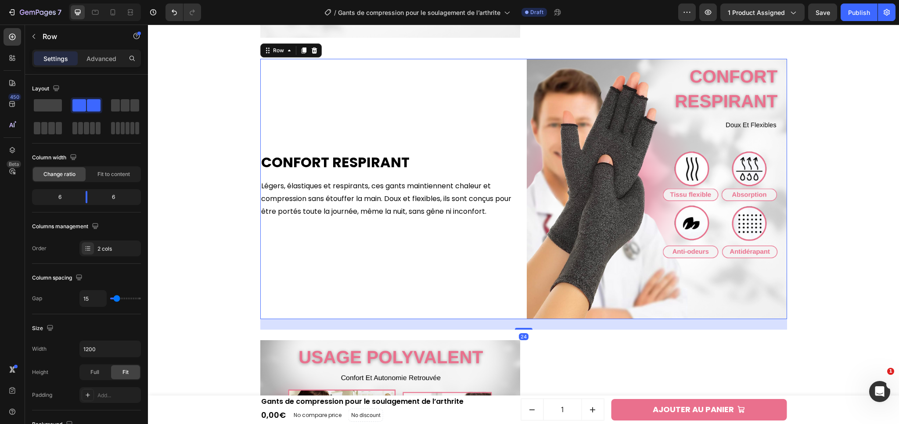
click at [383, 275] on div "Confort respirant Heading Légers, élastiques et respirants, ces gants maintienn…" at bounding box center [390, 189] width 260 height 260
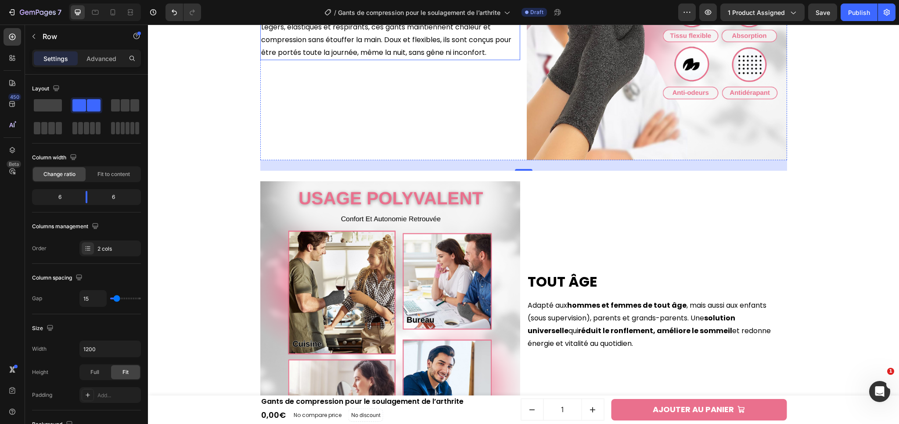
scroll to position [1525, 0]
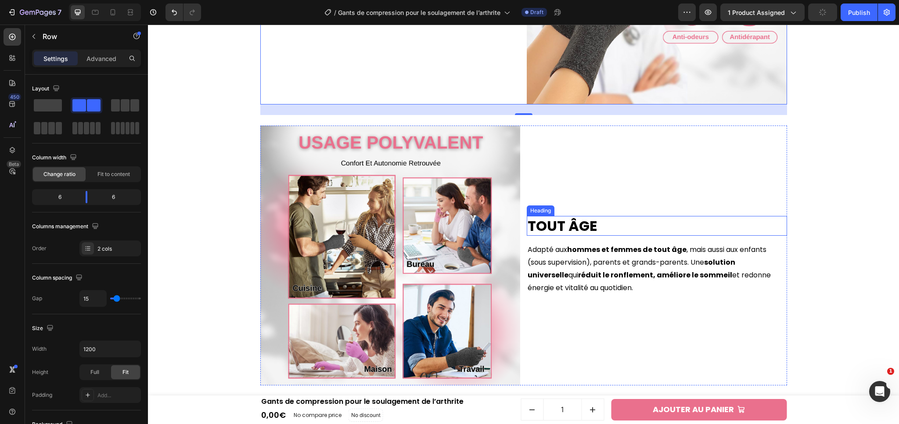
click at [535, 222] on h2 "Tout Âge" at bounding box center [657, 226] width 260 height 20
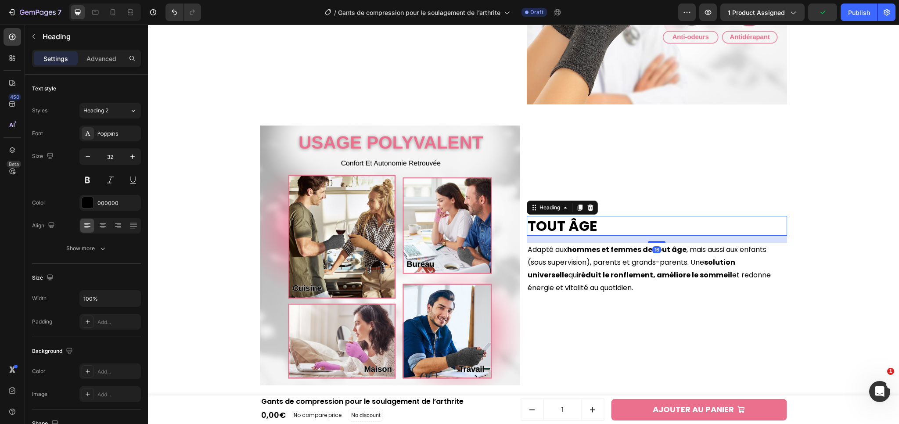
click at [550, 224] on h2 "Tout Âge" at bounding box center [657, 226] width 260 height 20
click at [550, 224] on p "Tout Âge" at bounding box center [657, 226] width 259 height 18
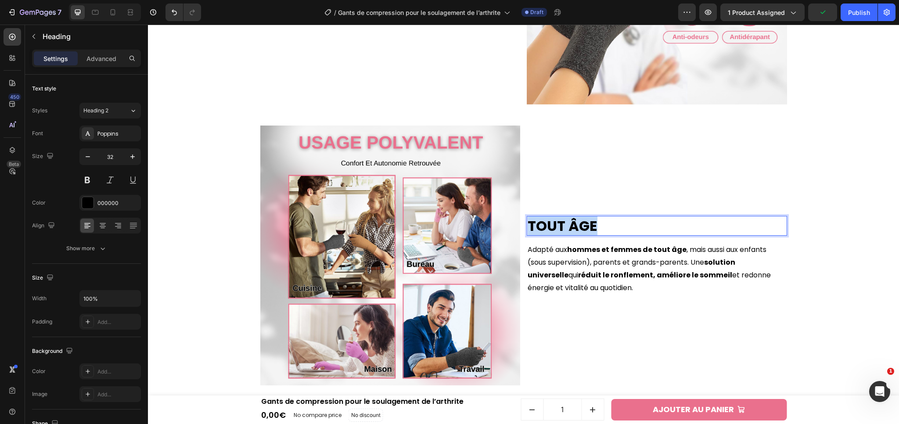
click at [550, 224] on p "Tout Âge" at bounding box center [657, 226] width 259 height 18
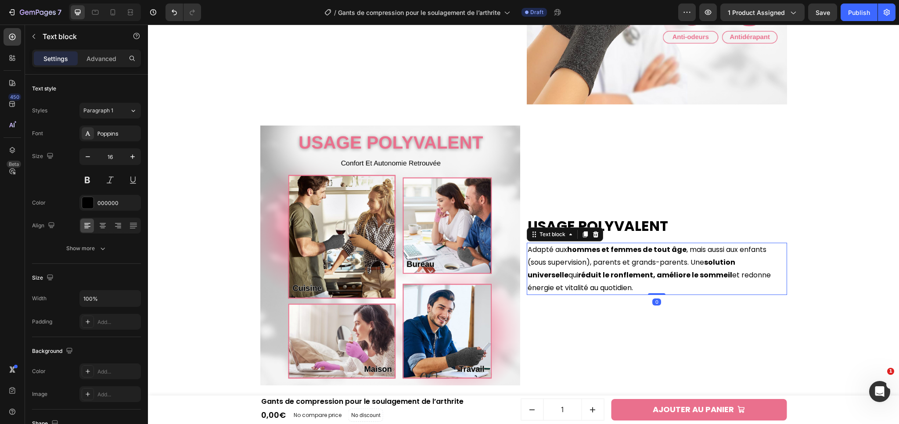
click at [697, 262] on p "Adapté aux hommes et femmes de tout âge , mais aussi aux enfants (sous supervis…" at bounding box center [657, 269] width 259 height 51
click at [647, 265] on p "Adapté aux hommes et femmes de tout âge , mais aussi aux enfants (sous supervis…" at bounding box center [657, 269] width 259 height 51
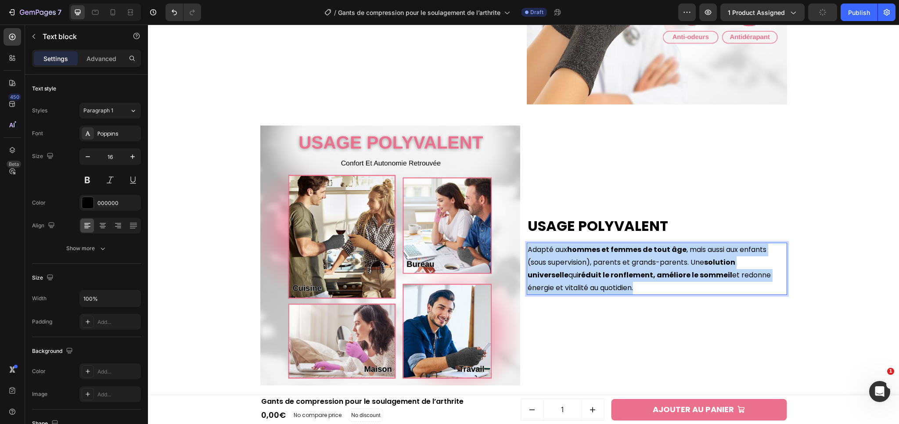
click at [647, 265] on p "Adapté aux hommes et femmes de tout âge , mais aussi aux enfants (sous supervis…" at bounding box center [657, 269] width 259 height 51
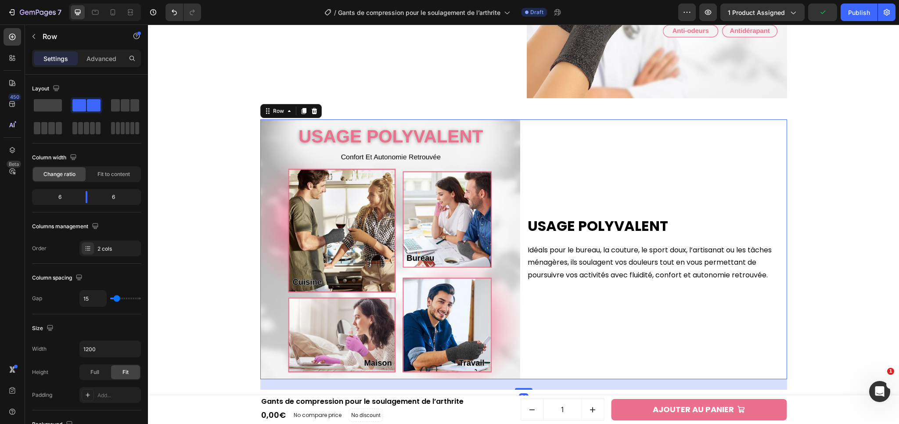
click at [658, 303] on div "Usage polyvalent Heading Idéals pour le bureau, la couture, le sport doux, l’ar…" at bounding box center [657, 249] width 260 height 260
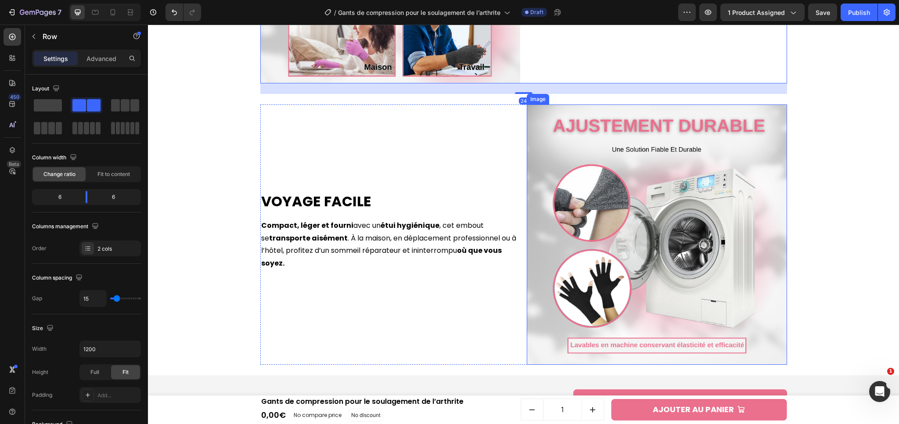
scroll to position [1828, 0]
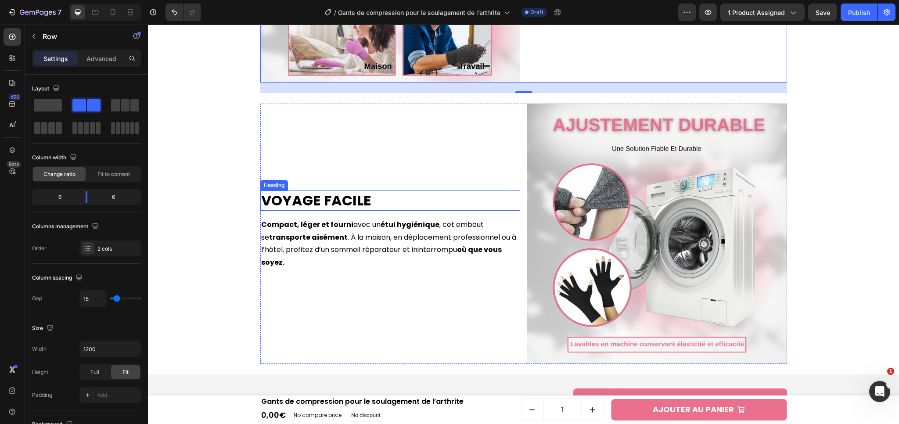
click at [323, 207] on h2 "Voyage Facile" at bounding box center [390, 201] width 260 height 20
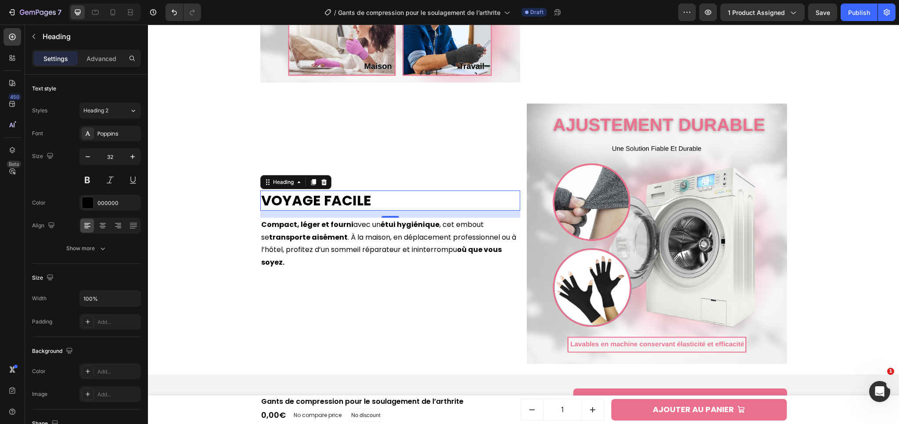
click at [318, 202] on h2 "Voyage Facile" at bounding box center [390, 201] width 260 height 20
click at [318, 202] on p "Voyage Facile" at bounding box center [390, 200] width 259 height 18
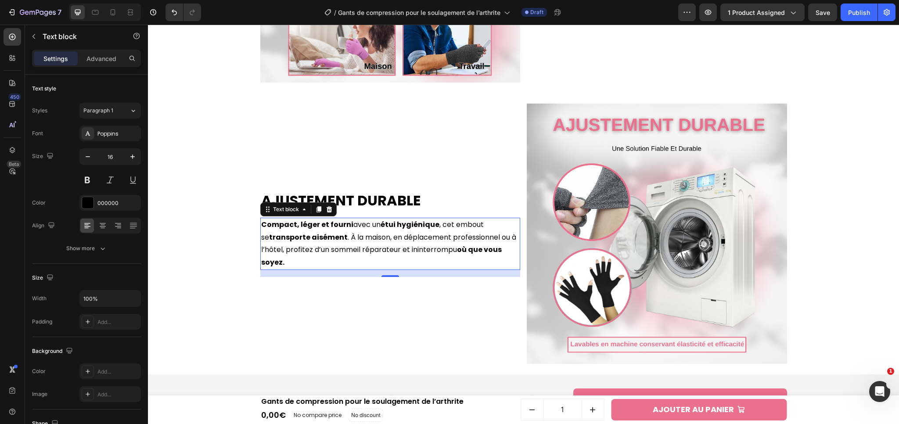
click at [359, 250] on p "Compact, léger et fourni avec un étui hygiénique , cet embout se transporte ais…" at bounding box center [390, 244] width 259 height 51
click at [345, 250] on p "Compact, léger et fourni avec un étui hygiénique , cet embout se transporte ais…" at bounding box center [390, 244] width 259 height 51
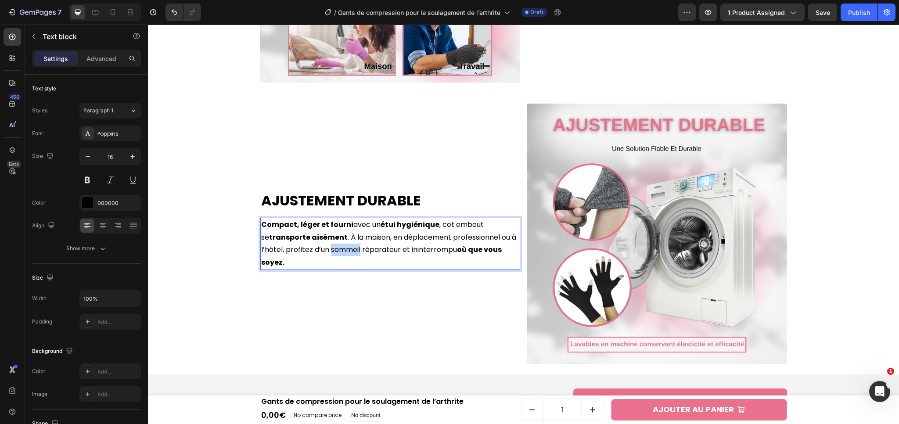
click at [345, 250] on p "Compact, léger et fourni avec un étui hygiénique , cet embout se transporte ais…" at bounding box center [390, 244] width 259 height 51
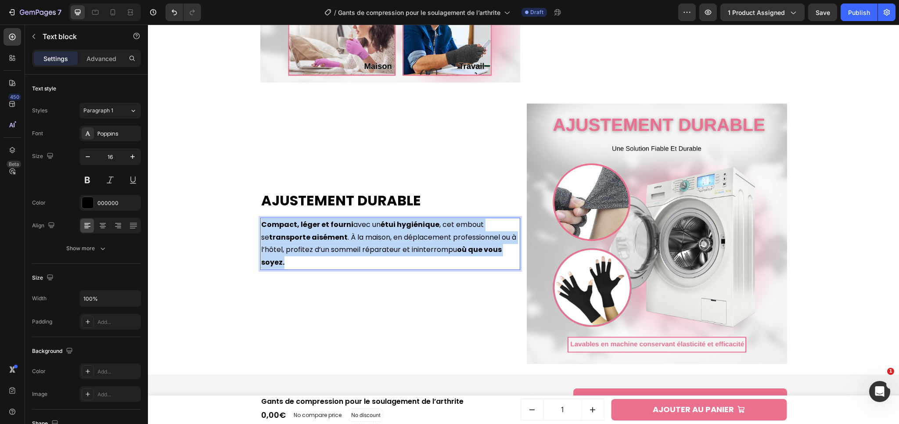
click at [345, 250] on p "Compact, léger et fourni avec un étui hygiénique , cet embout se transporte ais…" at bounding box center [390, 244] width 259 height 51
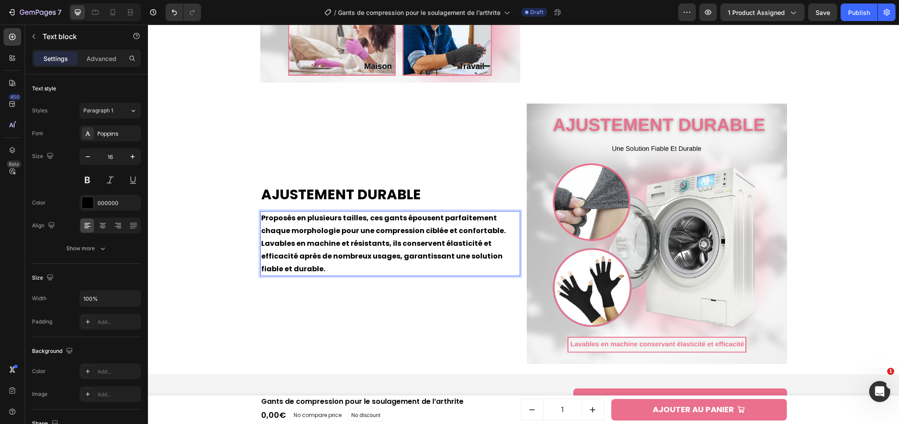
click at [442, 259] on strong "Proposés en plusieurs tailles, ces gants épousent parfaitement chaque morpholog…" at bounding box center [383, 243] width 245 height 61
click at [438, 317] on div "Ajustement durable Heading Proposés en plusieurs tailles, ces gants épousent pa…" at bounding box center [390, 234] width 260 height 260
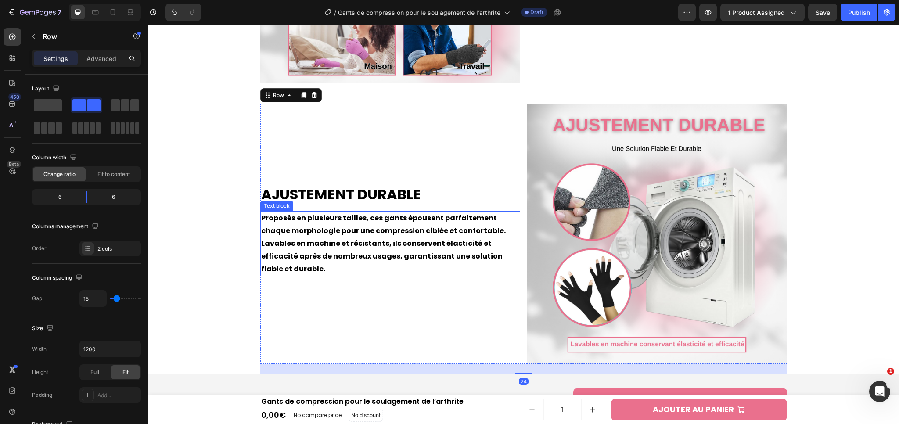
click at [496, 259] on p "Proposés en plusieurs tailles, ces gants épousent parfaitement chaque morpholog…" at bounding box center [390, 243] width 259 height 63
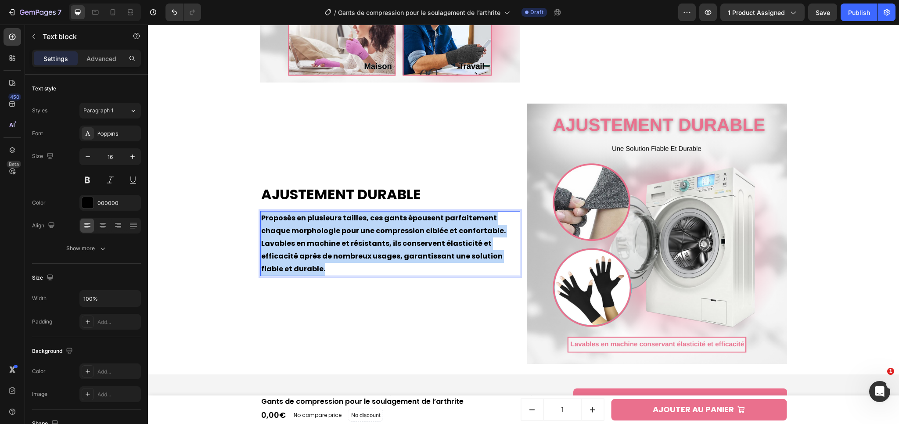
drag, startPoint x: 484, startPoint y: 263, endPoint x: 247, endPoint y: 224, distance: 240.4
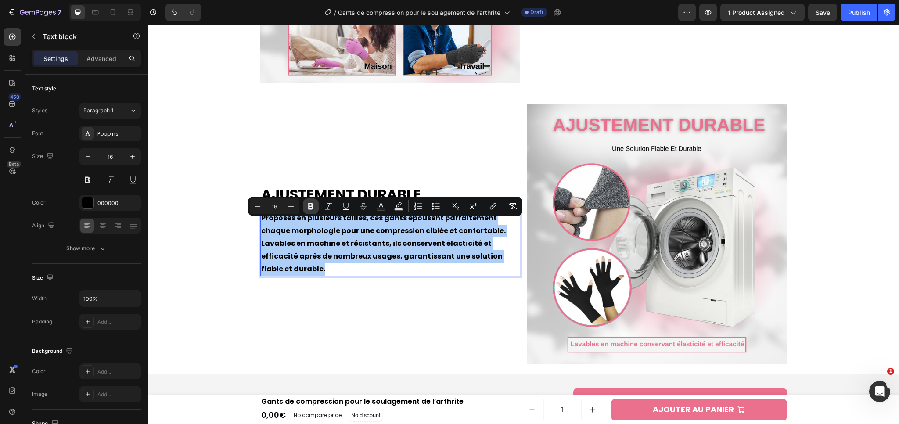
click at [311, 209] on icon "Editor contextual toolbar" at bounding box center [310, 206] width 5 height 7
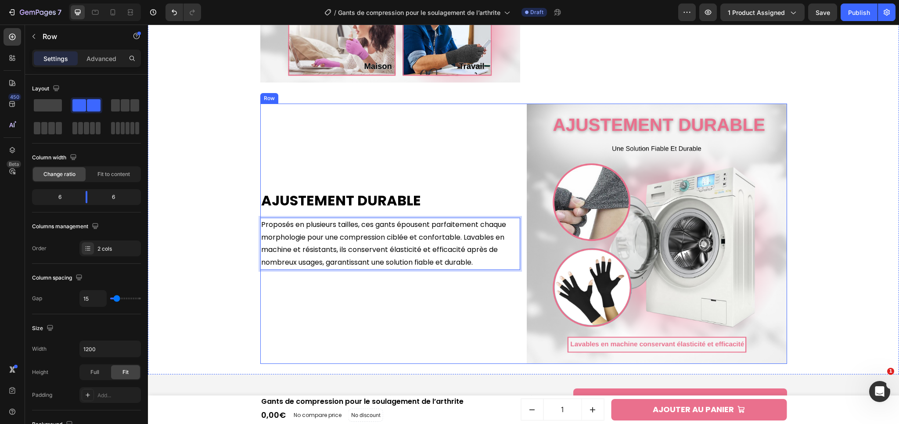
click at [429, 312] on div "Ajustement durable Heading Proposés en plusieurs tailles, ces gants épousent pa…" at bounding box center [390, 234] width 260 height 260
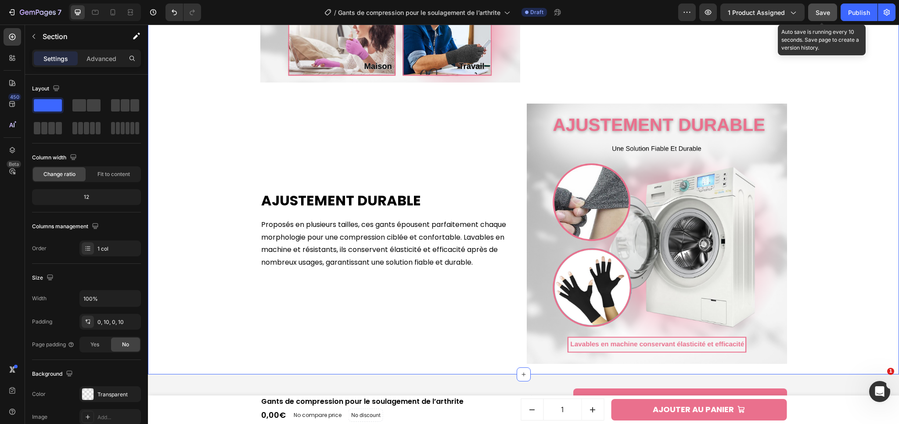
click at [826, 15] on span "Save" at bounding box center [823, 12] width 14 height 7
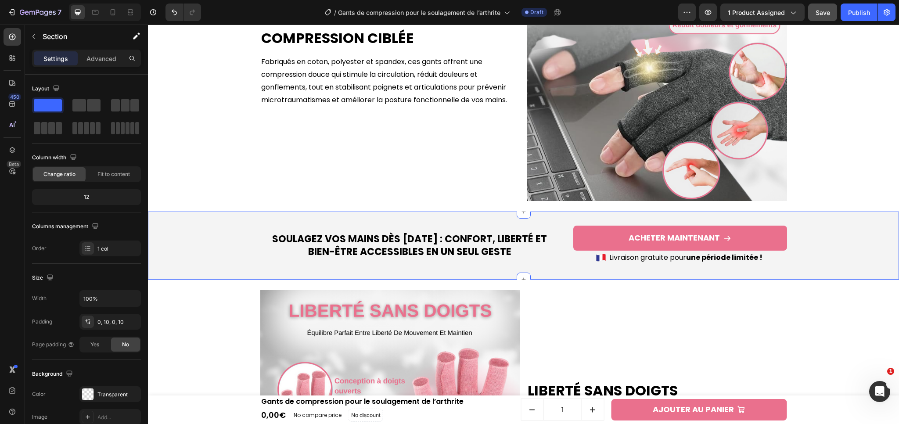
scroll to position [752, 0]
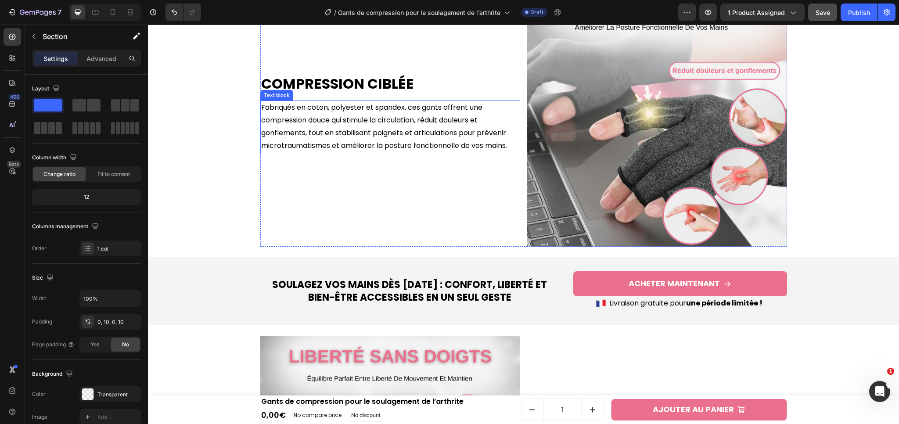
click at [291, 125] on p "Fabriqués en coton, polyester et spandex, ces gants offrent une compression dou…" at bounding box center [390, 126] width 259 height 51
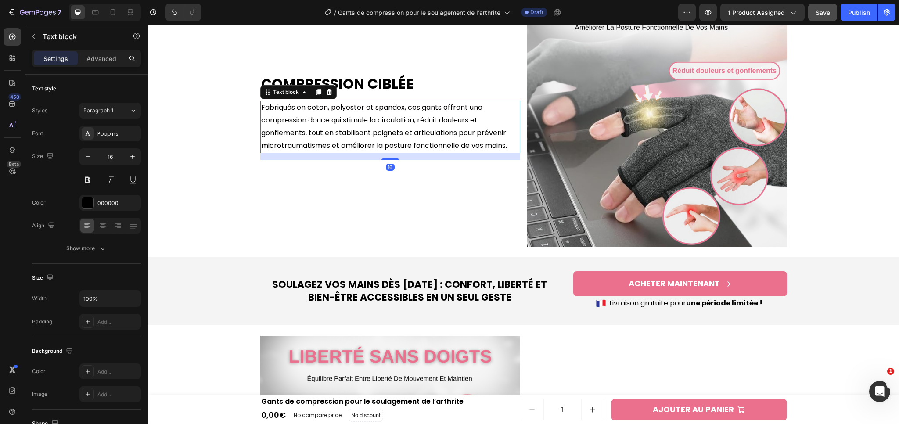
click at [291, 125] on p "Fabriqués en coton, polyester et spandex, ces gants offrent une compression dou…" at bounding box center [390, 126] width 259 height 51
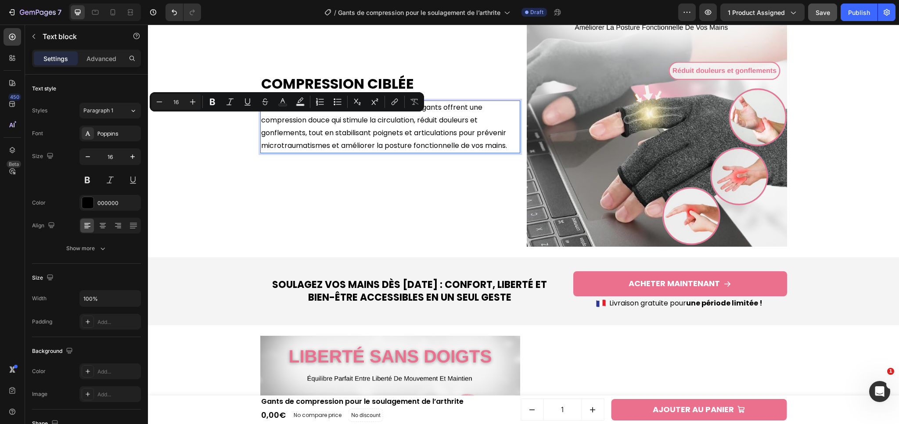
click at [313, 114] on p "Fabriqués en coton, polyester et spandex, ces gants offrent une compression dou…" at bounding box center [390, 126] width 259 height 51
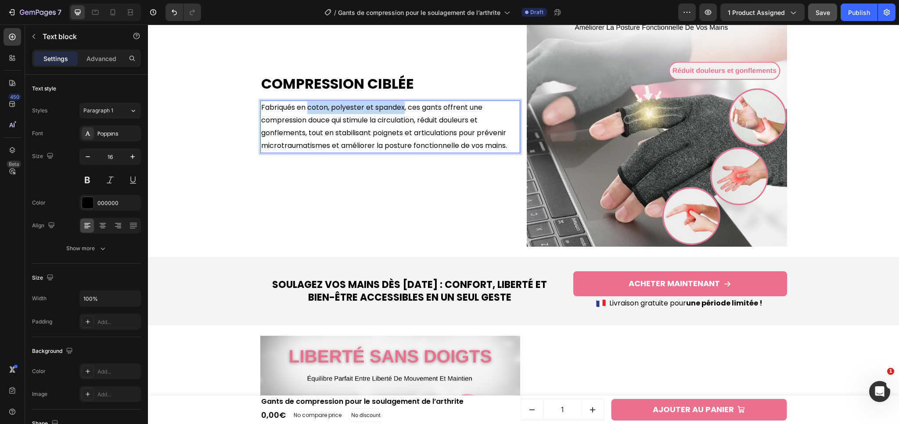
drag, startPoint x: 304, startPoint y: 108, endPoint x: 401, endPoint y: 110, distance: 97.5
click at [401, 110] on p "Fabriqués en coton, polyester et spandex, ces gants offrent une compression dou…" at bounding box center [390, 126] width 259 height 51
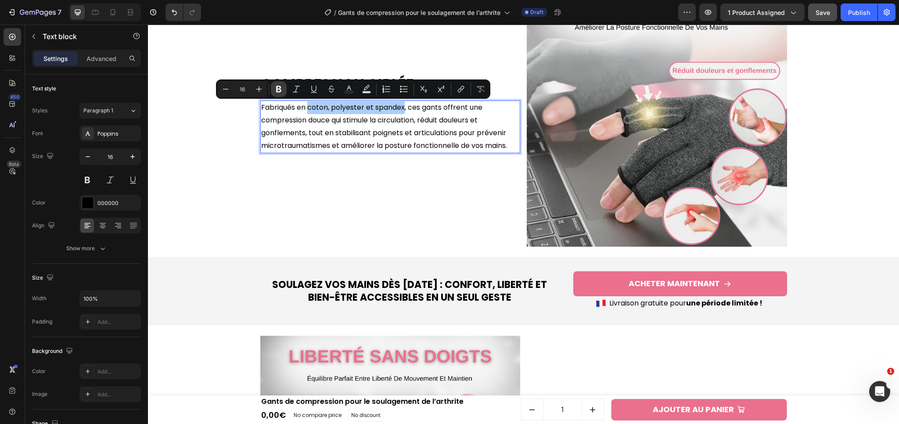
click at [281, 95] on button "Bold" at bounding box center [279, 89] width 16 height 16
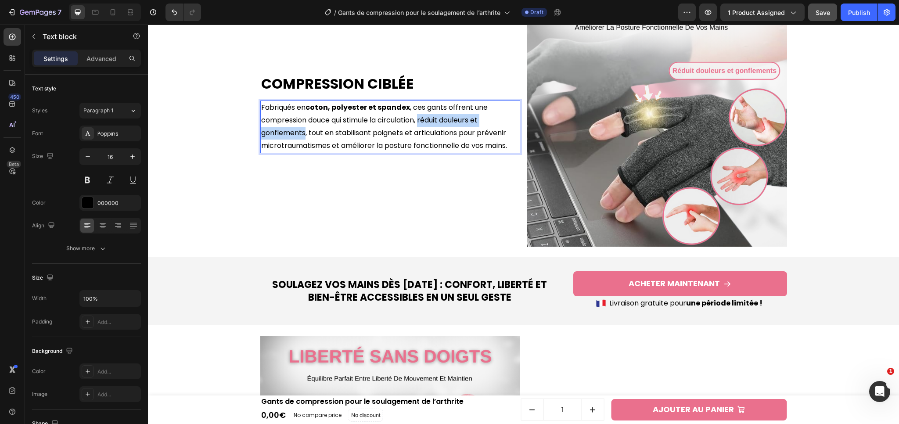
drag, startPoint x: 419, startPoint y: 123, endPoint x: 302, endPoint y: 133, distance: 117.3
click at [302, 133] on p "Fabriqués en coton, polyester et spandex , ces gants offrent une compression do…" at bounding box center [390, 126] width 259 height 51
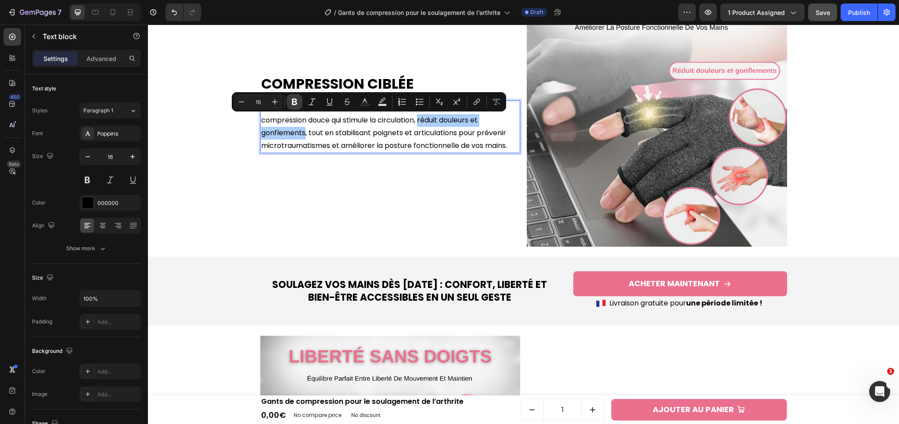
click at [296, 101] on icon "Editor contextual toolbar" at bounding box center [294, 102] width 5 height 7
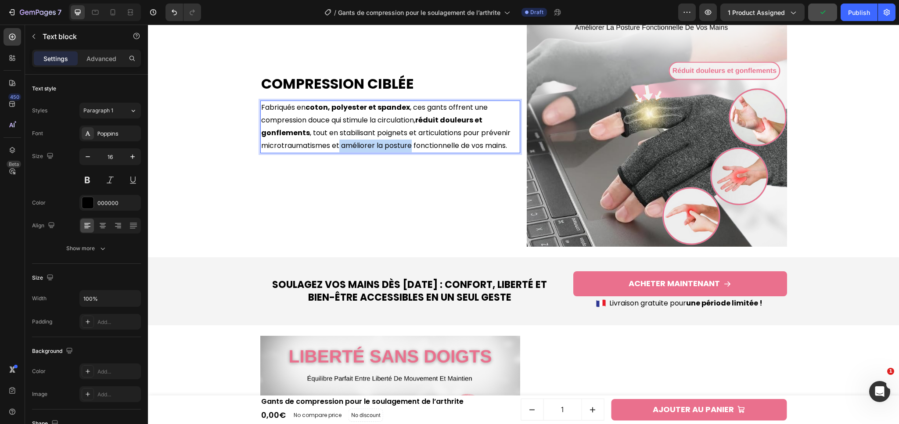
drag, startPoint x: 337, startPoint y: 146, endPoint x: 410, endPoint y: 148, distance: 72.5
click at [410, 148] on p "Fabriqués en coton, polyester et spandex , ces gants offrent une compression do…" at bounding box center [390, 126] width 259 height 51
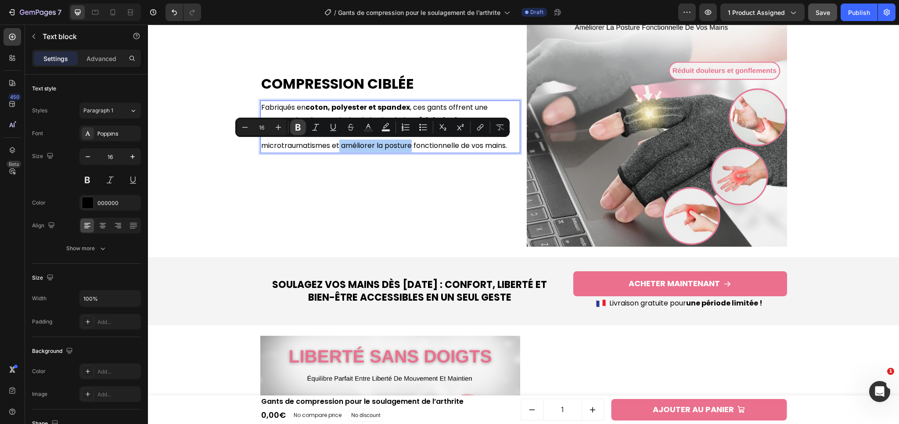
click at [297, 127] on icon "Editor contextual toolbar" at bounding box center [298, 127] width 5 height 7
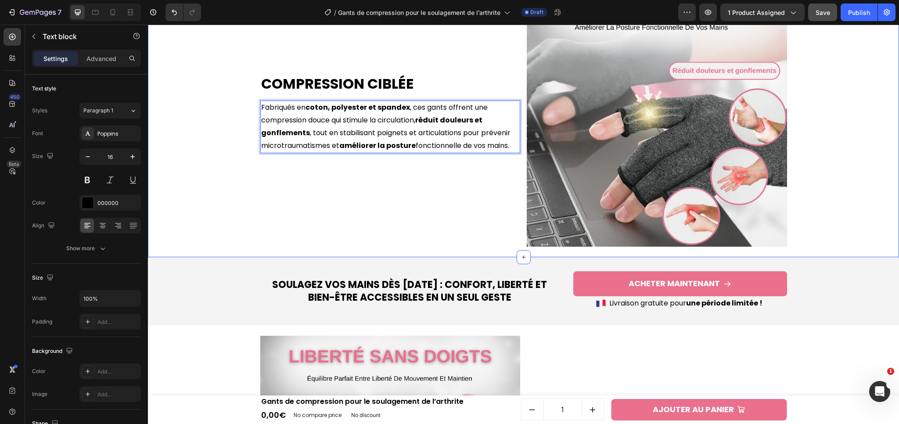
click at [799, 233] on div "Compression ciblée Heading Fabriqués en coton, polyester et spandex , ces gants…" at bounding box center [523, 117] width 743 height 282
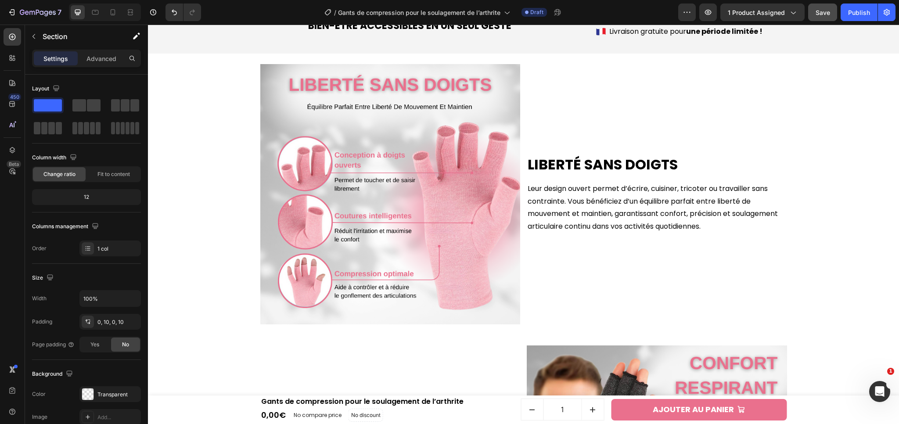
scroll to position [1024, 0]
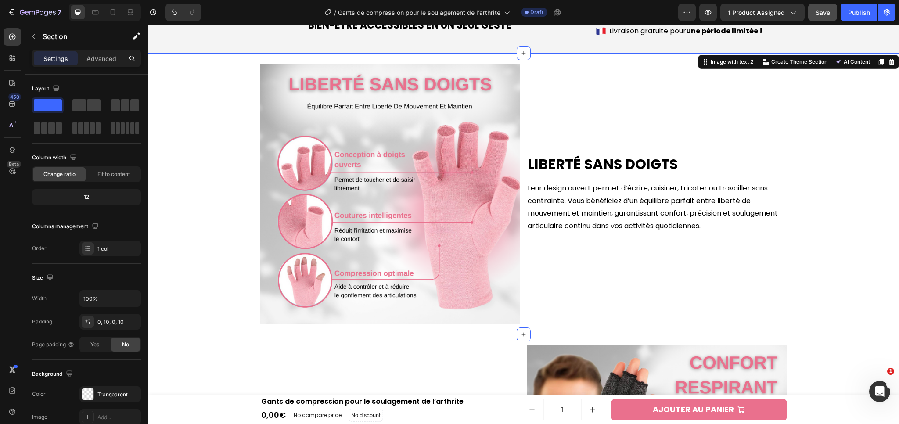
click at [798, 232] on div "Liberté sans doigts Heading Leur design ouvert permet d’écrire, cuisiner, trico…" at bounding box center [523, 194] width 743 height 282
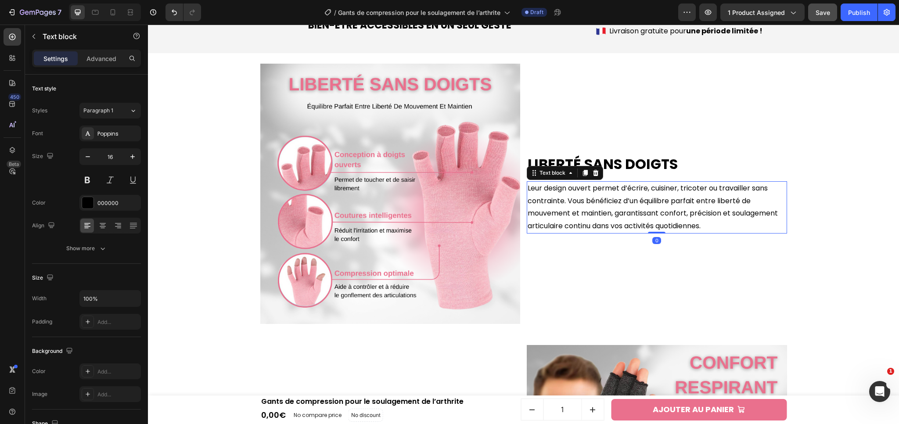
click at [607, 191] on p "Leur design ouvert permet d’écrire, cuisiner, tricoter ou travailler sans contr…" at bounding box center [657, 207] width 259 height 51
click at [820, 18] on button "Save" at bounding box center [823, 13] width 29 height 18
